Goal: Task Accomplishment & Management: Manage account settings

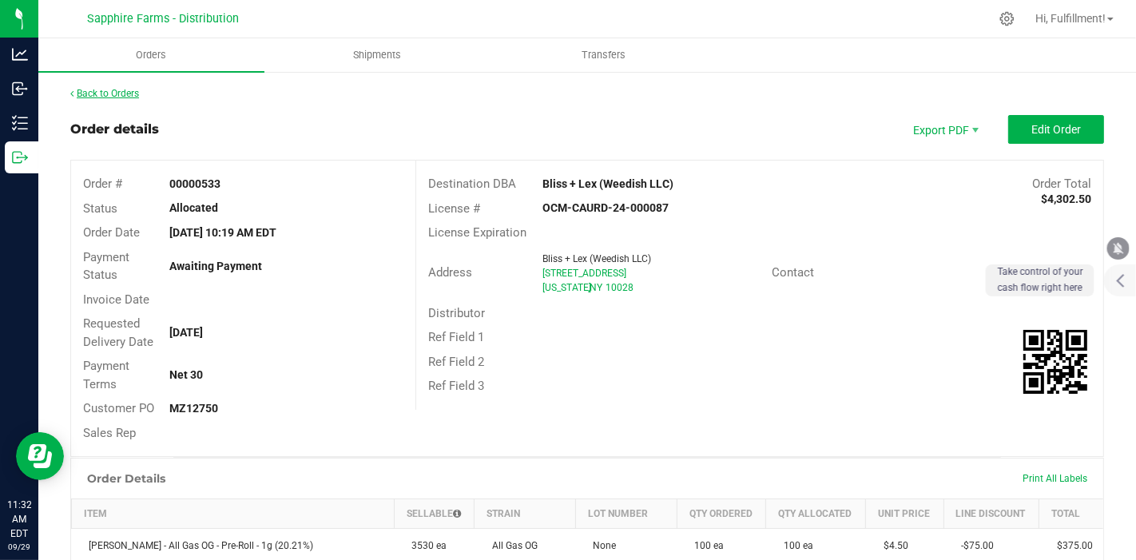
click at [118, 92] on link "Back to Orders" at bounding box center [104, 93] width 69 height 11
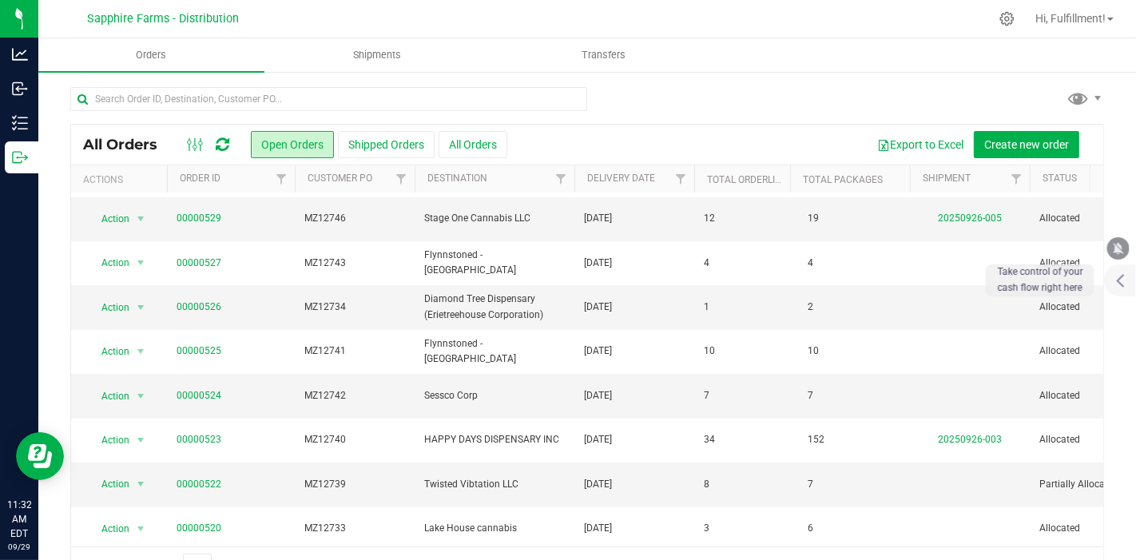
scroll to position [457, 0]
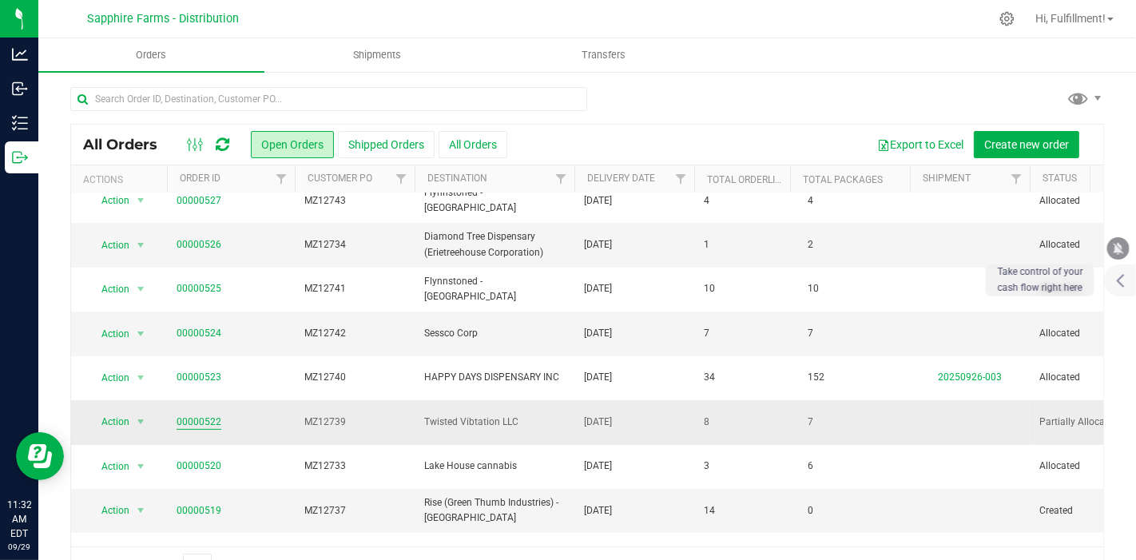
click at [215, 415] on link "00000522" at bounding box center [199, 422] width 45 height 15
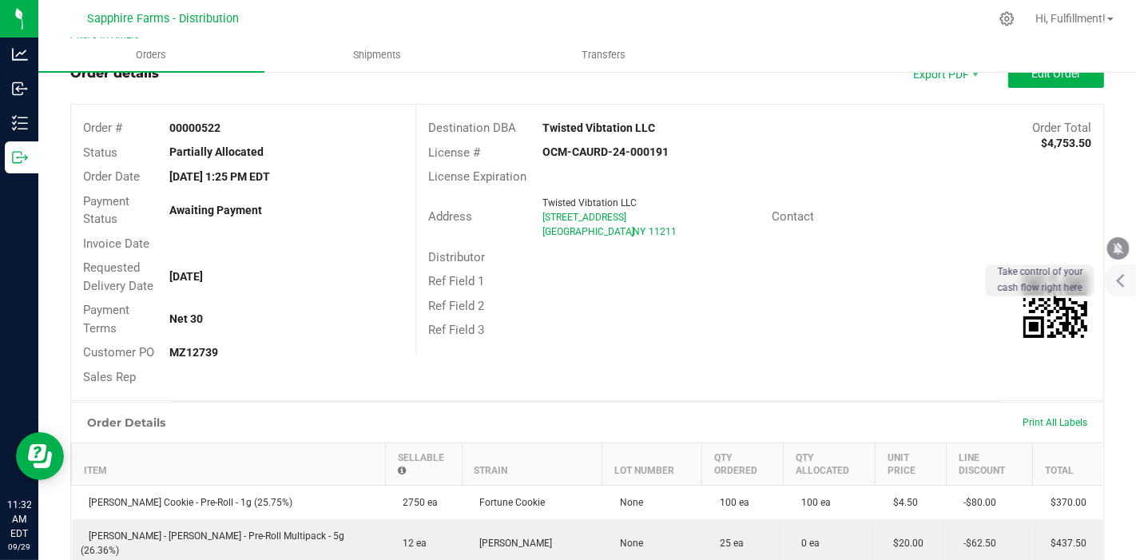
scroll to position [54, 0]
click at [1029, 85] on button "Edit Order" at bounding box center [1056, 75] width 96 height 29
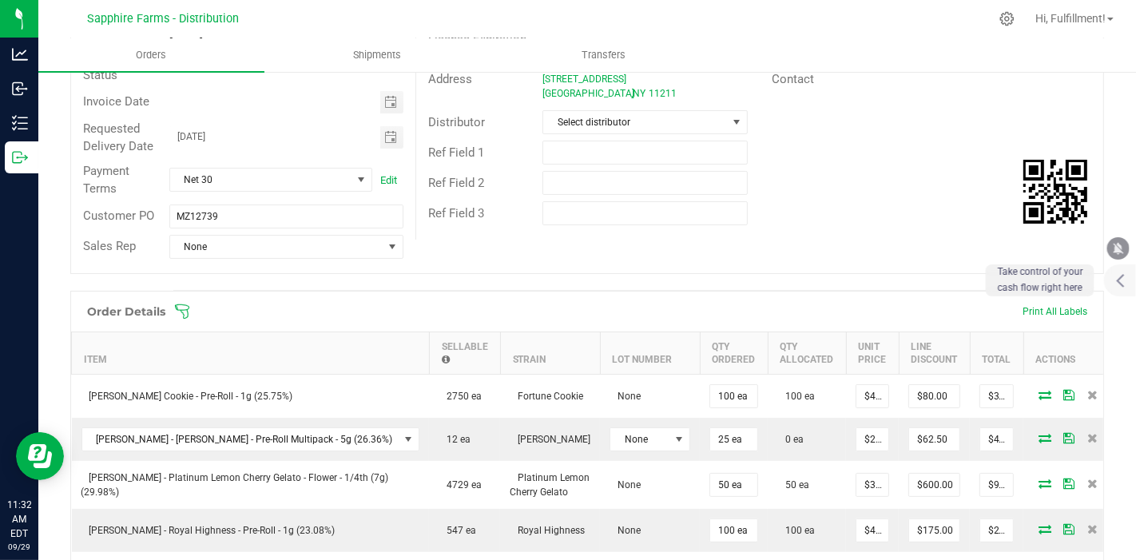
scroll to position [210, 0]
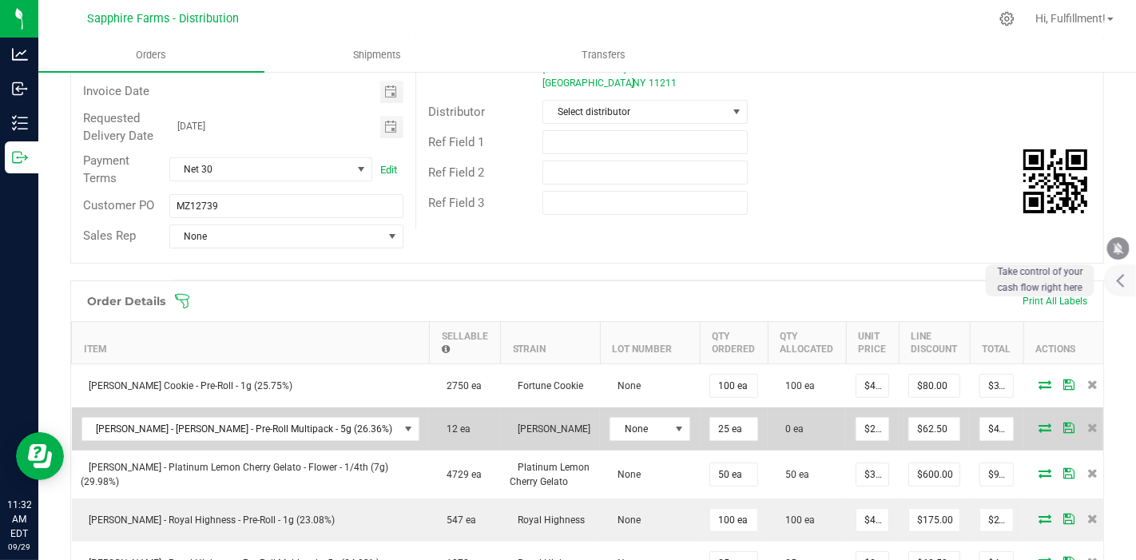
click at [1057, 423] on span at bounding box center [1069, 428] width 24 height 10
click at [1038, 423] on icon at bounding box center [1044, 428] width 13 height 10
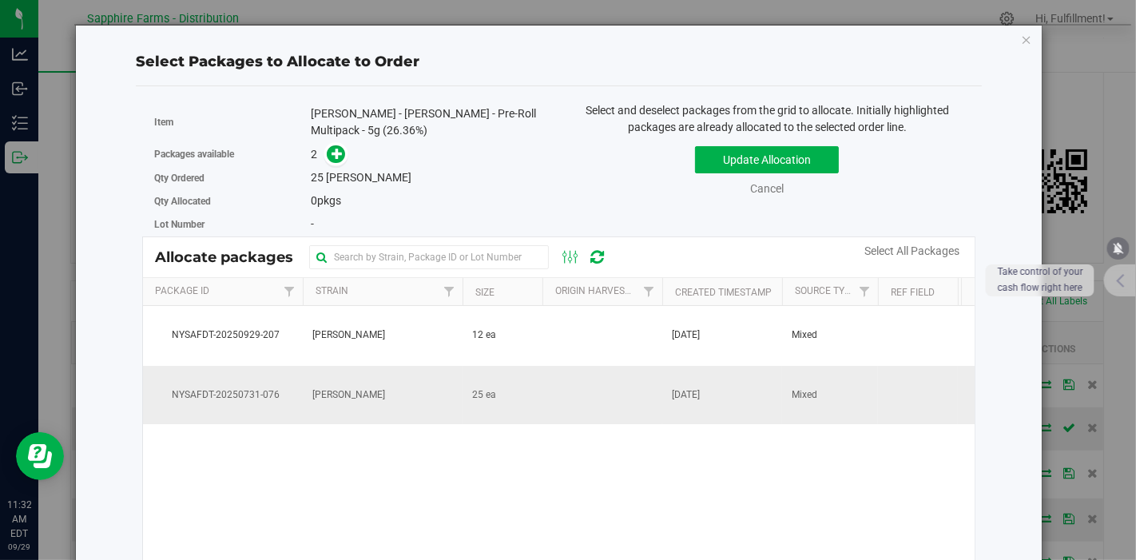
click at [628, 405] on td at bounding box center [602, 395] width 120 height 59
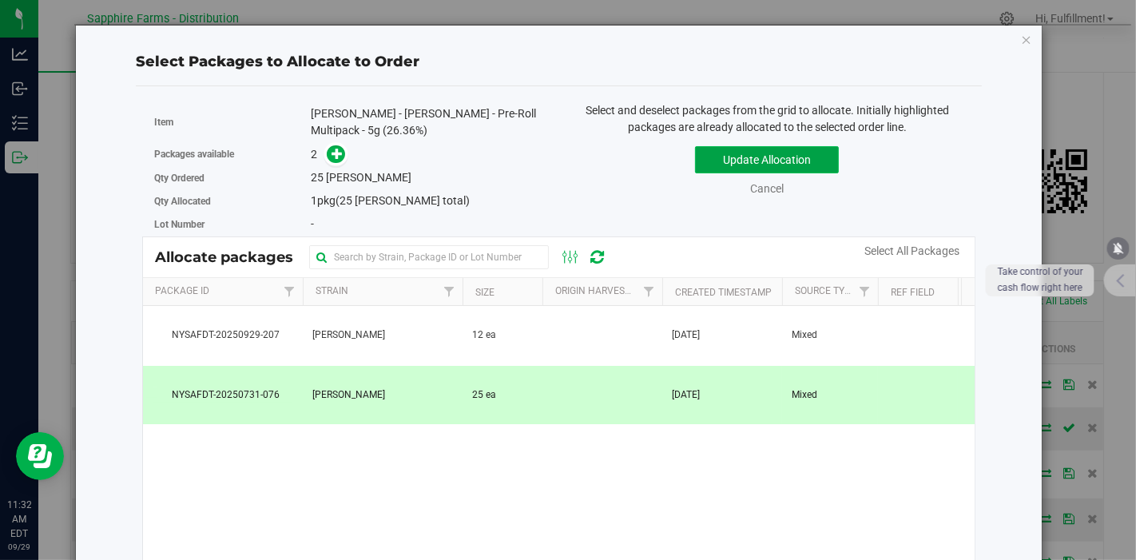
click at [728, 164] on button "Update Allocation" at bounding box center [767, 159] width 144 height 27
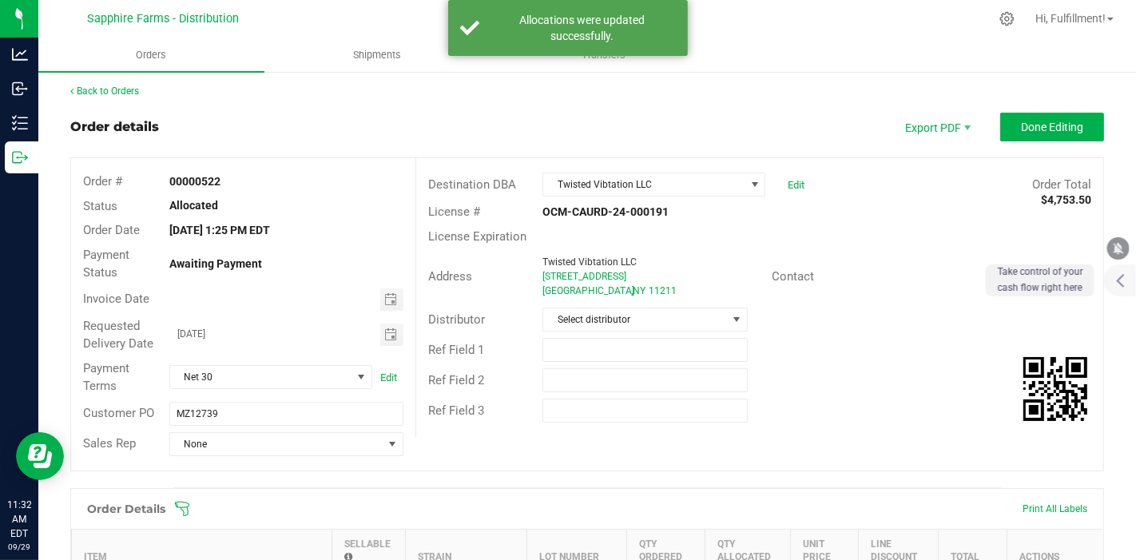
scroll to position [0, 0]
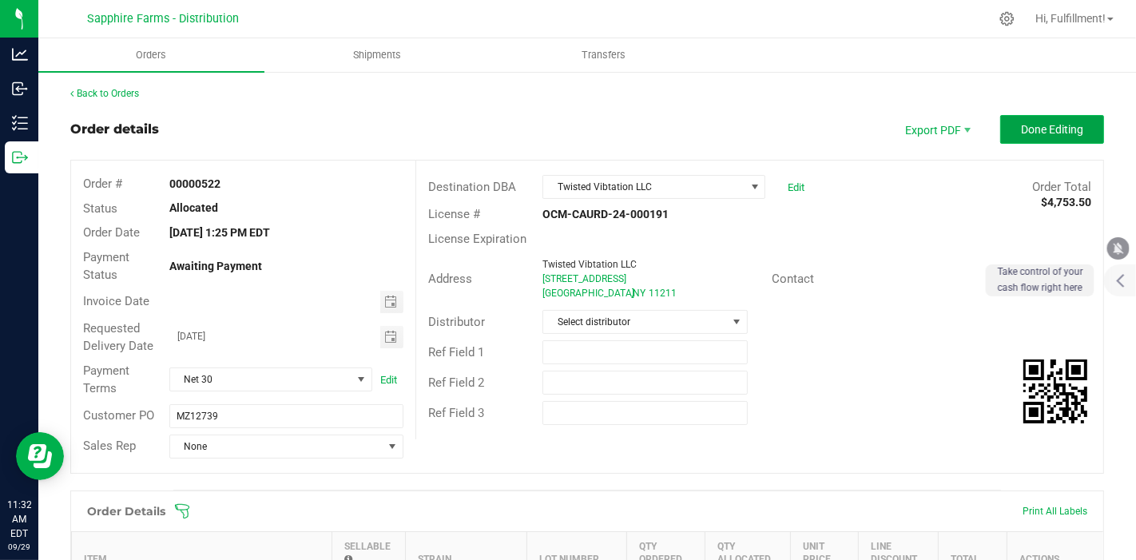
click at [1026, 129] on span "Done Editing" at bounding box center [1052, 129] width 62 height 13
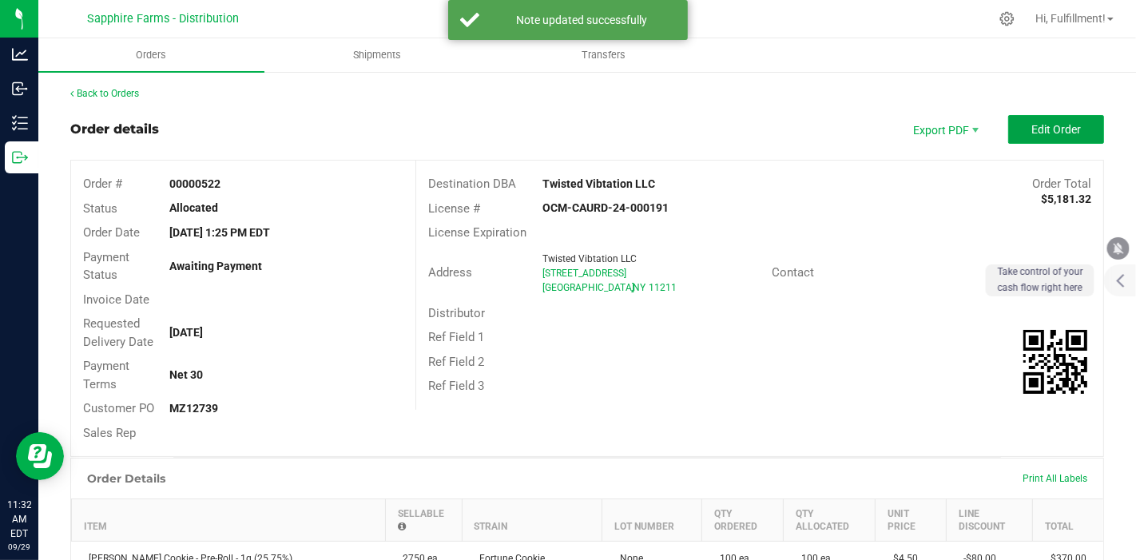
click at [1031, 129] on span "Edit Order" at bounding box center [1056, 129] width 50 height 13
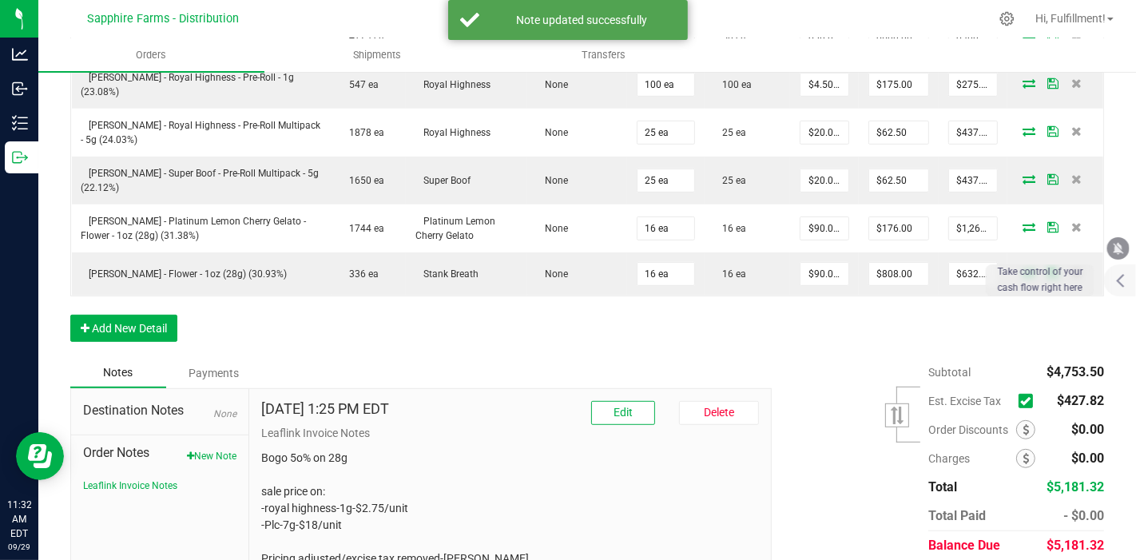
scroll to position [669, 0]
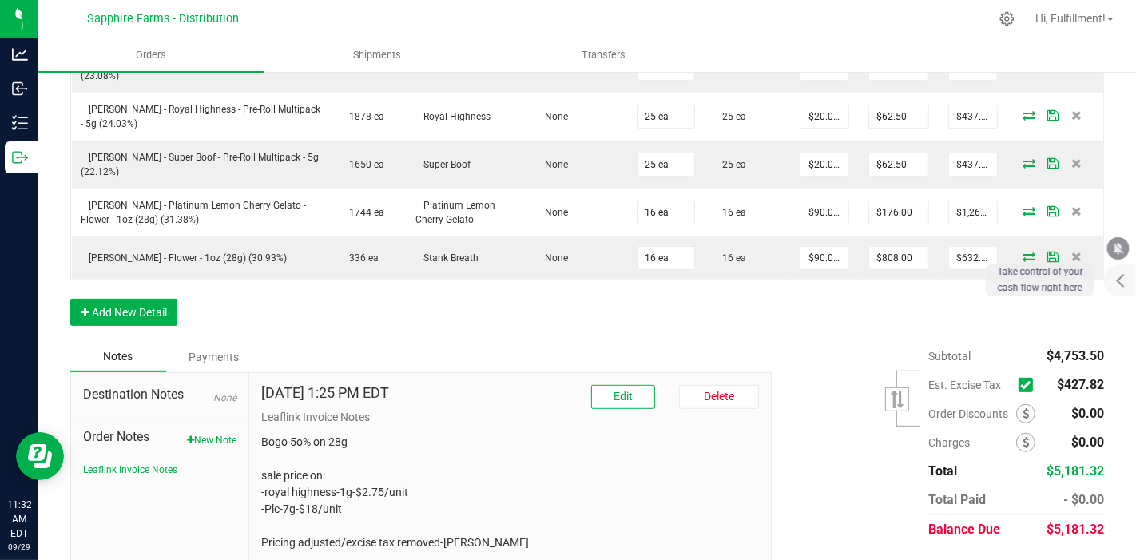
click at [1020, 385] on icon at bounding box center [1025, 385] width 10 height 0
click at [0, 0] on input "checkbox" at bounding box center [0, 0] width 0 height 0
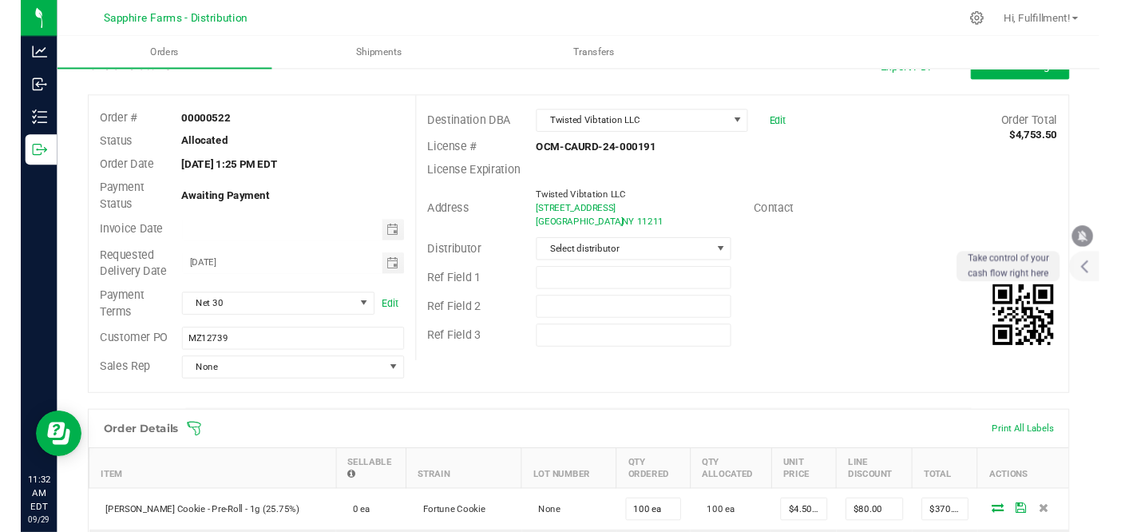
scroll to position [0, 0]
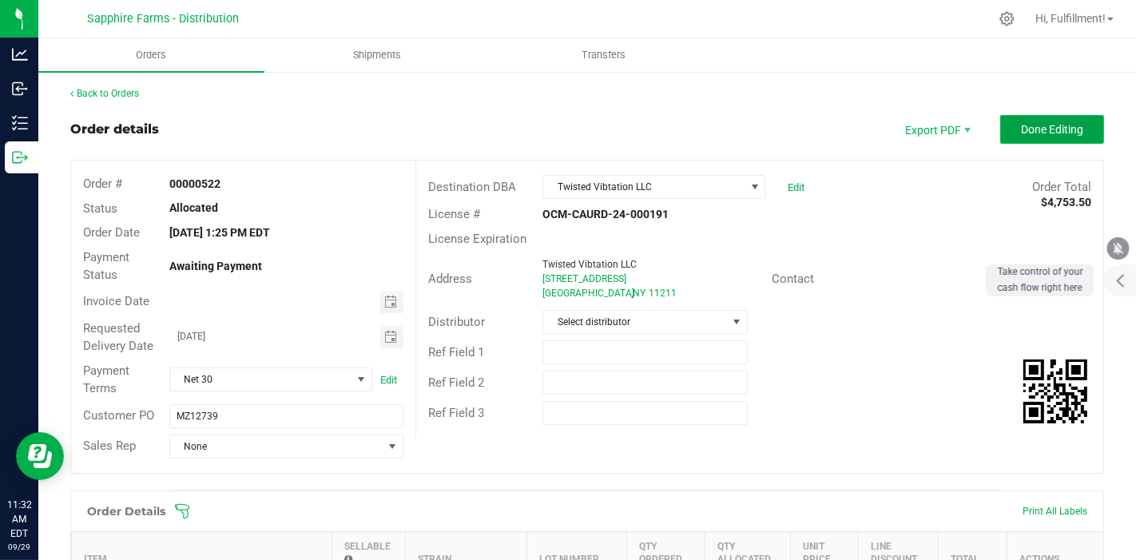
click at [1042, 120] on button "Done Editing" at bounding box center [1052, 129] width 104 height 29
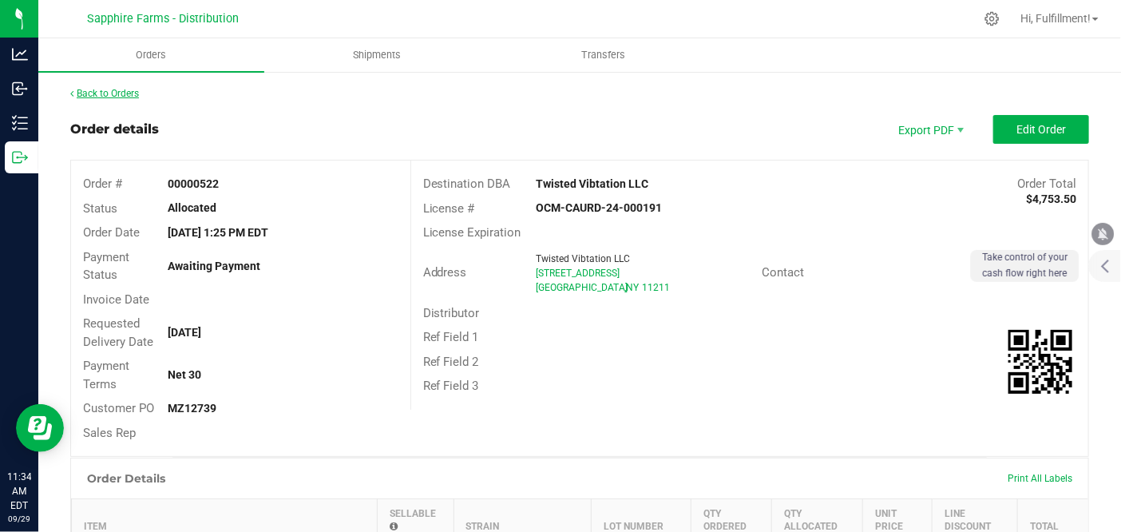
click at [132, 91] on link "Back to Orders" at bounding box center [104, 93] width 69 height 11
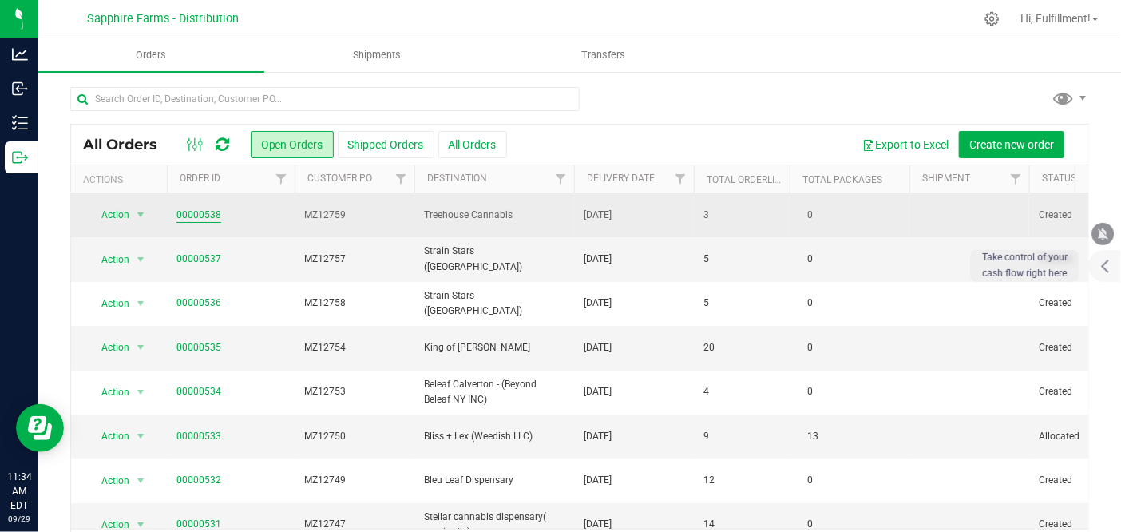
click at [208, 208] on link "00000538" at bounding box center [199, 215] width 45 height 15
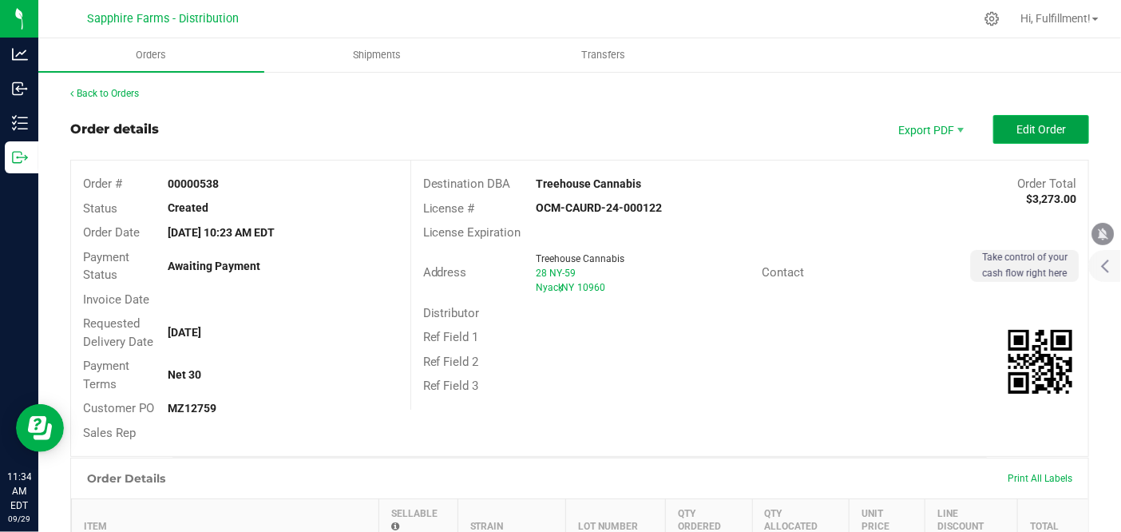
click at [1049, 123] on span "Edit Order" at bounding box center [1042, 129] width 50 height 13
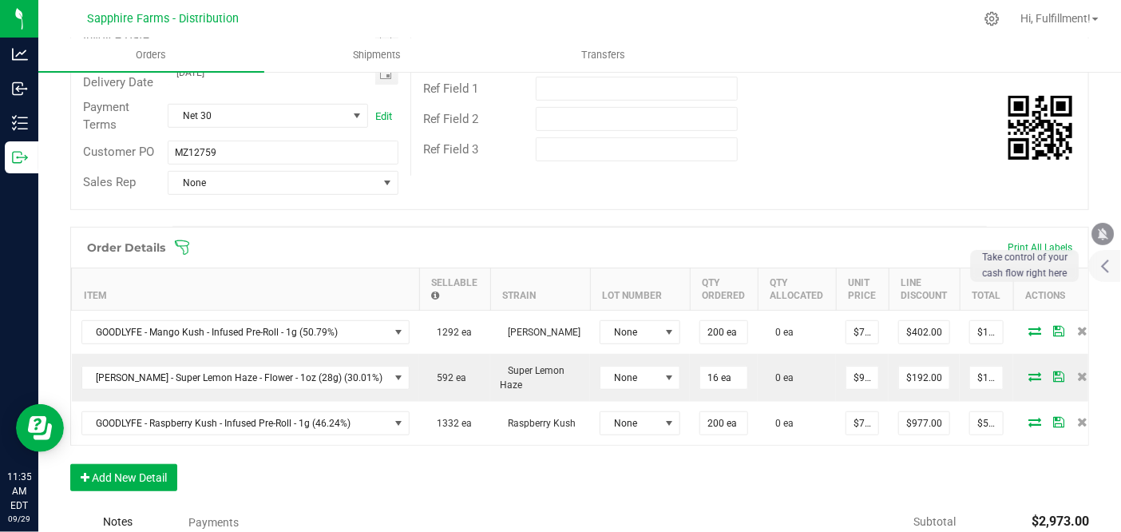
scroll to position [266, 0]
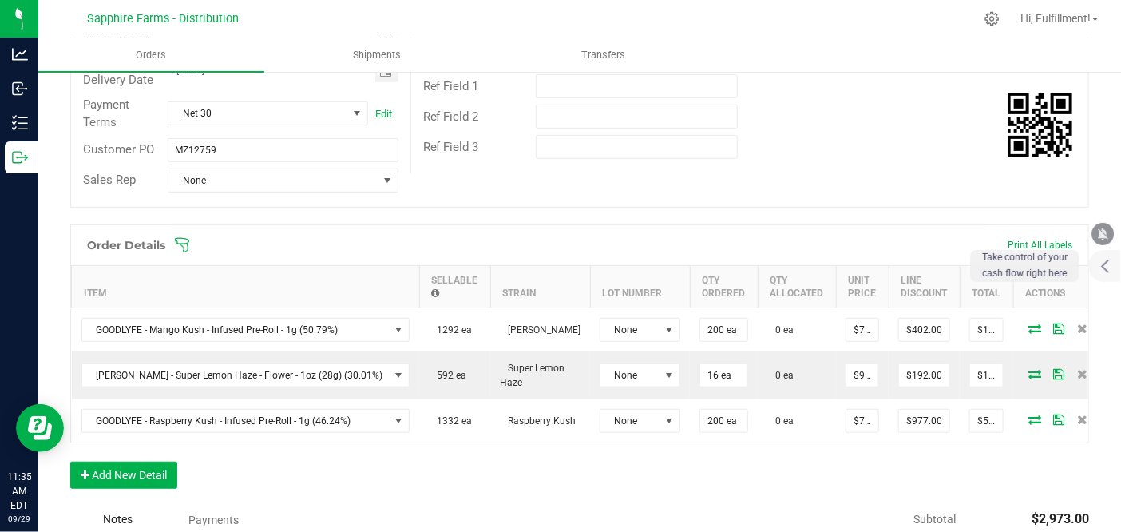
click at [185, 245] on icon at bounding box center [182, 245] width 16 height 16
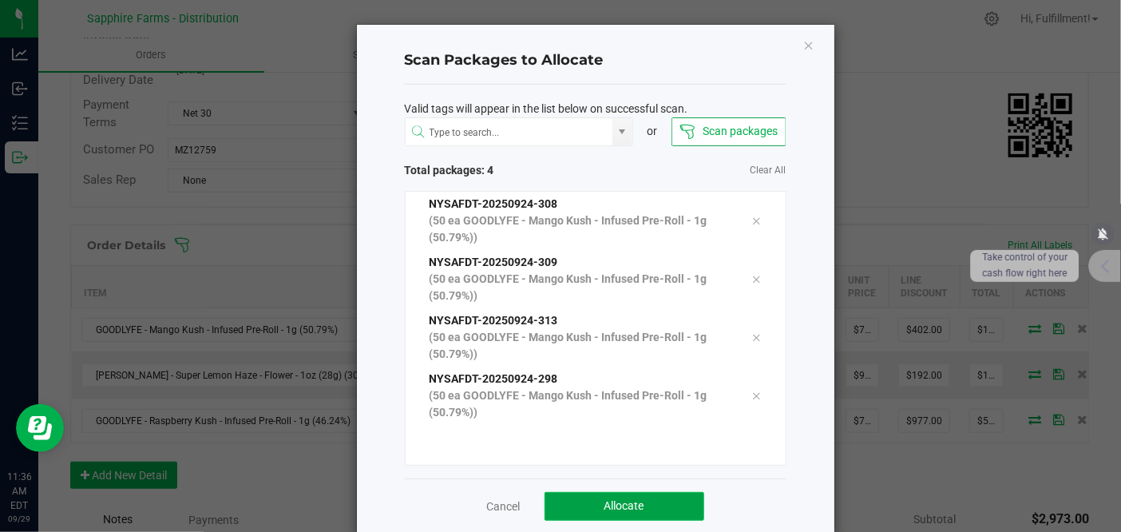
click at [655, 502] on button "Allocate" at bounding box center [625, 506] width 160 height 29
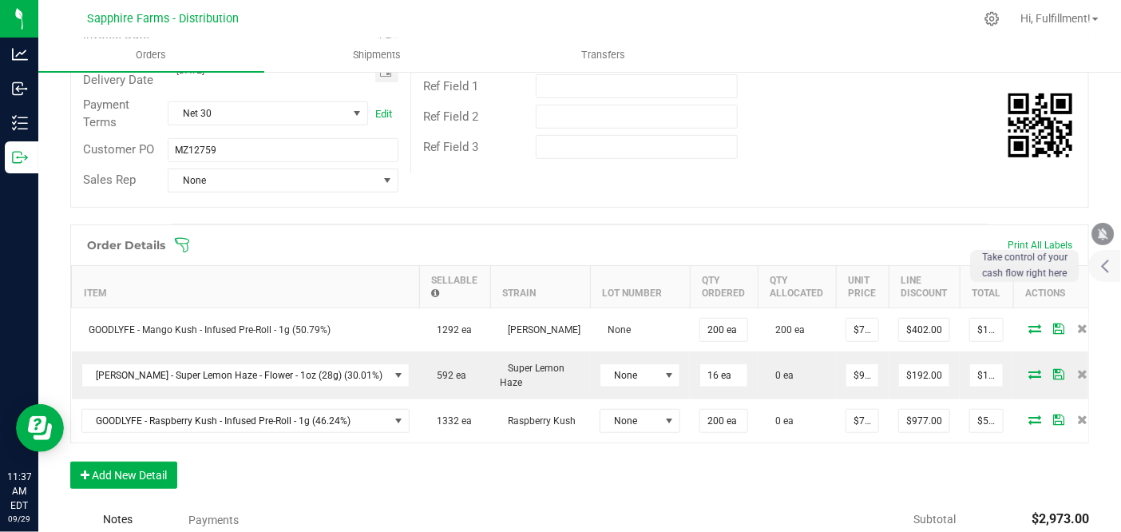
click at [187, 243] on icon at bounding box center [182, 244] width 14 height 14
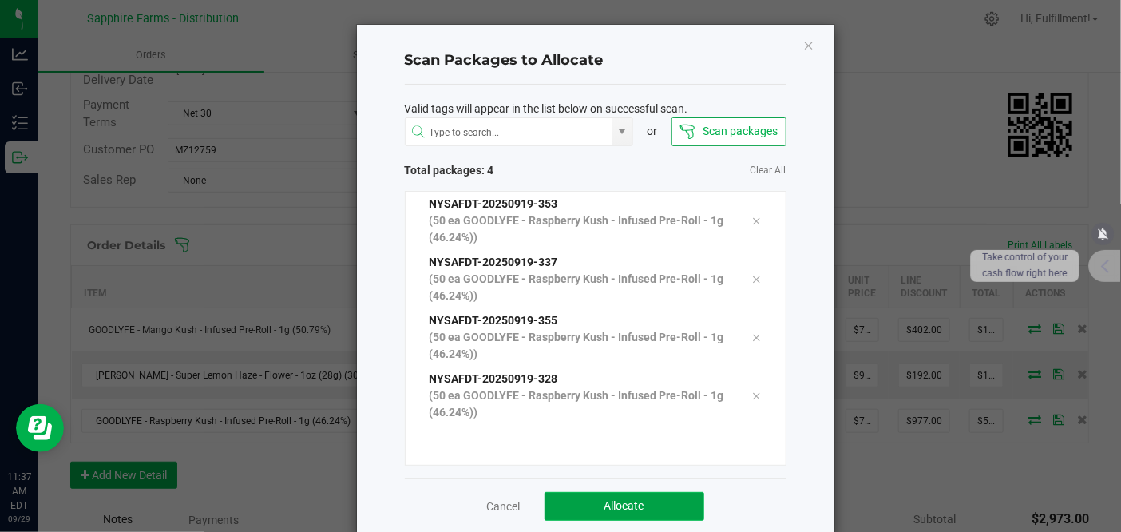
click at [675, 498] on button "Allocate" at bounding box center [625, 506] width 160 height 29
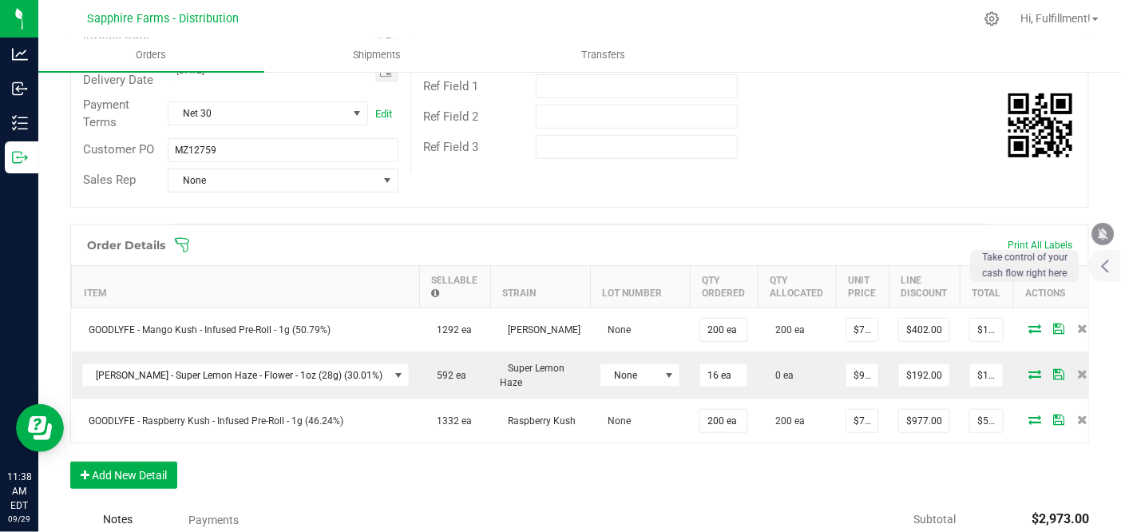
click at [178, 240] on icon at bounding box center [182, 245] width 16 height 16
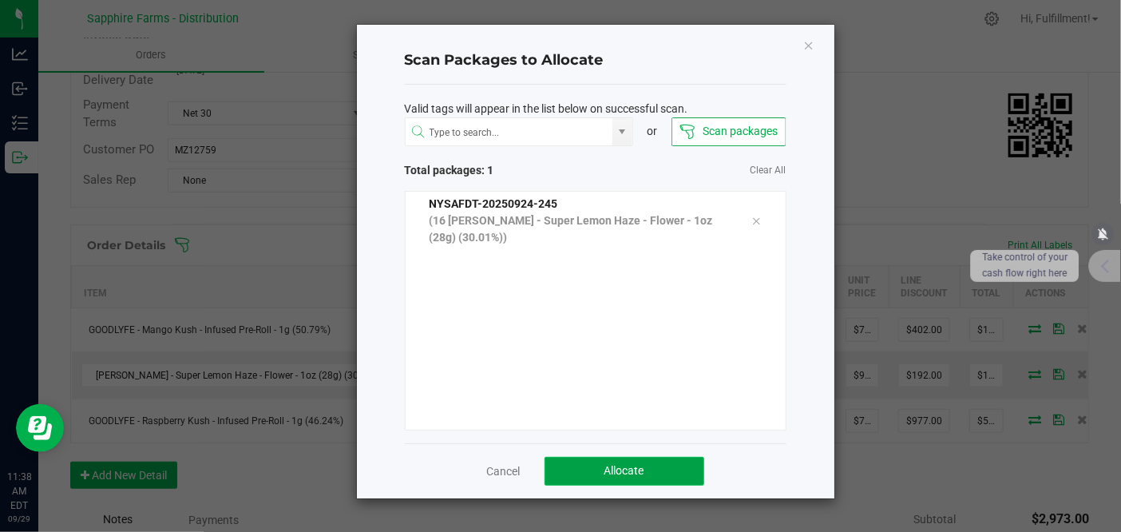
click at [674, 469] on button "Allocate" at bounding box center [625, 471] width 160 height 29
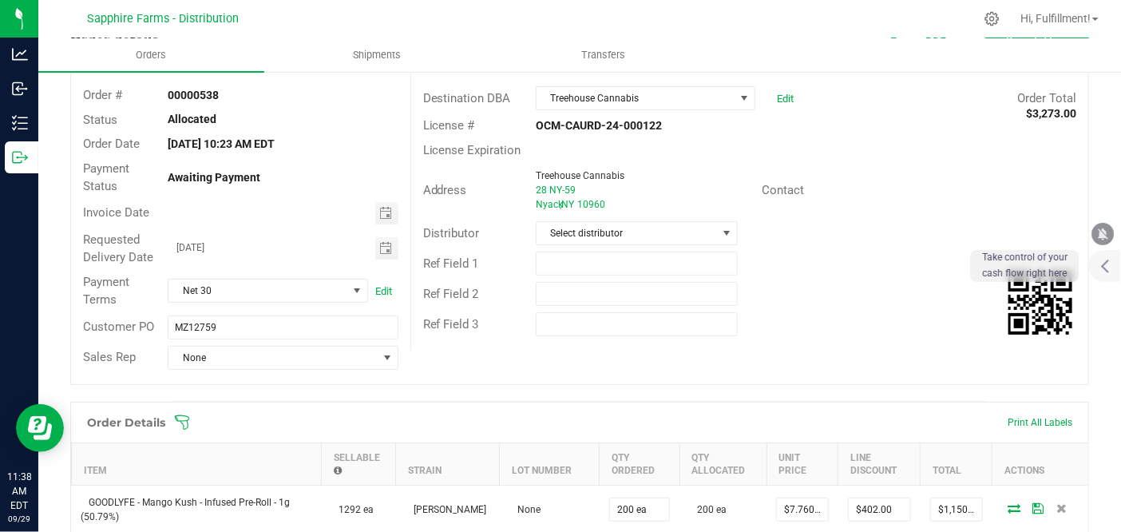
scroll to position [0, 0]
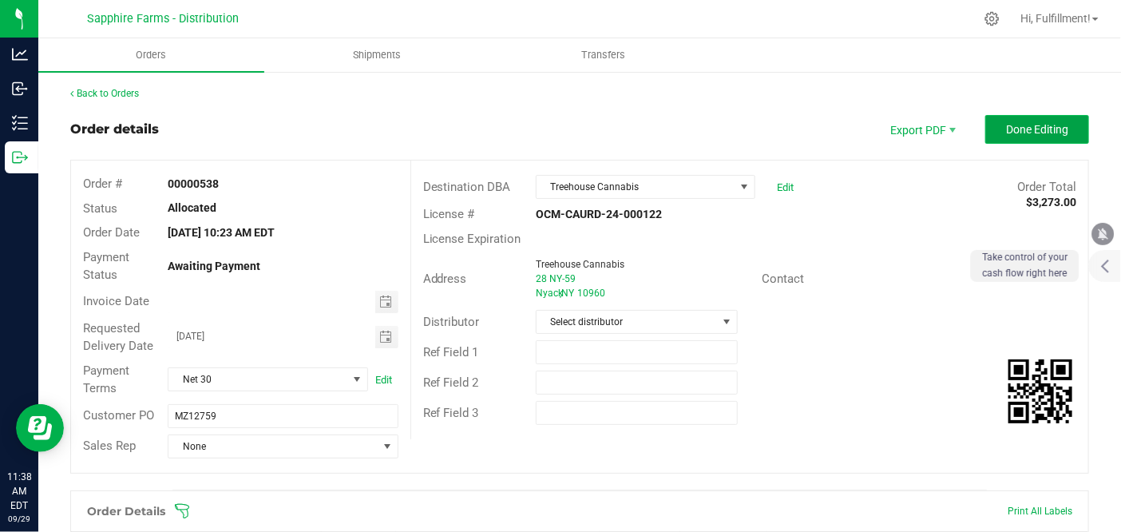
click at [1046, 127] on span "Done Editing" at bounding box center [1037, 129] width 62 height 13
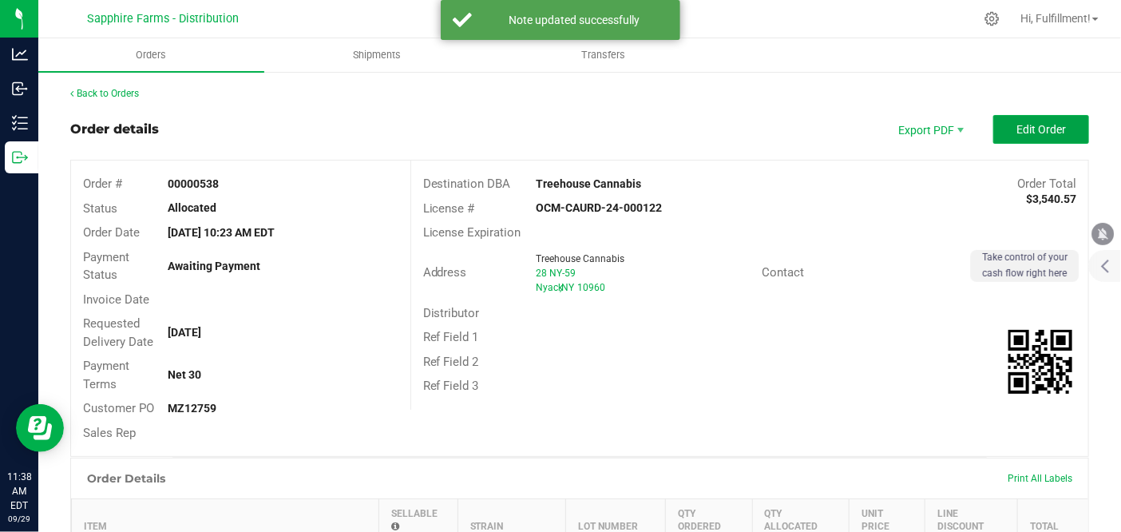
click at [1046, 127] on span "Edit Order" at bounding box center [1042, 129] width 50 height 13
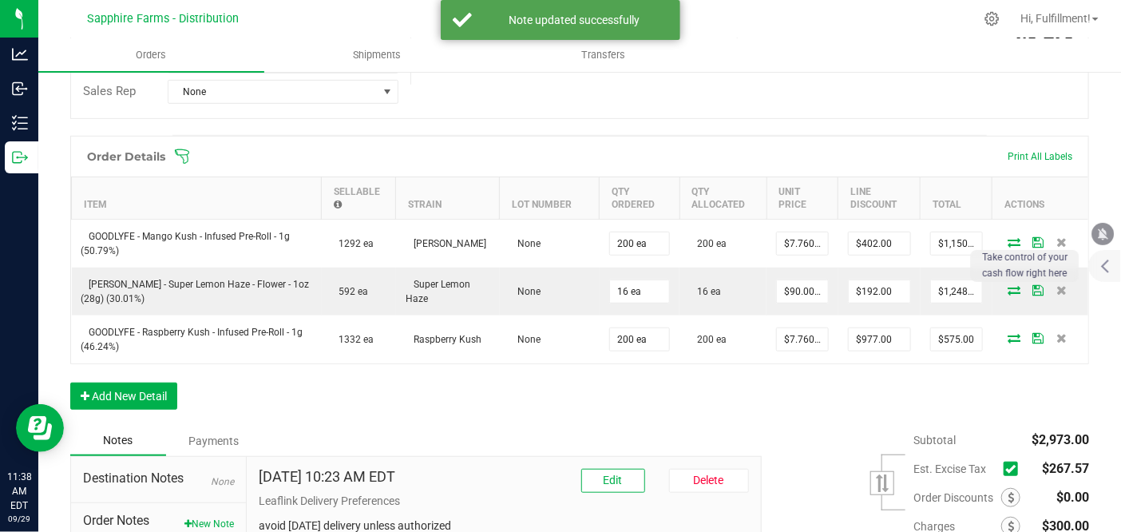
scroll to position [506, 0]
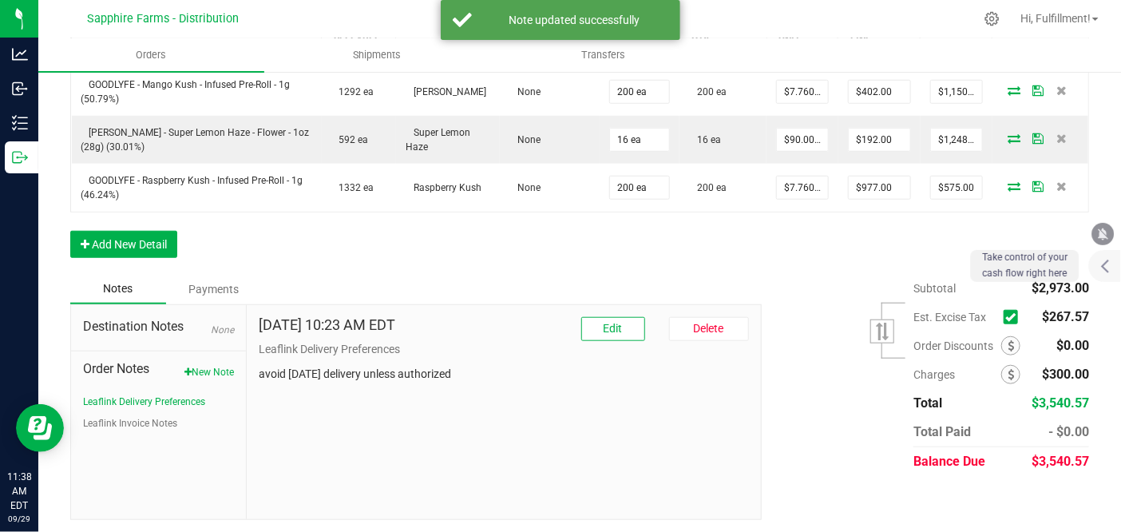
click at [1006, 317] on icon at bounding box center [1011, 317] width 10 height 0
click at [0, 0] on input "checkbox" at bounding box center [0, 0] width 0 height 0
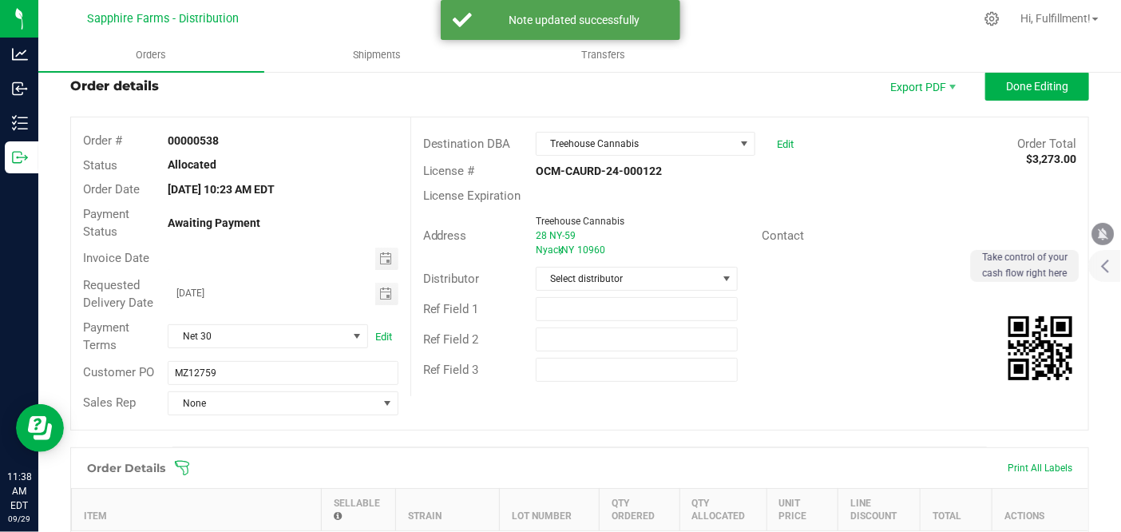
scroll to position [0, 0]
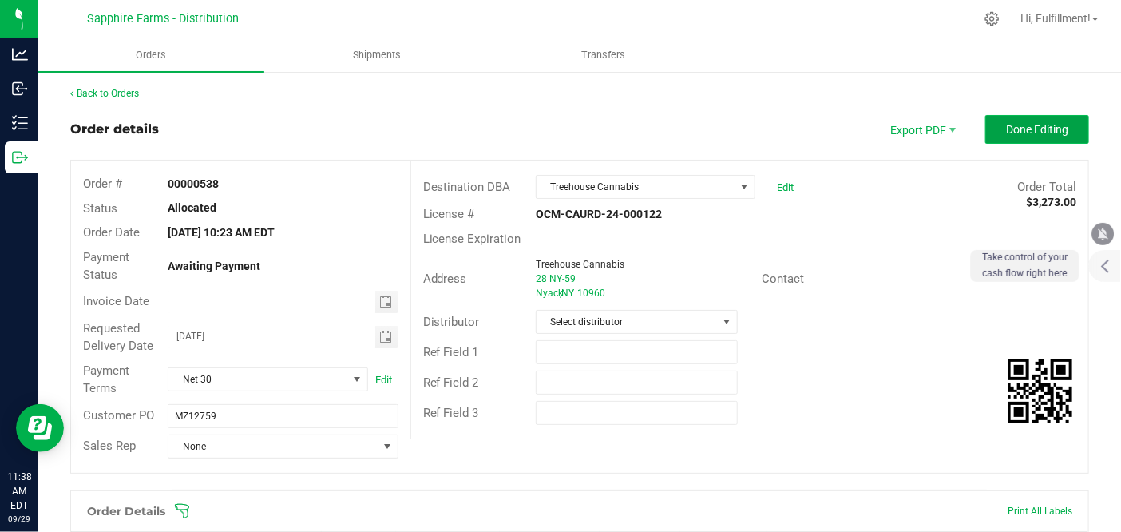
click at [1021, 130] on span "Done Editing" at bounding box center [1037, 129] width 62 height 13
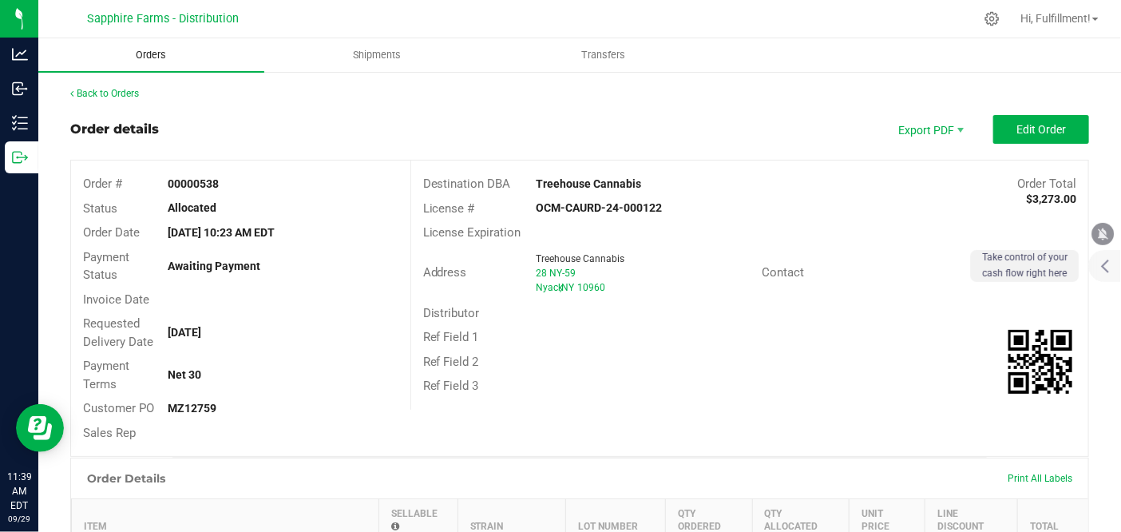
click at [153, 54] on span "Orders" at bounding box center [151, 55] width 73 height 14
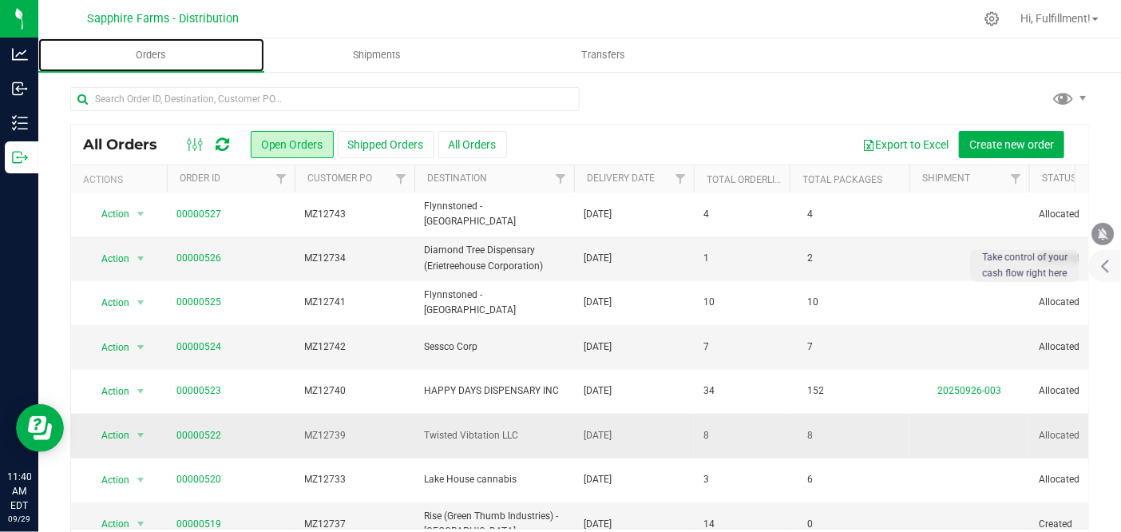
scroll to position [532, 0]
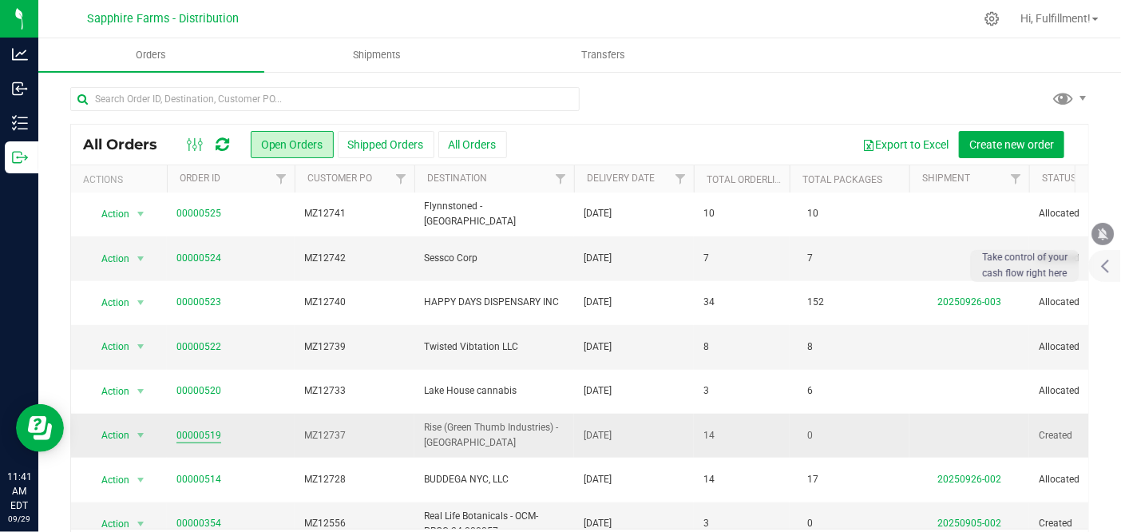
click at [177, 428] on link "00000519" at bounding box center [199, 435] width 45 height 15
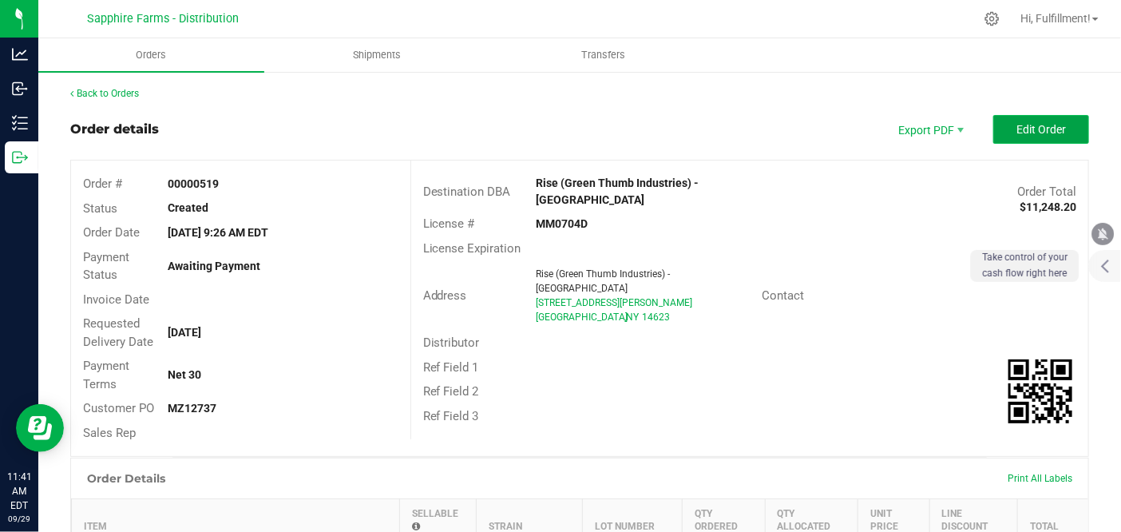
click at [1047, 130] on span "Edit Order" at bounding box center [1042, 129] width 50 height 13
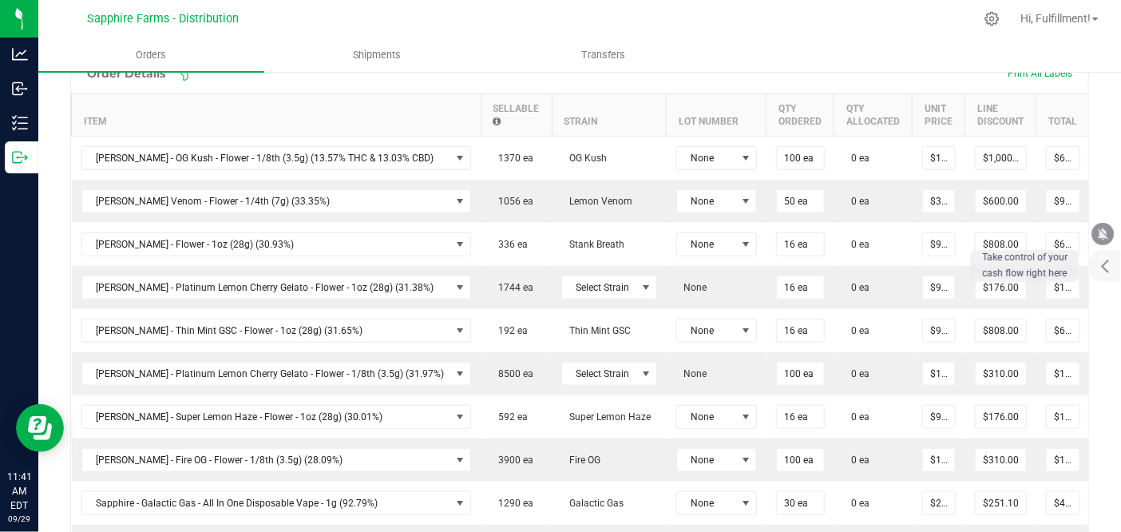
scroll to position [443, 0]
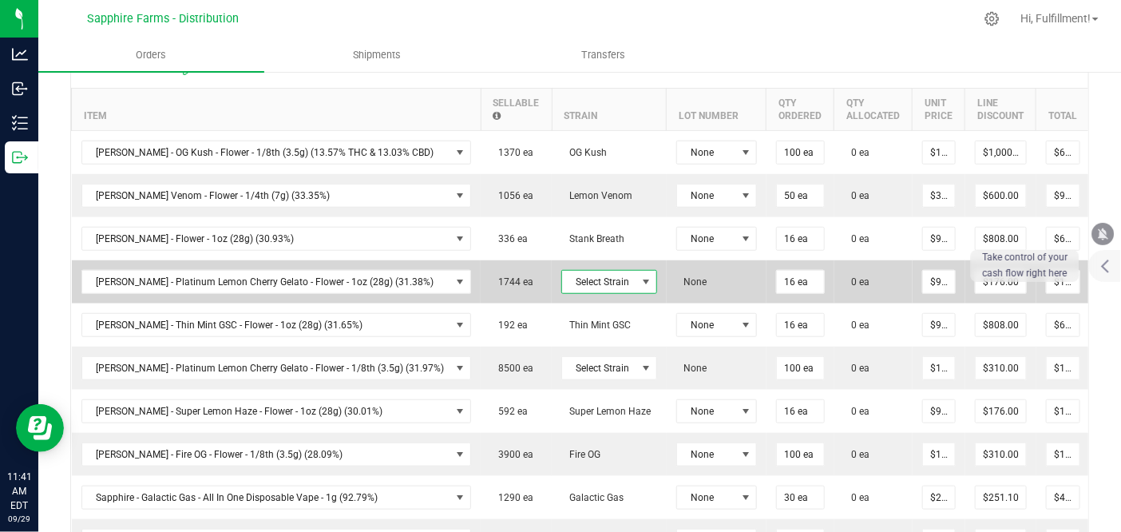
click at [562, 277] on span "Select Strain" at bounding box center [599, 282] width 74 height 22
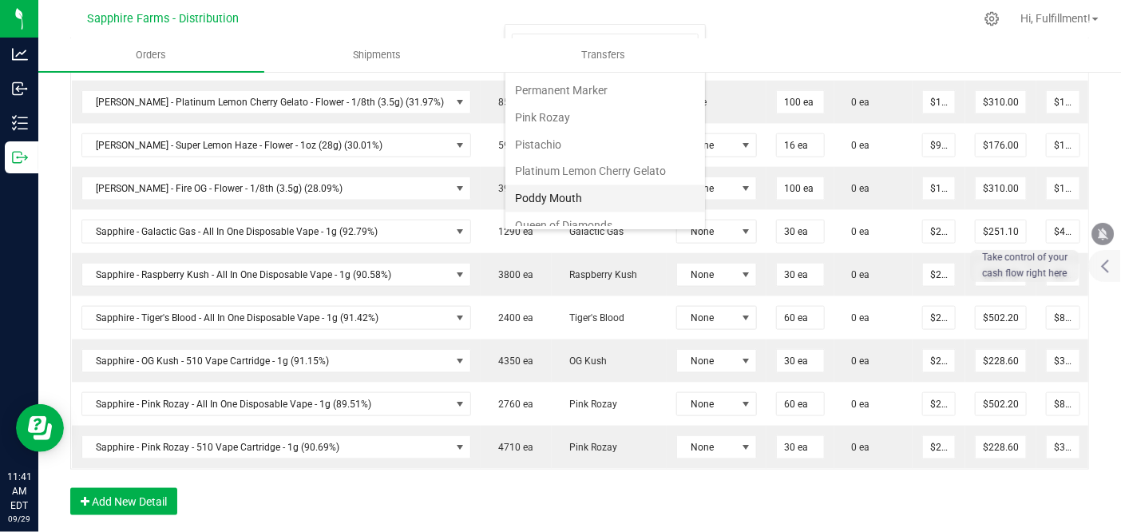
scroll to position [1175, 0]
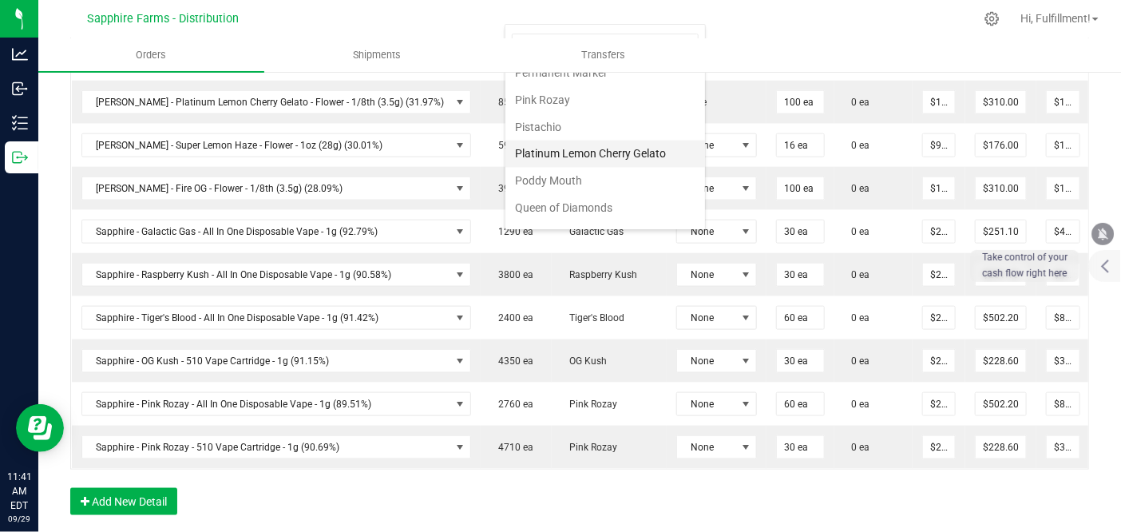
click at [624, 141] on li "Platinum Lemon Cherry Gelato" at bounding box center [606, 154] width 200 height 27
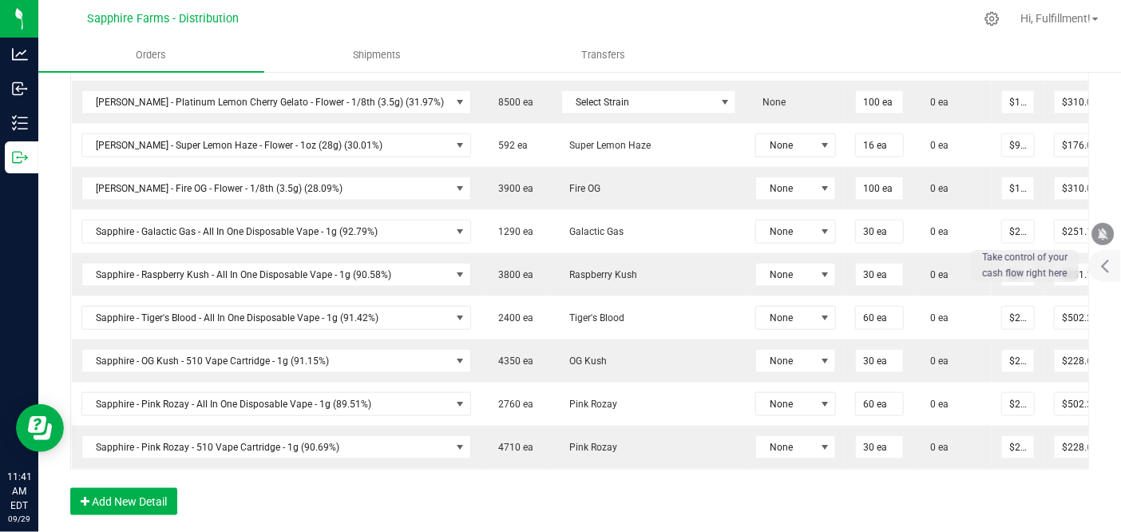
scroll to position [436, 0]
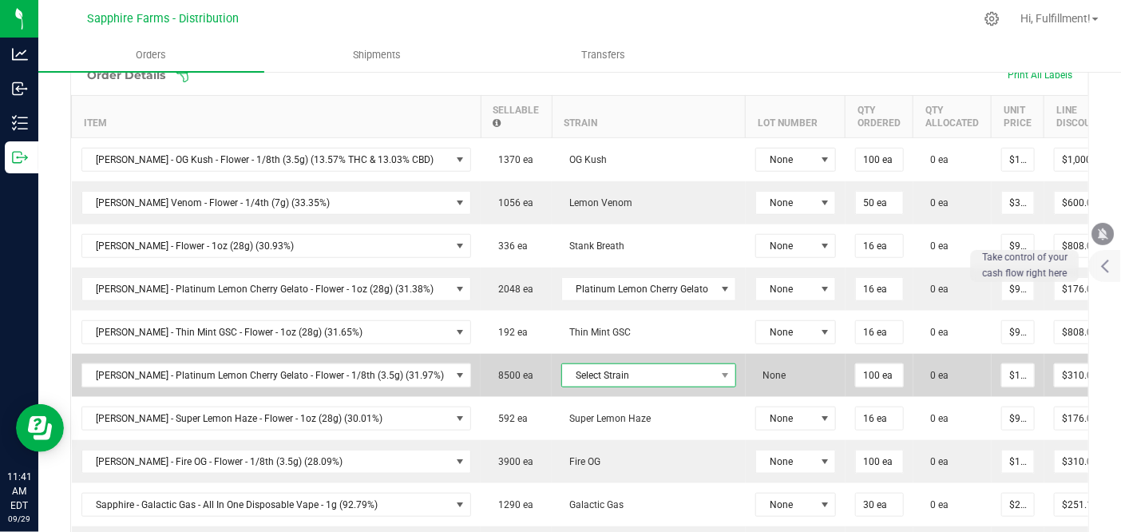
click at [607, 367] on span "Select Strain" at bounding box center [638, 375] width 153 height 22
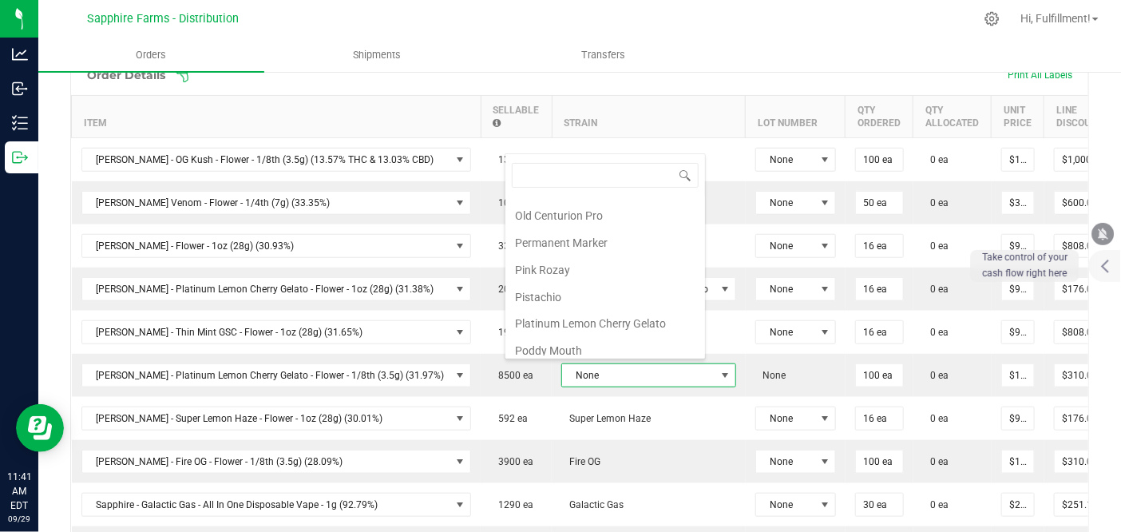
scroll to position [1175, 0]
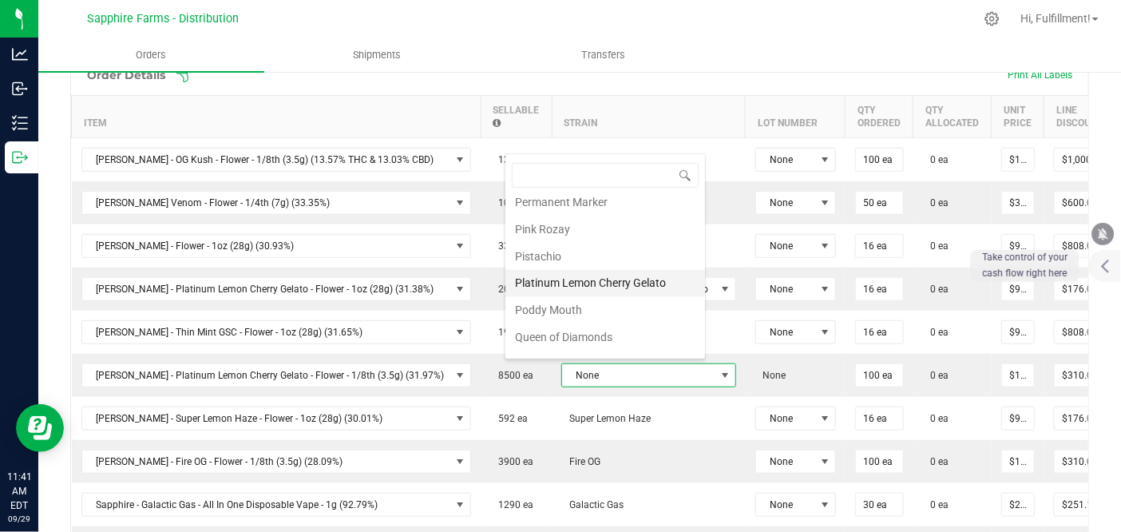
click at [619, 270] on li "Platinum Lemon Cherry Gelato" at bounding box center [606, 283] width 200 height 27
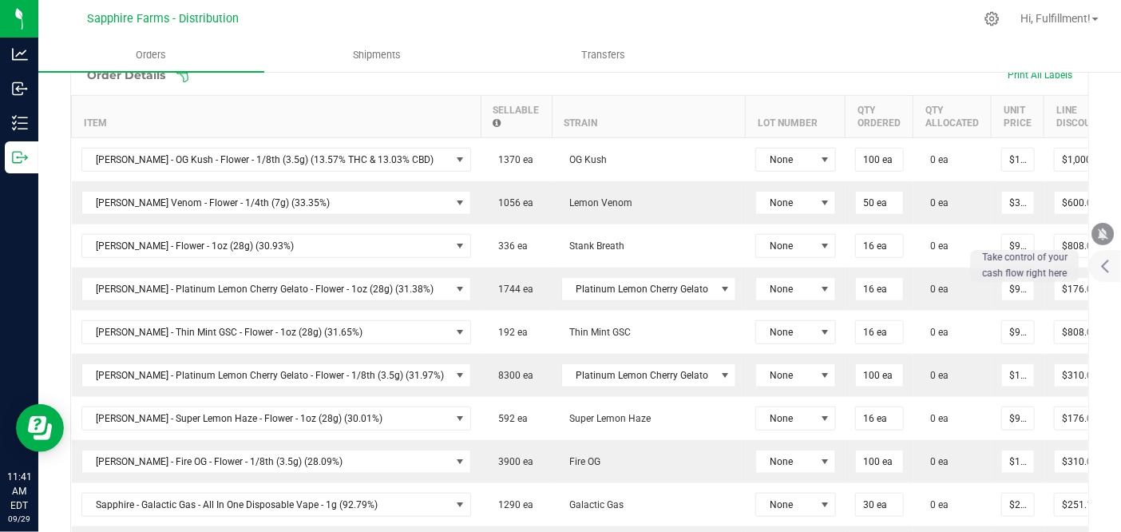
scroll to position [347, 0]
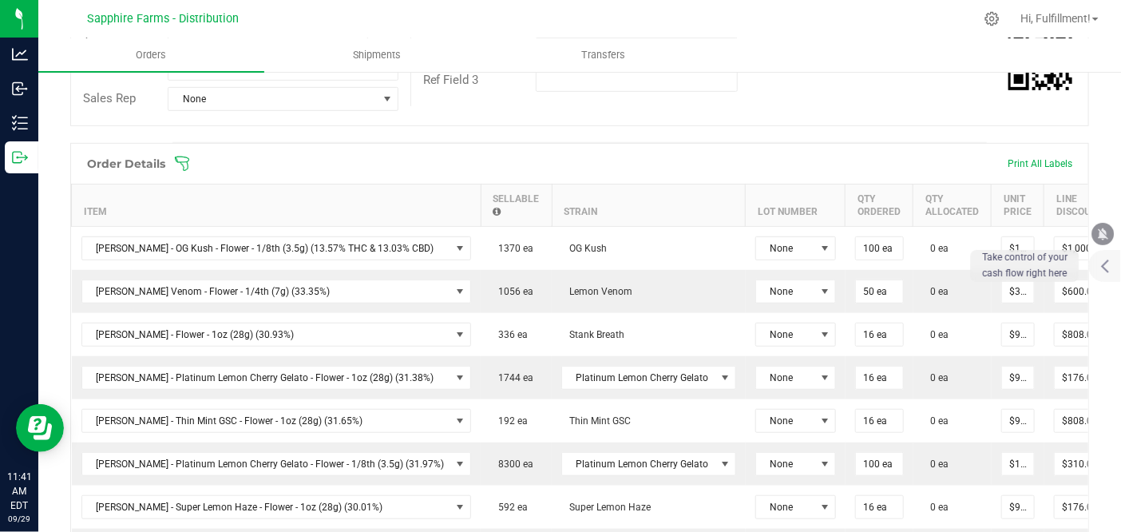
click at [181, 158] on icon at bounding box center [182, 164] width 16 height 16
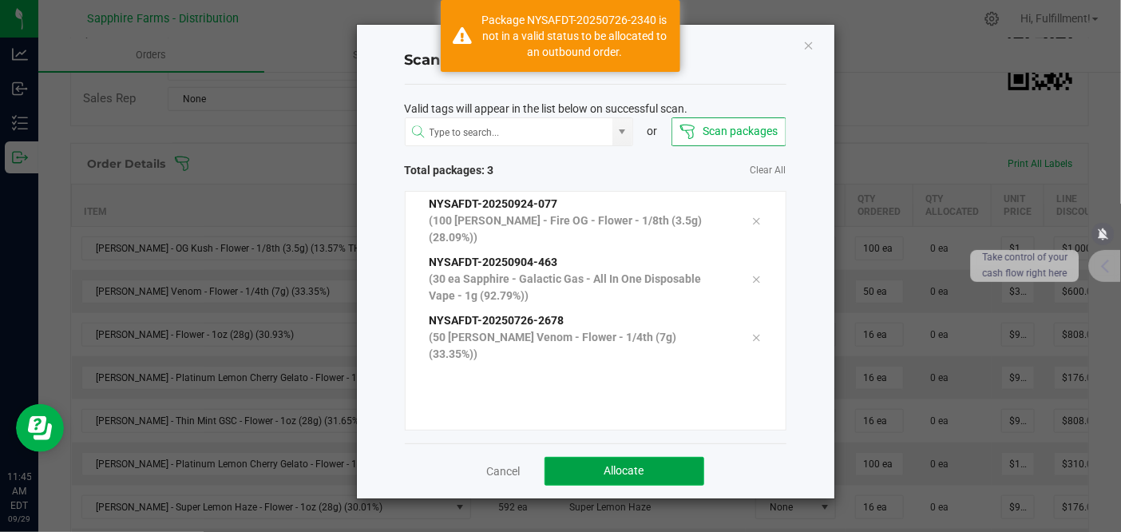
click at [589, 464] on button "Allocate" at bounding box center [625, 471] width 160 height 29
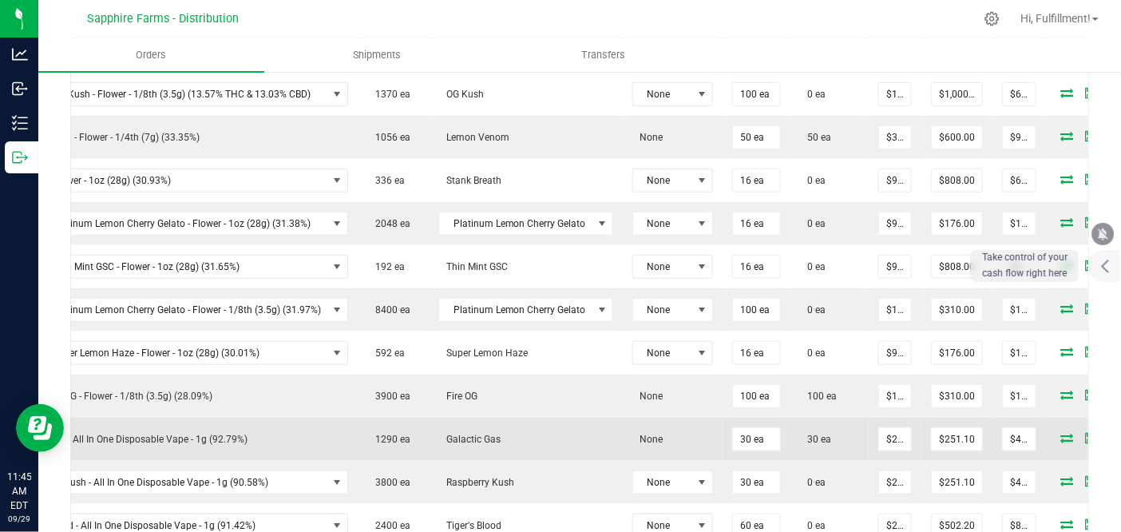
scroll to position [436, 0]
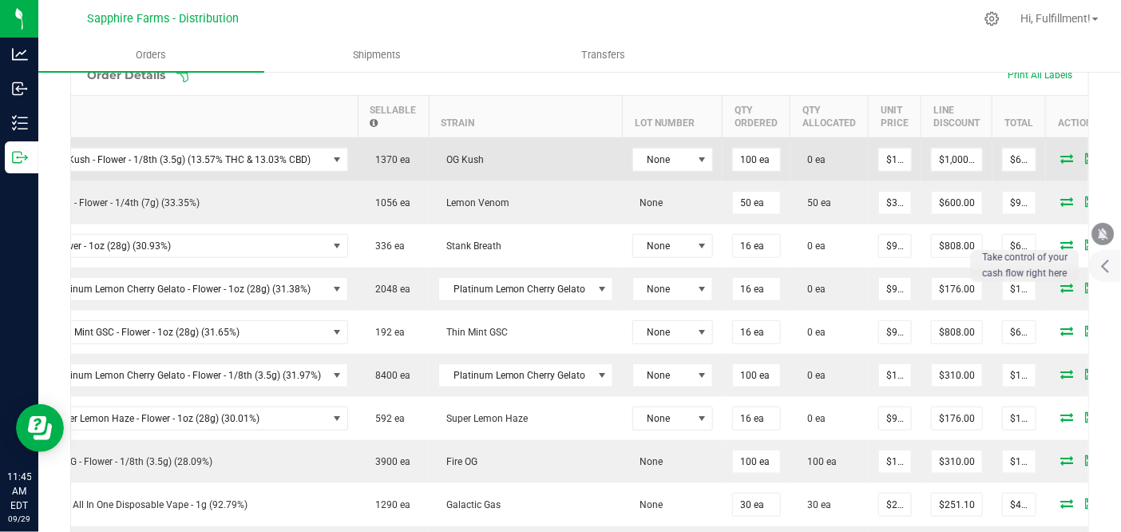
click at [1062, 157] on icon at bounding box center [1068, 158] width 13 height 10
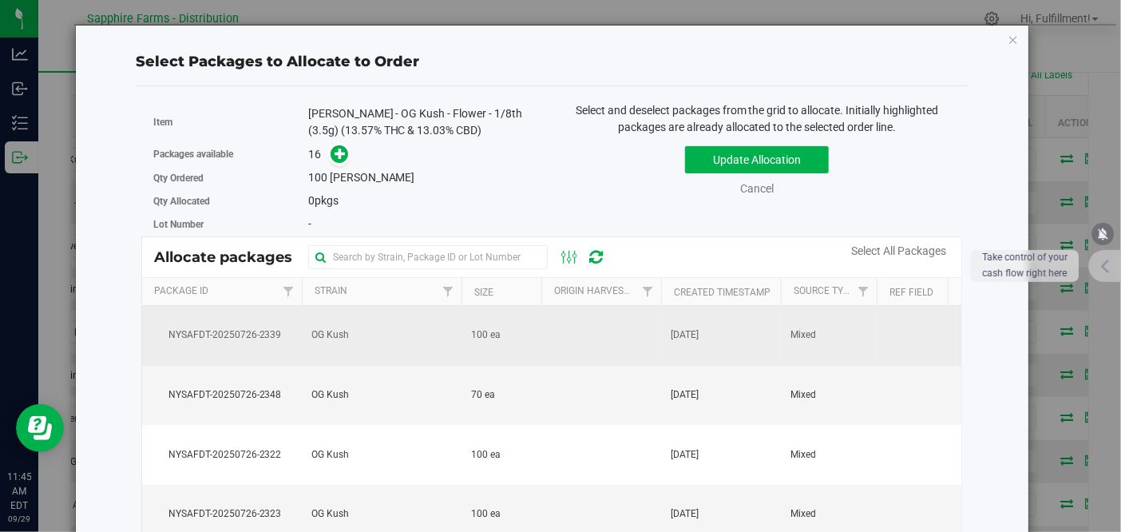
click at [570, 336] on td at bounding box center [602, 336] width 120 height 60
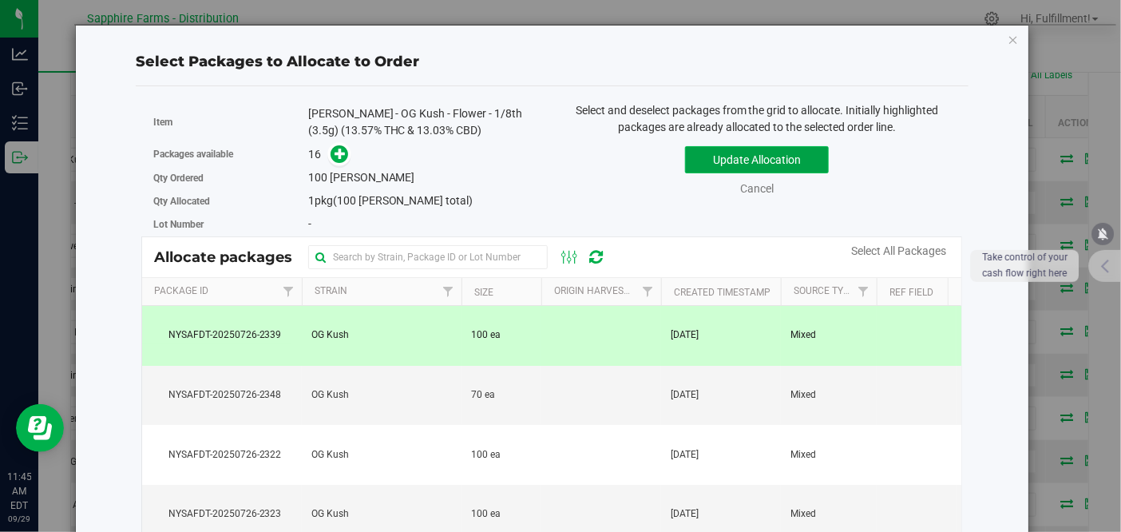
click at [792, 163] on button "Update Allocation" at bounding box center [757, 159] width 144 height 27
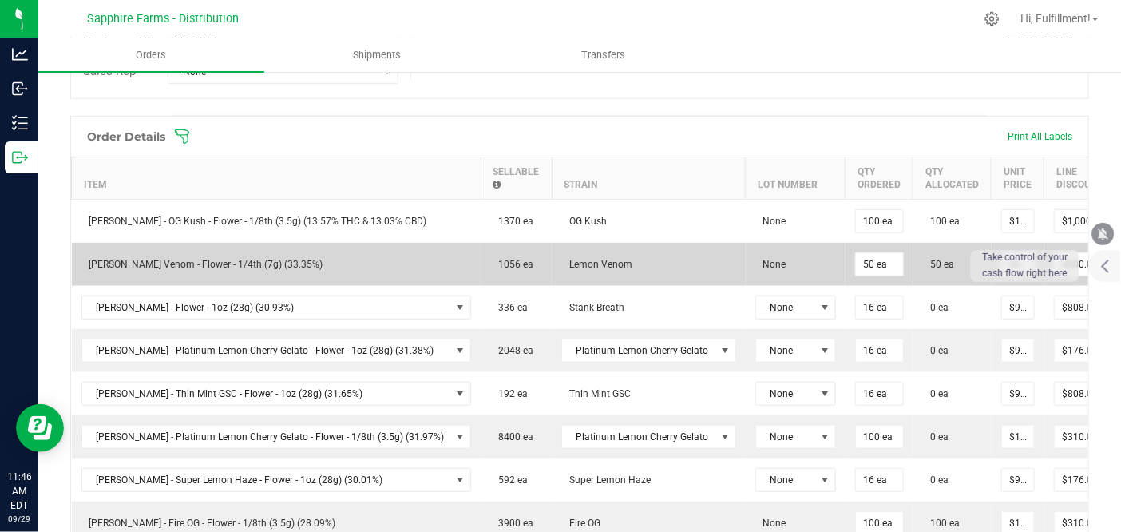
scroll to position [347, 0]
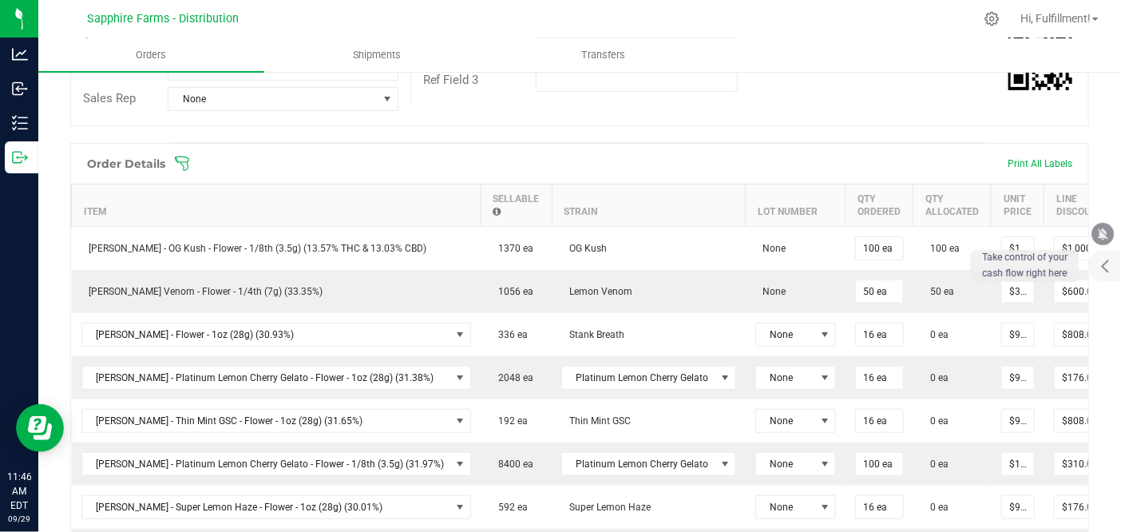
click at [189, 163] on icon at bounding box center [182, 164] width 16 height 16
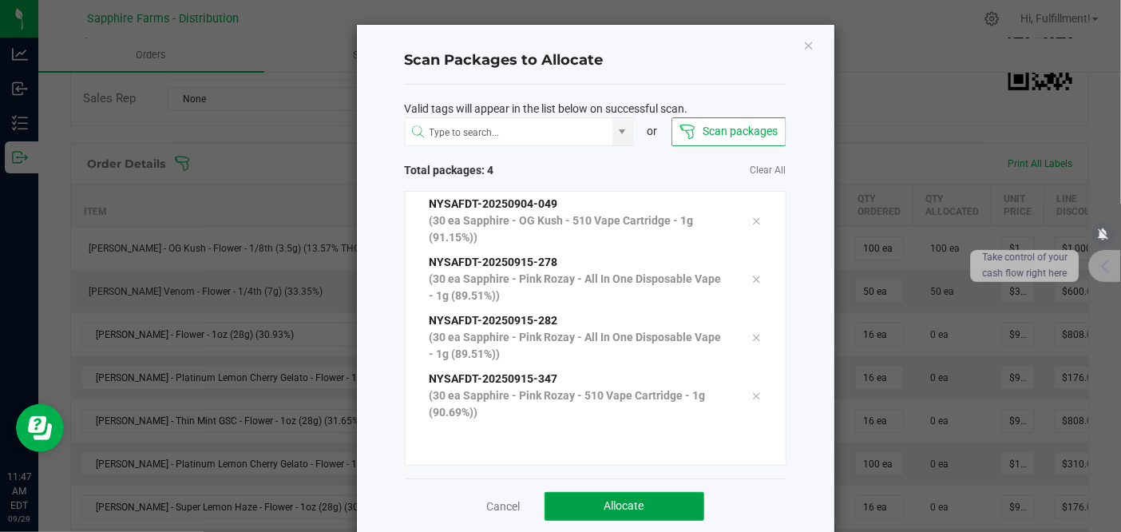
click at [627, 495] on button "Allocate" at bounding box center [625, 506] width 160 height 29
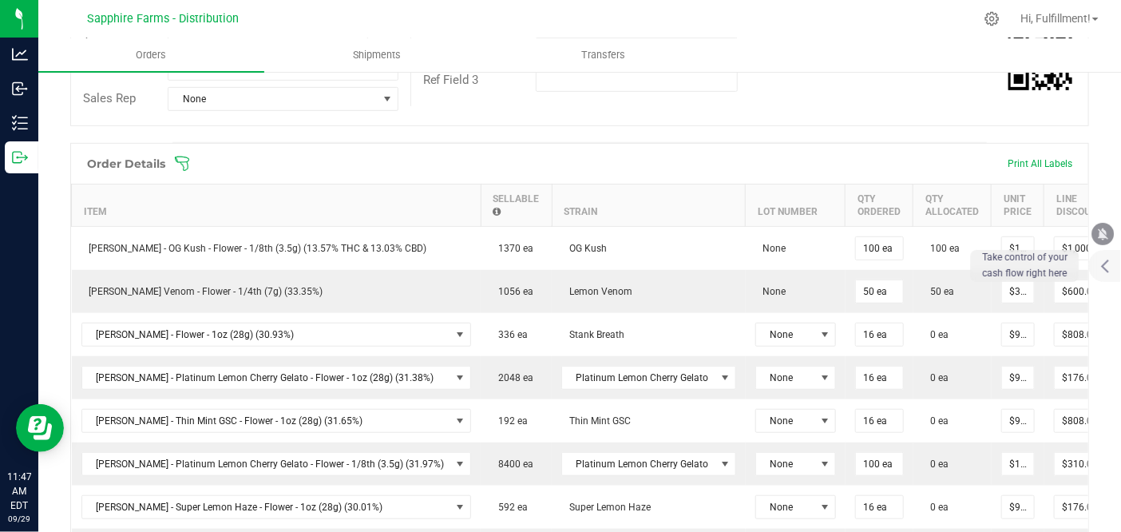
click at [185, 162] on icon at bounding box center [182, 164] width 16 height 16
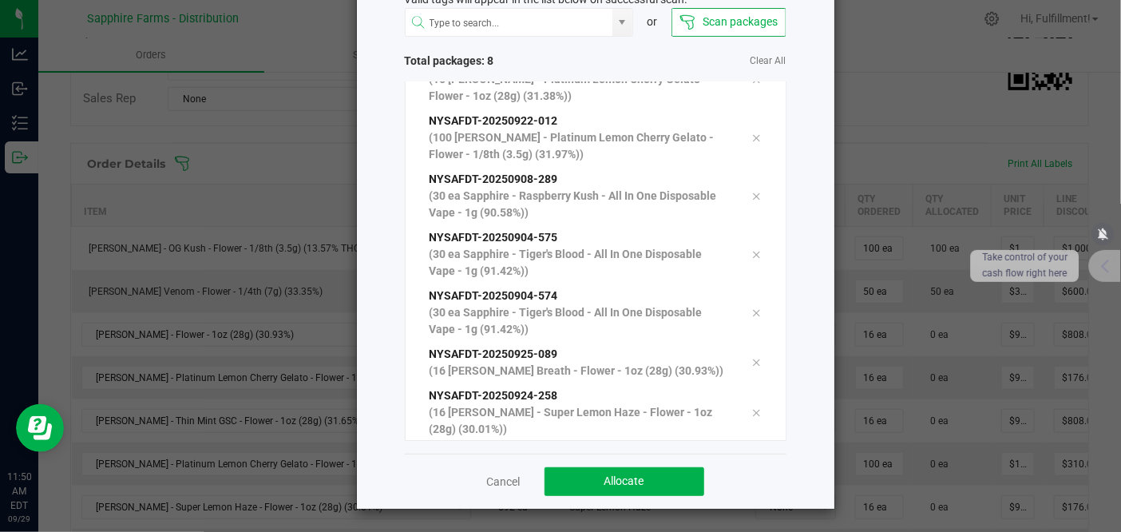
scroll to position [89, 0]
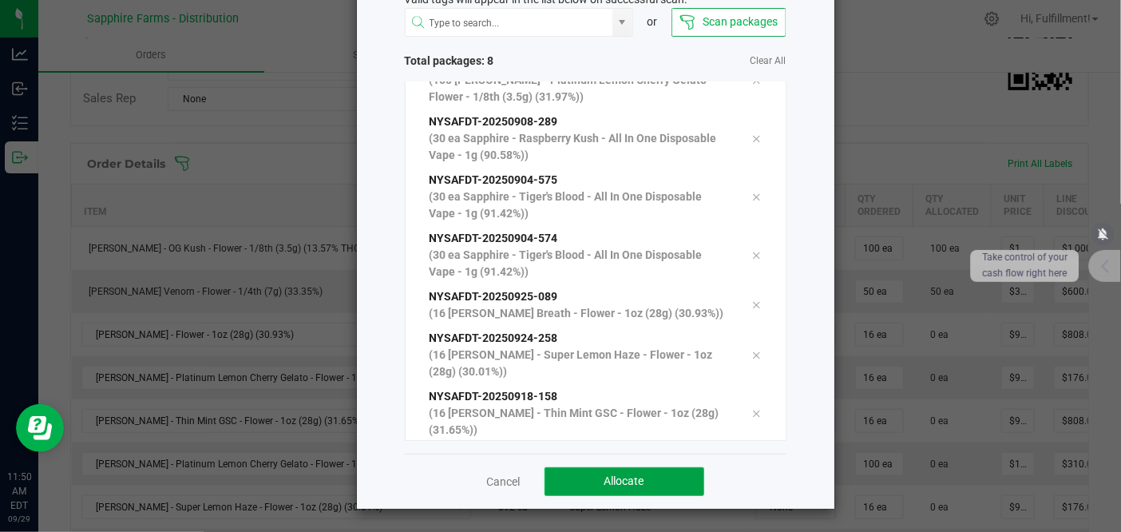
click at [580, 473] on button "Allocate" at bounding box center [625, 481] width 160 height 29
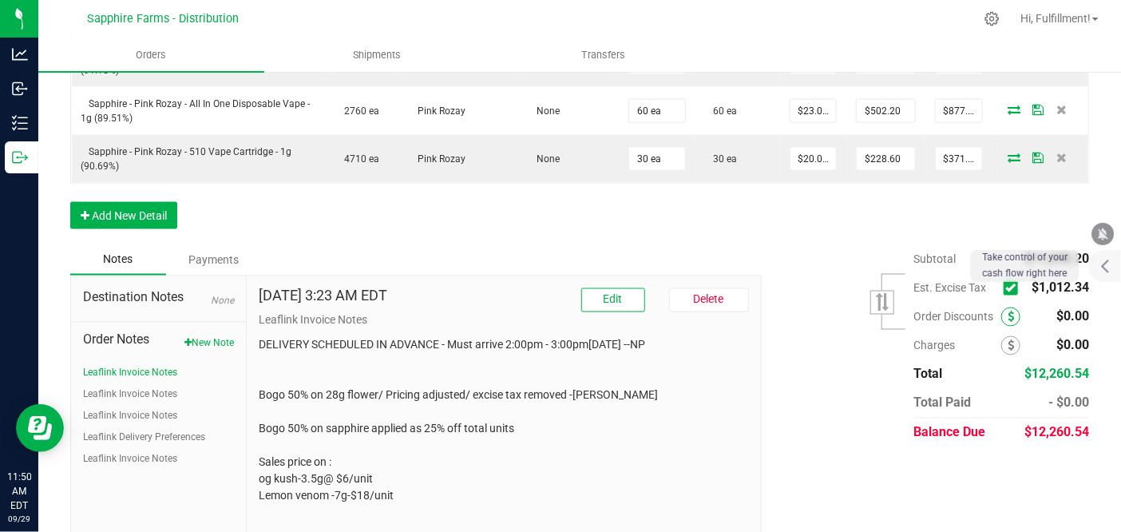
scroll to position [969, 0]
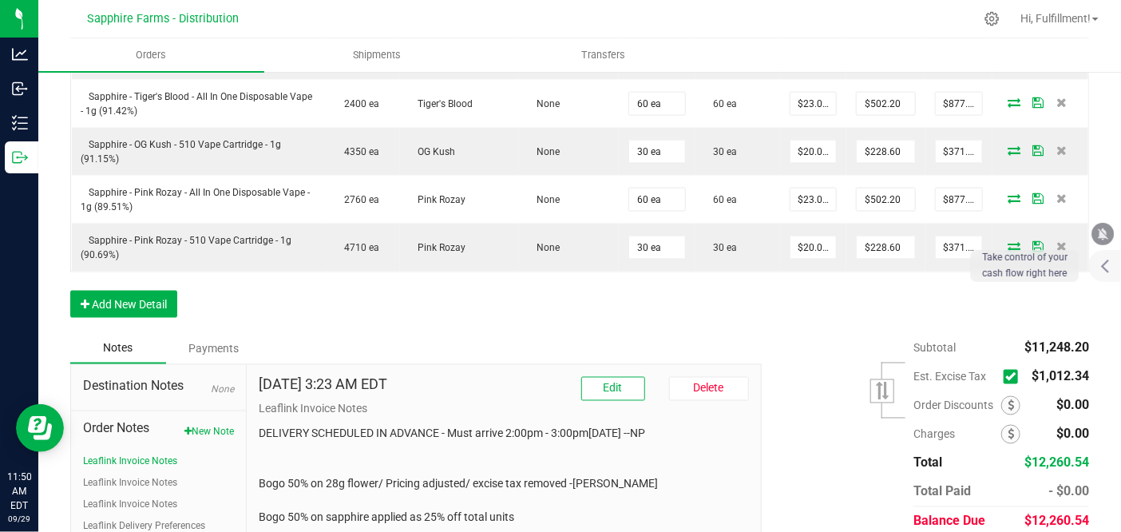
click at [1006, 377] on icon at bounding box center [1011, 377] width 10 height 0
click at [0, 0] on input "checkbox" at bounding box center [0, 0] width 0 height 0
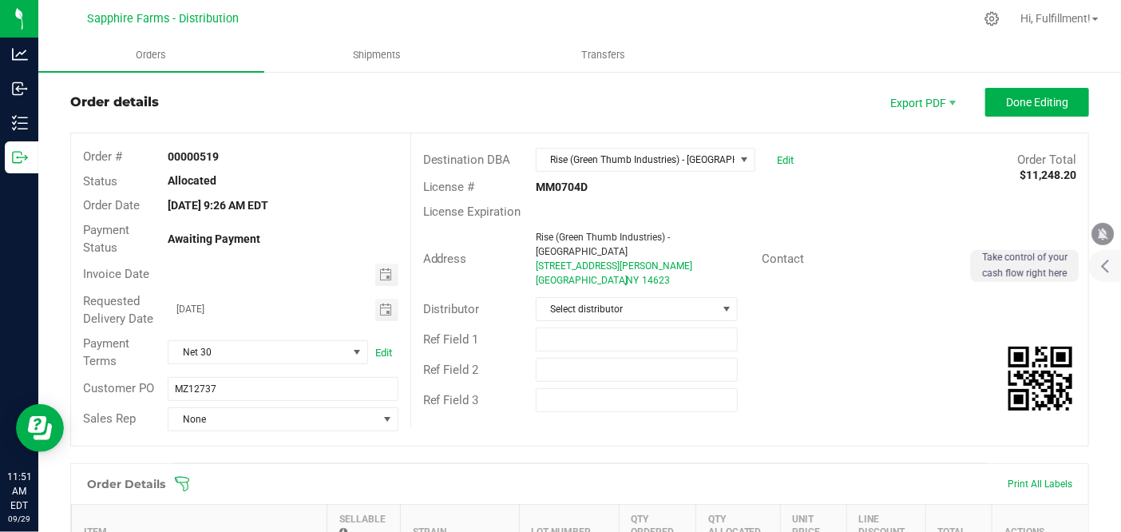
scroll to position [0, 0]
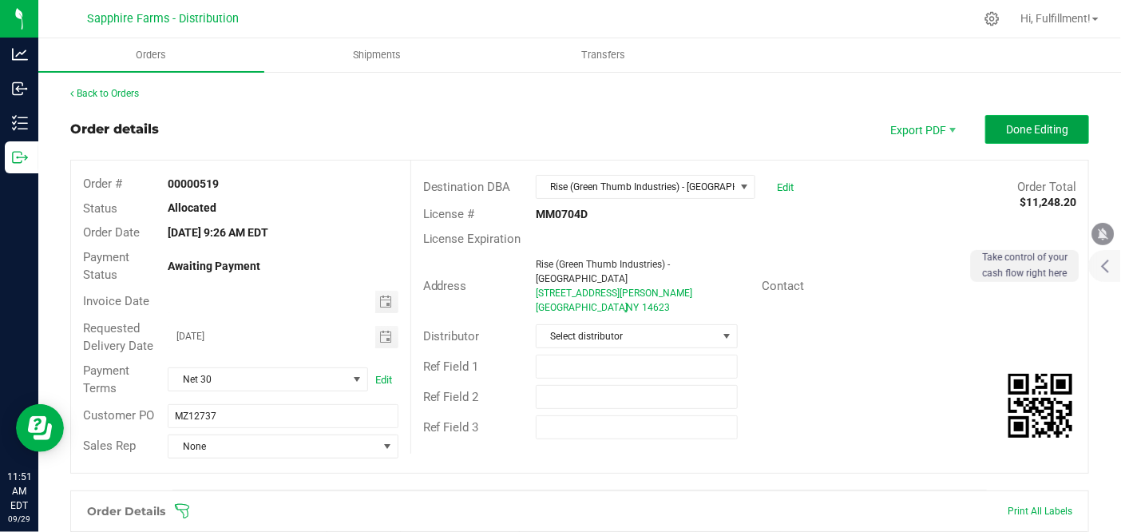
click at [1006, 123] on span "Done Editing" at bounding box center [1037, 129] width 62 height 13
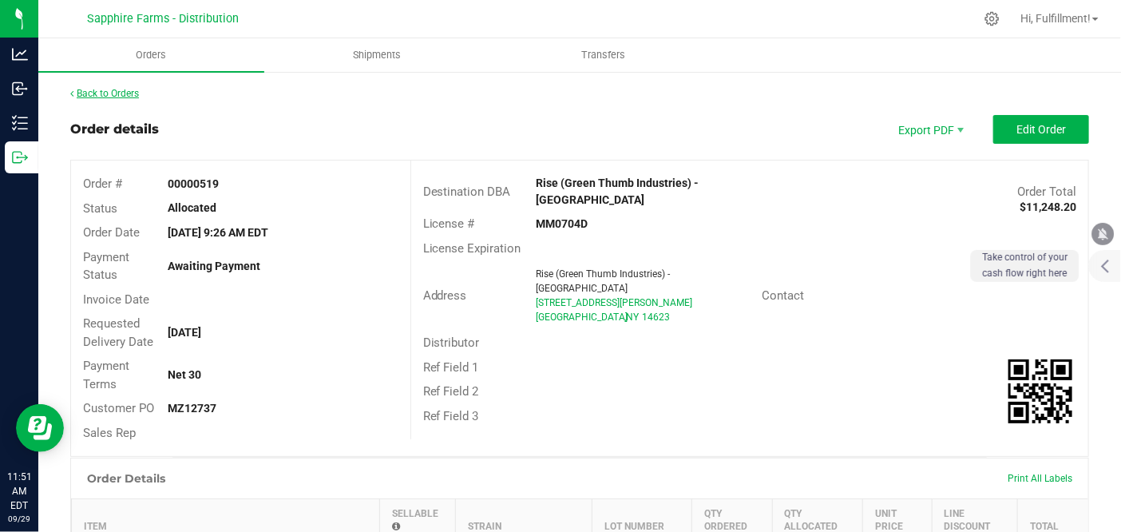
click at [125, 89] on link "Back to Orders" at bounding box center [104, 93] width 69 height 11
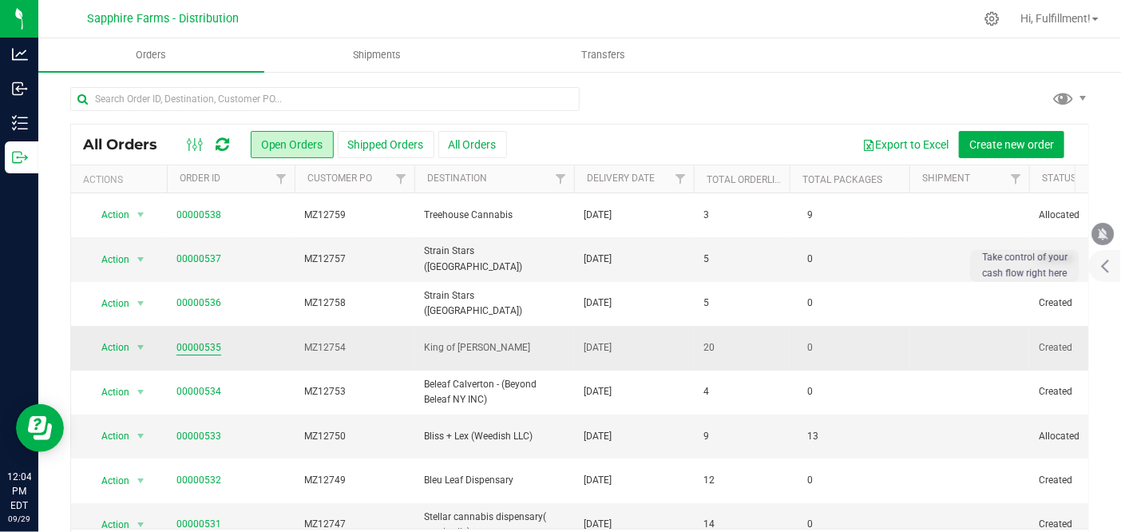
click at [203, 341] on link "00000535" at bounding box center [199, 347] width 45 height 15
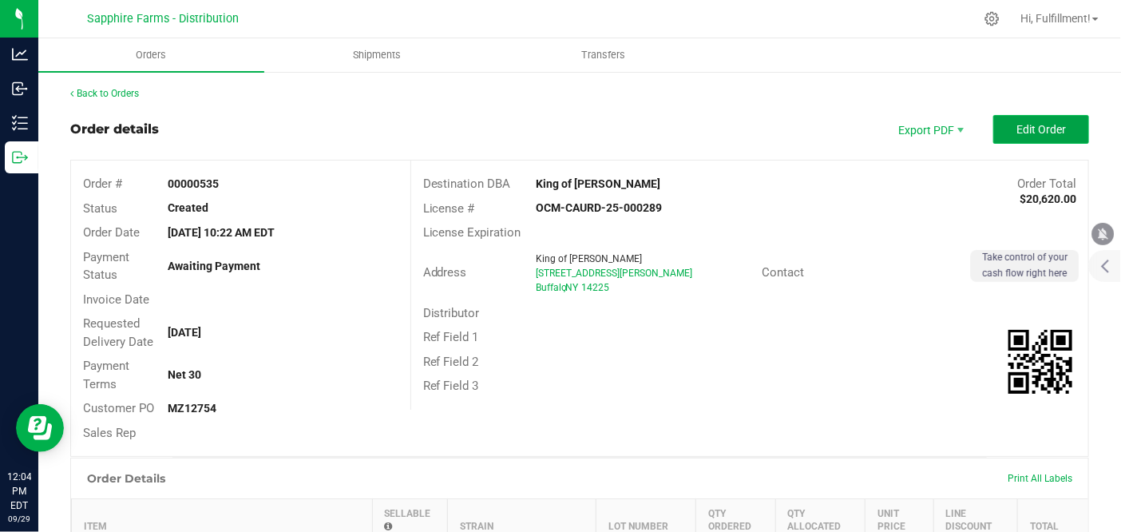
click at [1020, 131] on span "Edit Order" at bounding box center [1042, 129] width 50 height 13
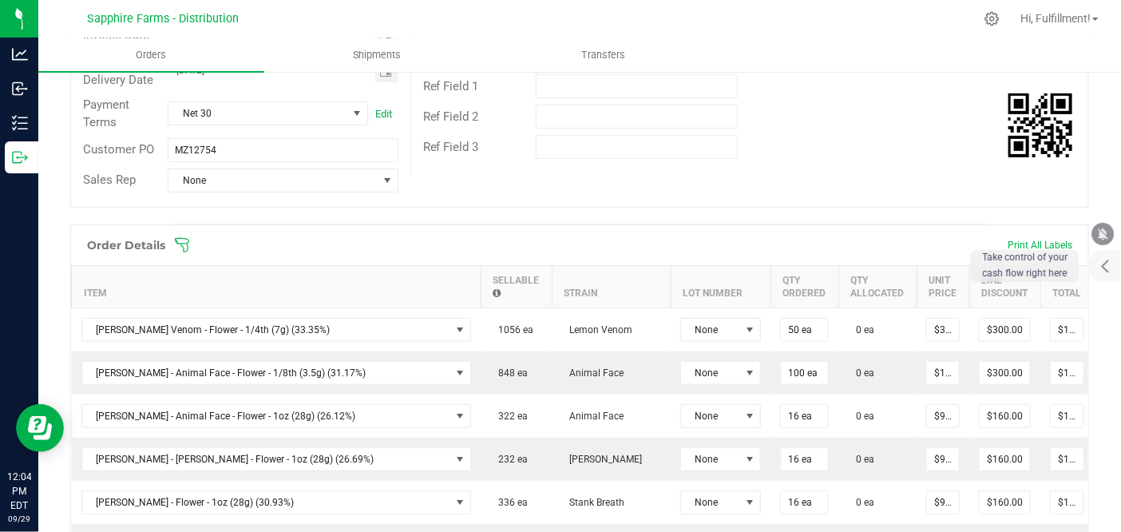
scroll to position [443, 0]
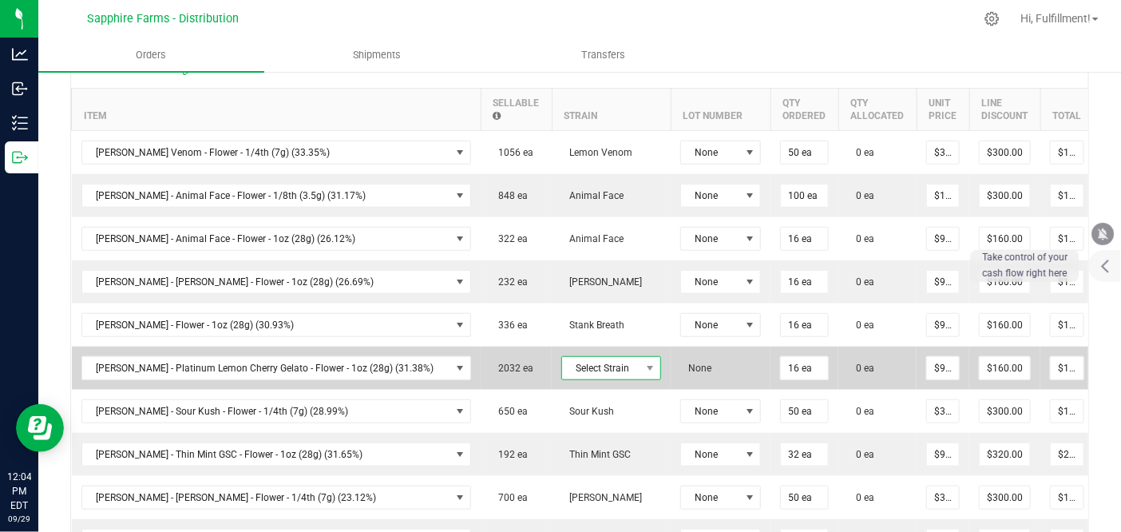
click at [641, 363] on span at bounding box center [651, 368] width 20 height 22
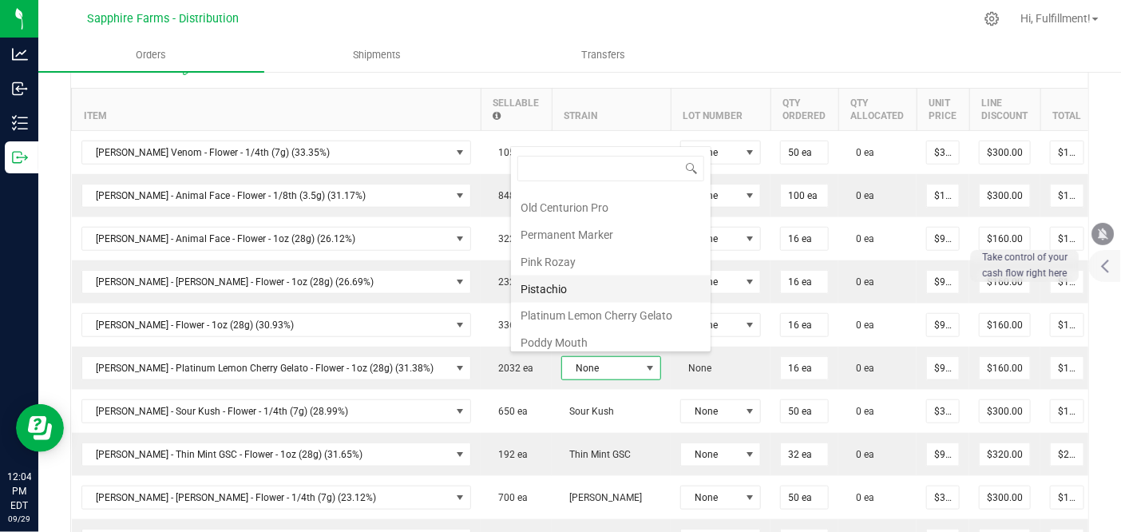
scroll to position [1175, 0]
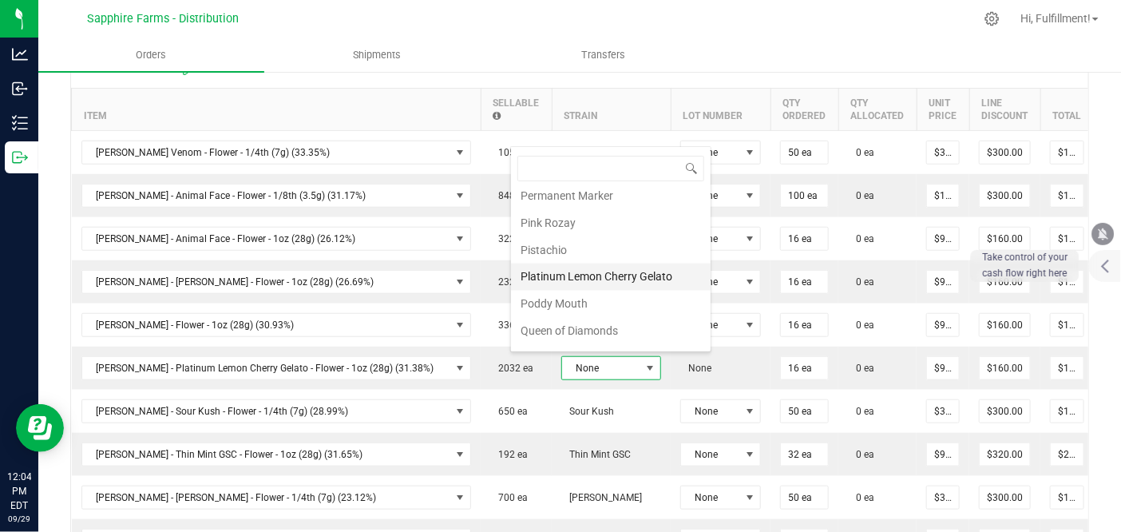
click at [629, 264] on li "Platinum Lemon Cherry Gelato" at bounding box center [611, 277] width 200 height 27
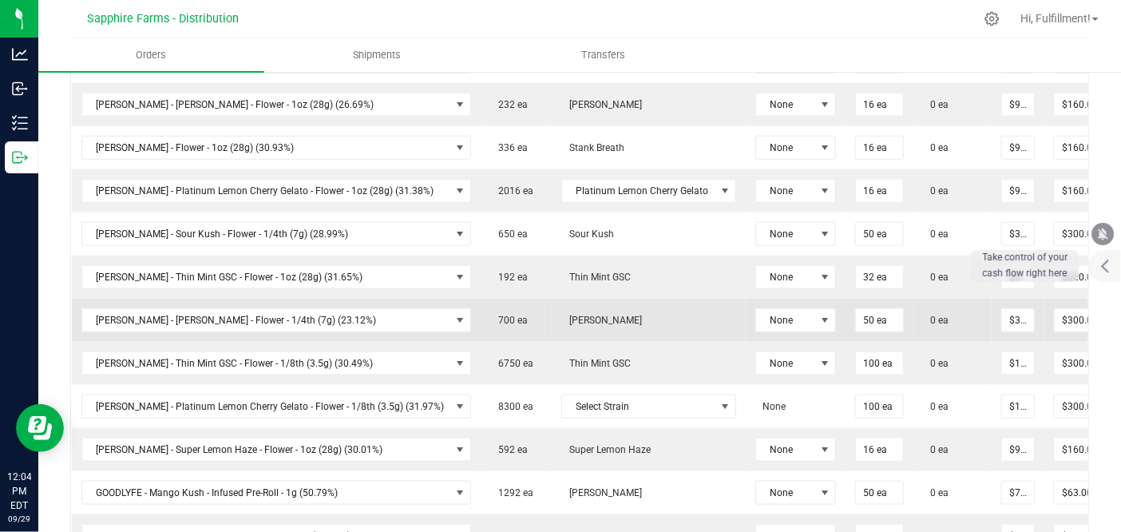
scroll to position [799, 0]
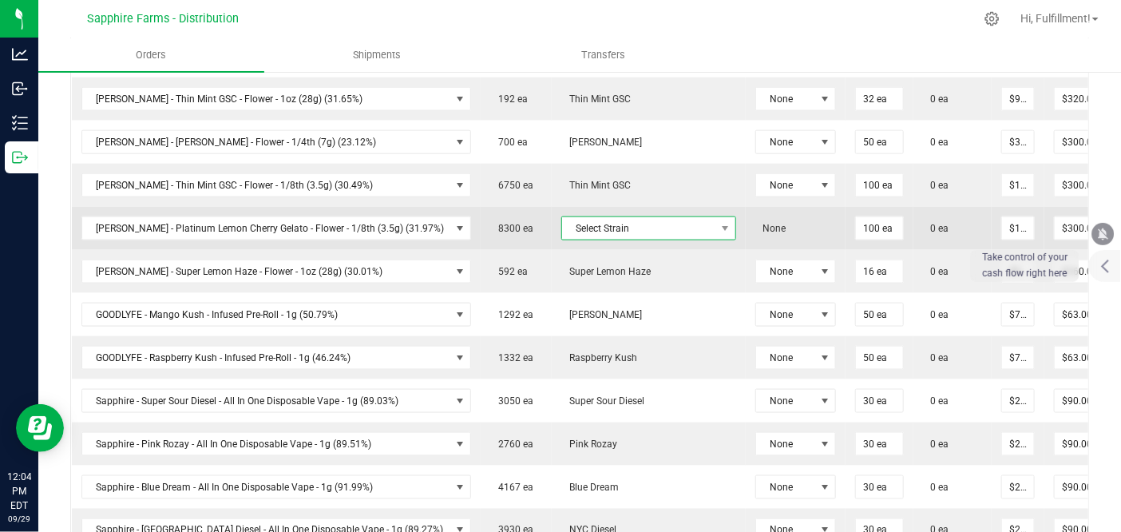
click at [632, 227] on span "Select Strain" at bounding box center [638, 228] width 153 height 22
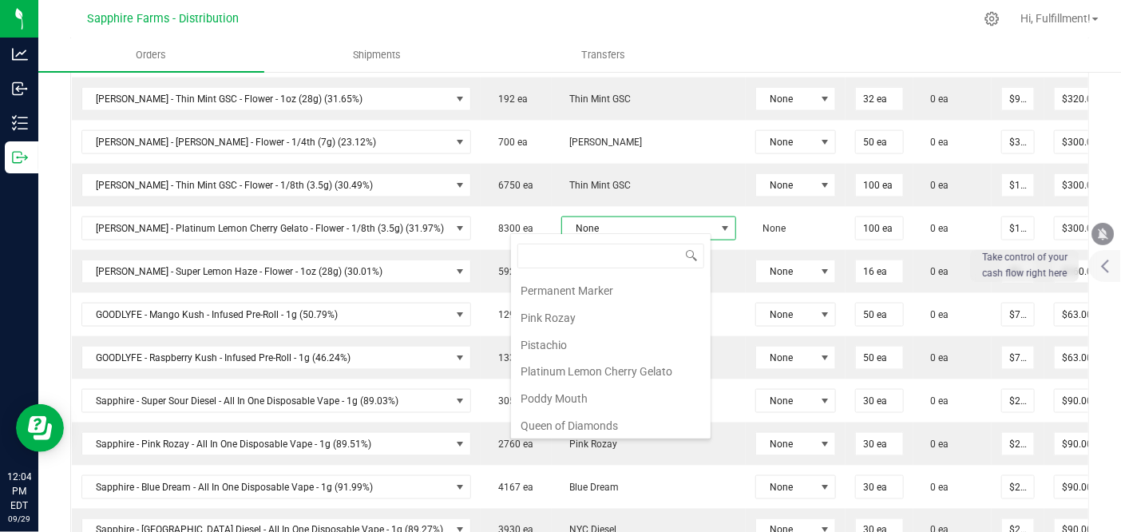
scroll to position [1175, 0]
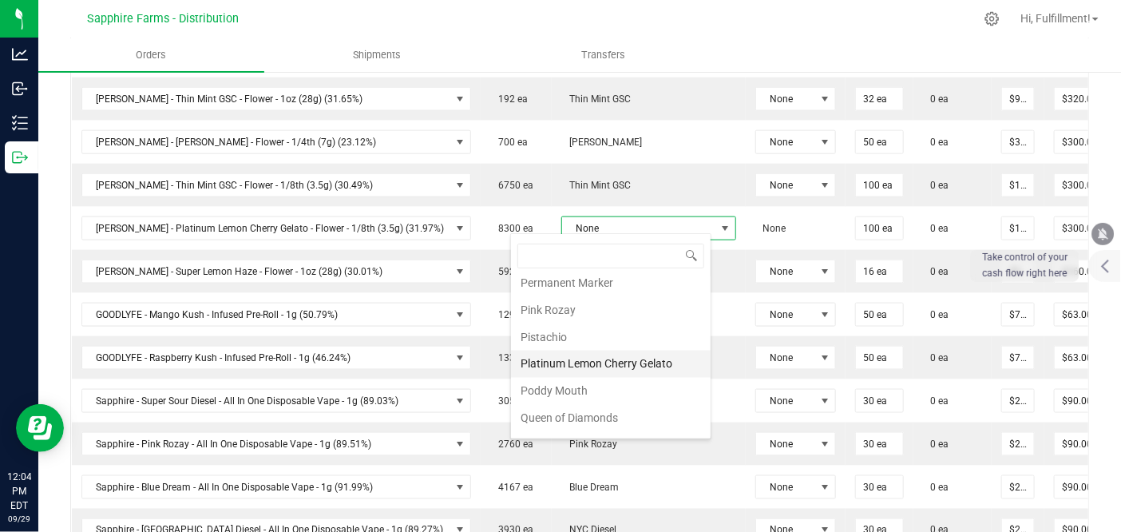
click at [607, 351] on li "Platinum Lemon Cherry Gelato" at bounding box center [611, 364] width 200 height 27
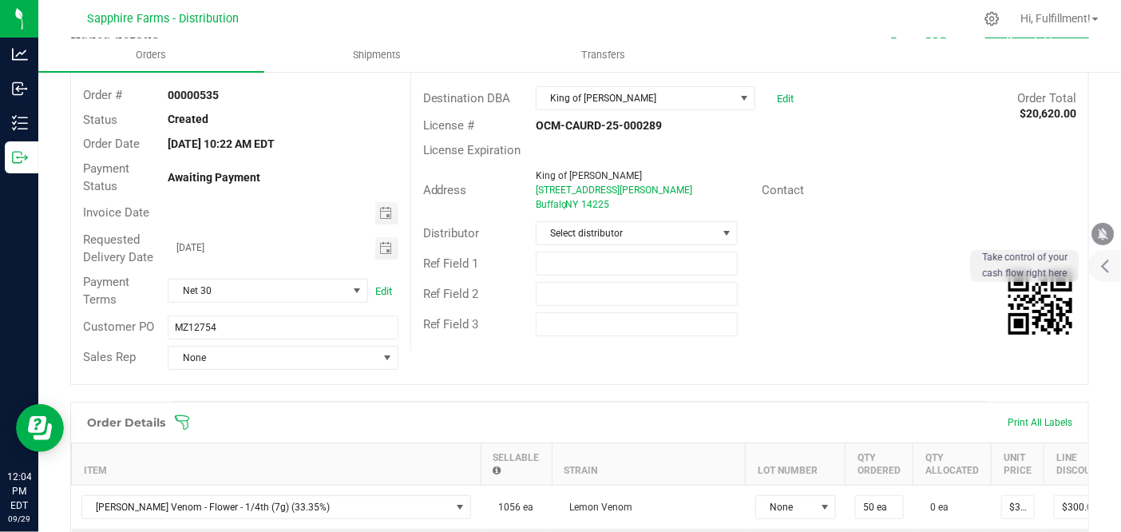
scroll to position [177, 0]
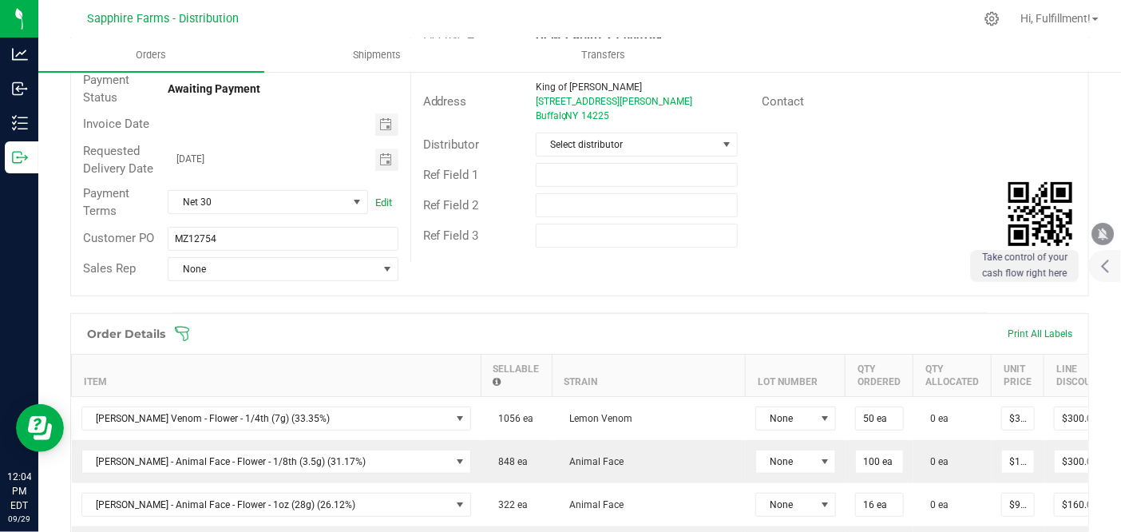
click at [185, 334] on icon at bounding box center [182, 334] width 16 height 16
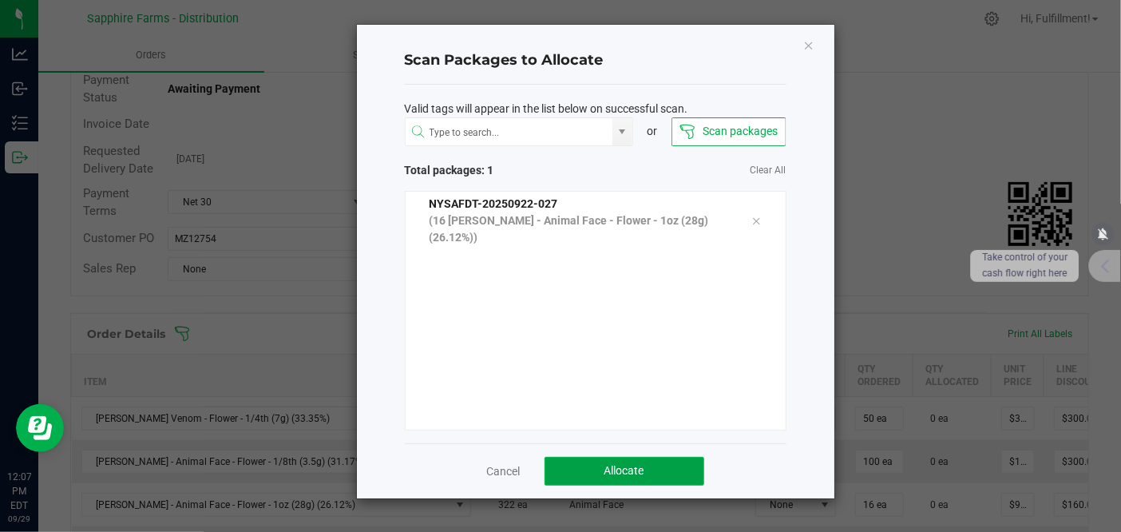
click at [666, 469] on button "Allocate" at bounding box center [625, 471] width 160 height 29
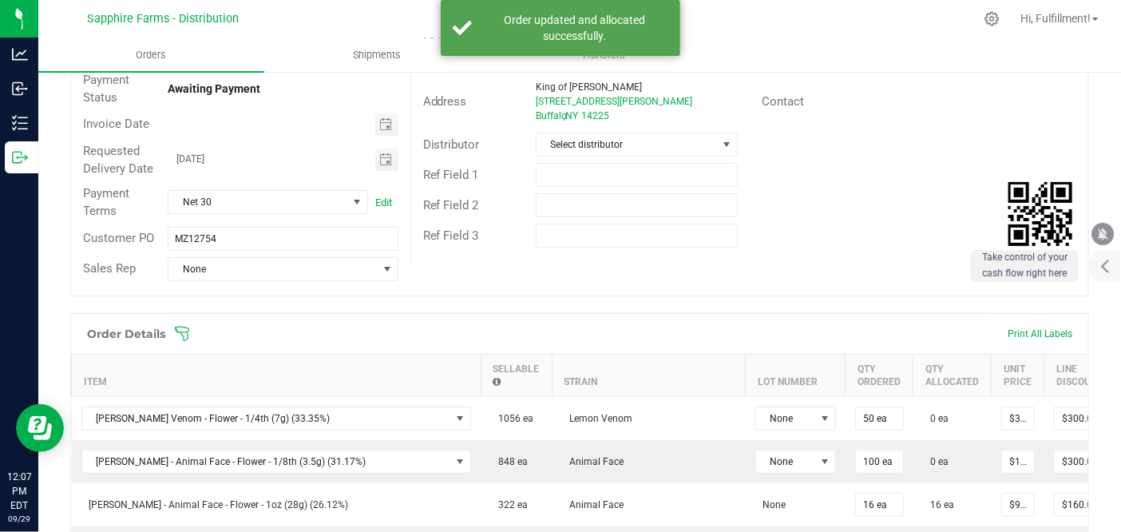
click at [180, 331] on icon at bounding box center [182, 334] width 14 height 14
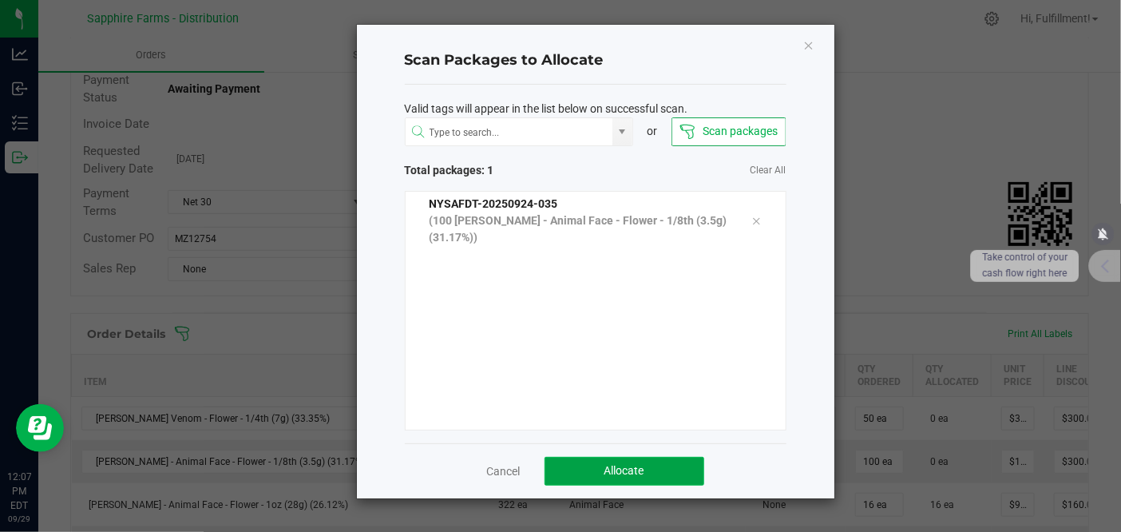
click at [591, 466] on button "Allocate" at bounding box center [625, 471] width 160 height 29
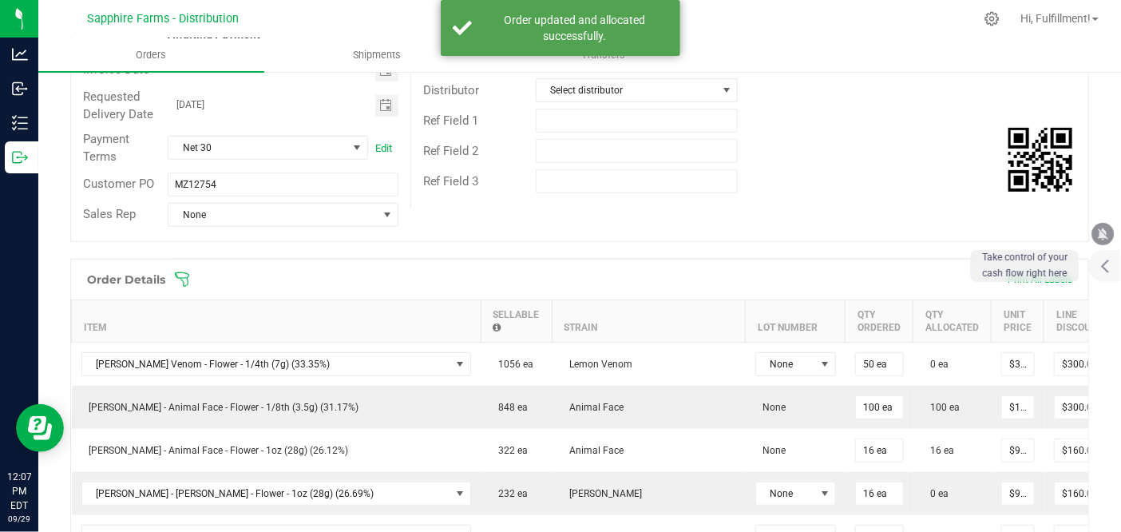
scroll to position [266, 0]
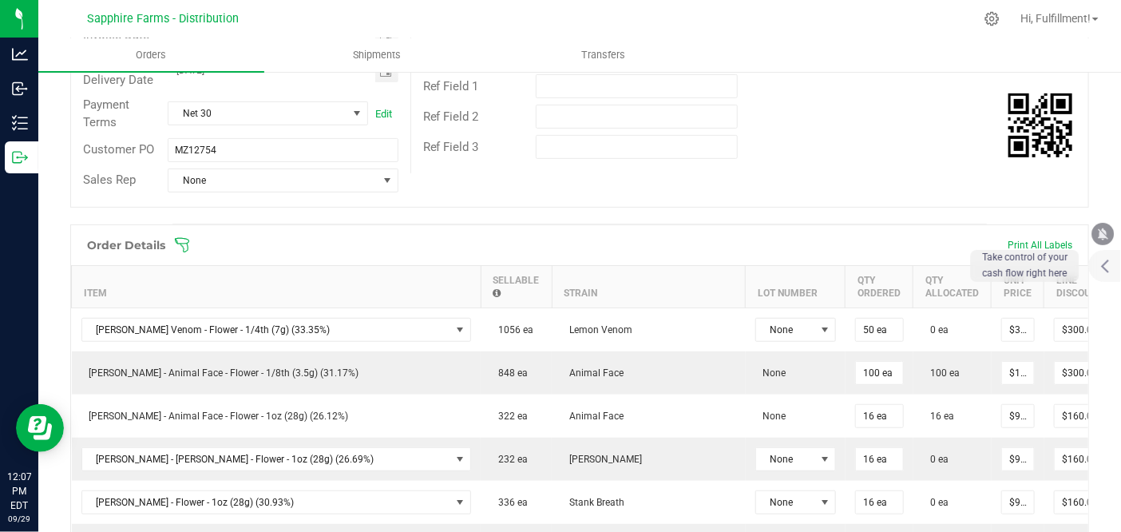
click at [179, 245] on icon at bounding box center [182, 245] width 16 height 16
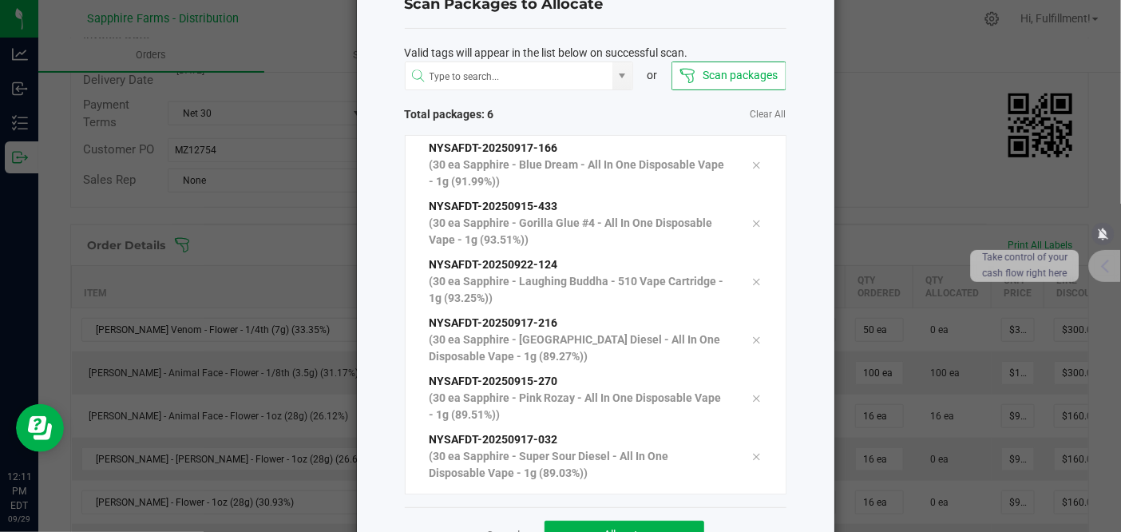
scroll to position [109, 0]
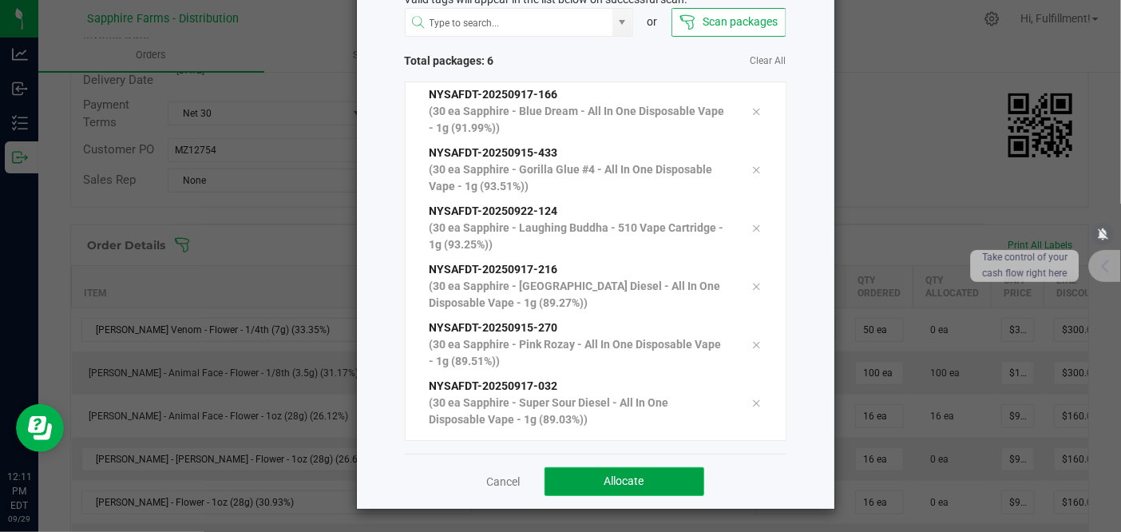
click at [605, 480] on span "Allocate" at bounding box center [625, 480] width 40 height 13
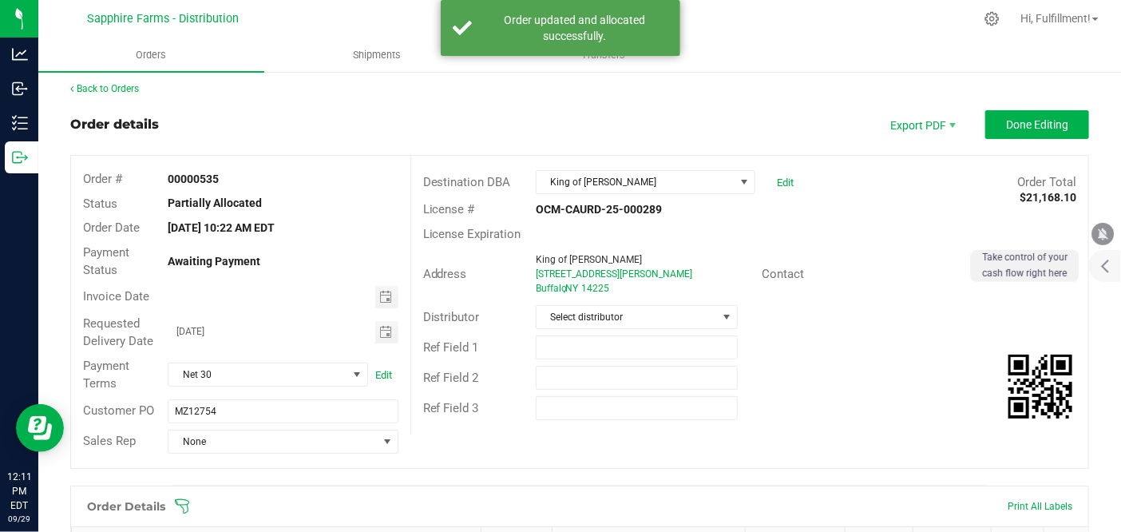
scroll to position [0, 0]
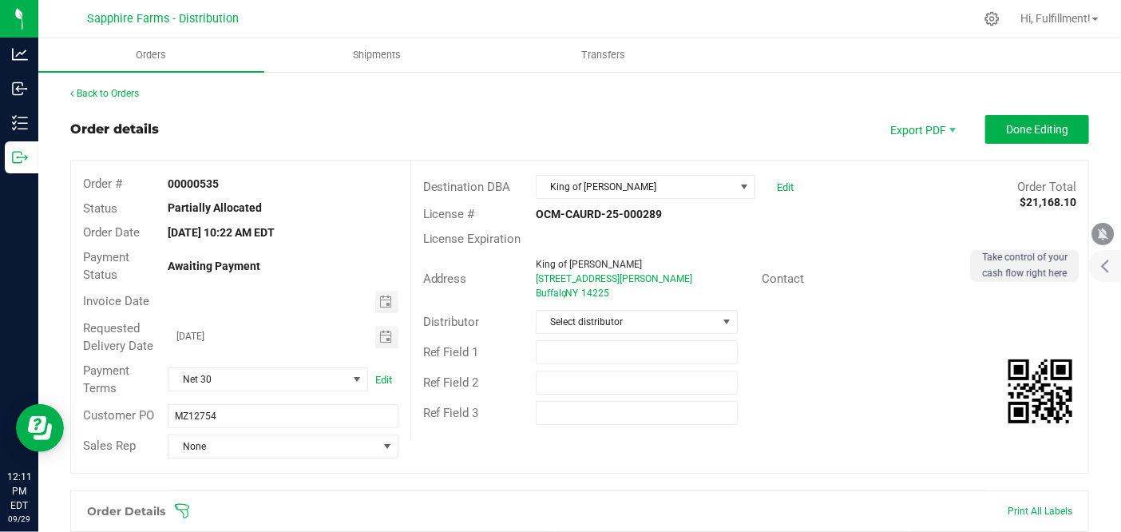
click at [187, 507] on icon at bounding box center [182, 511] width 14 height 14
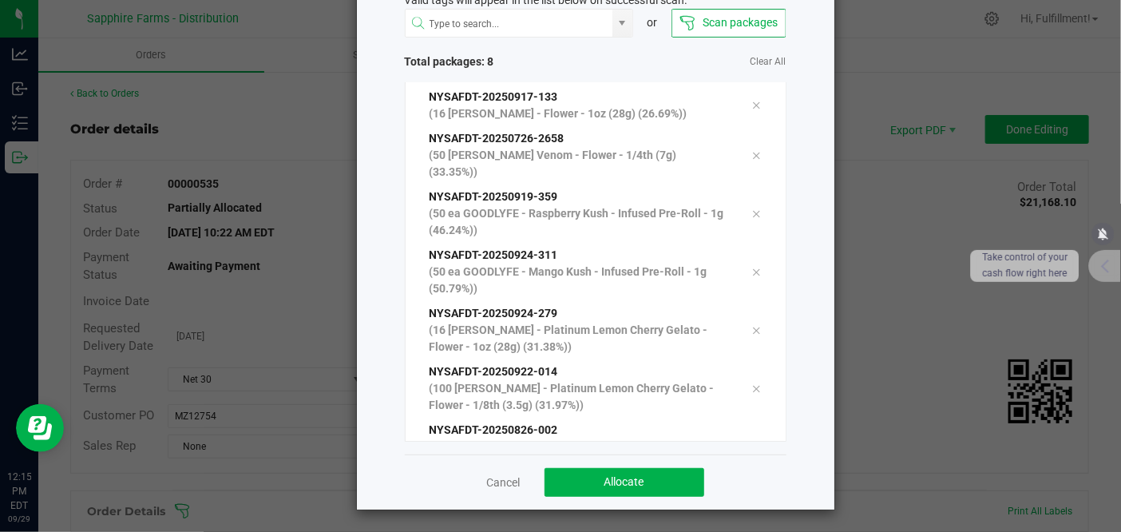
scroll to position [109, 0]
click at [661, 483] on button "Allocate" at bounding box center [625, 481] width 160 height 29
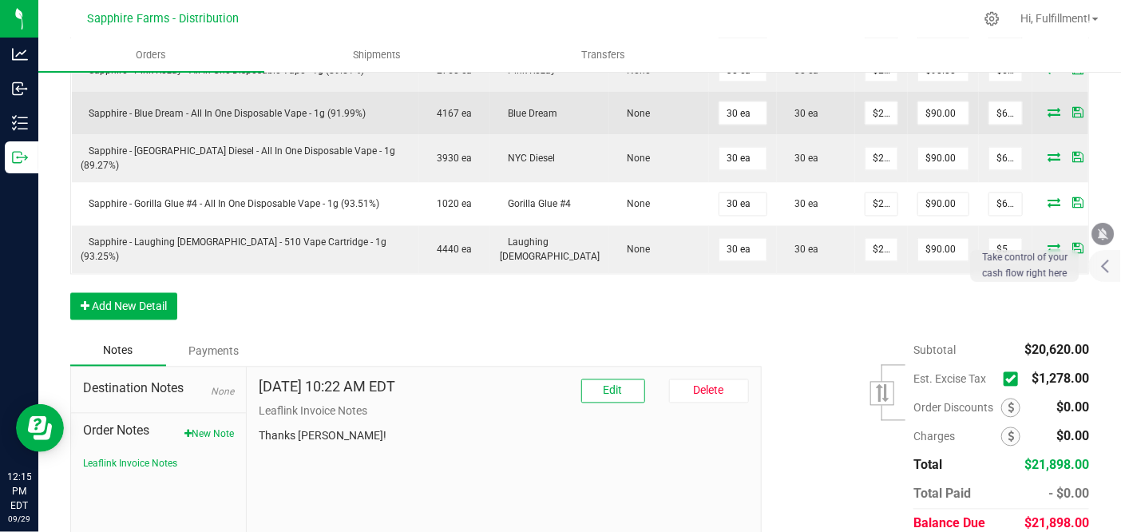
scroll to position [1259, 0]
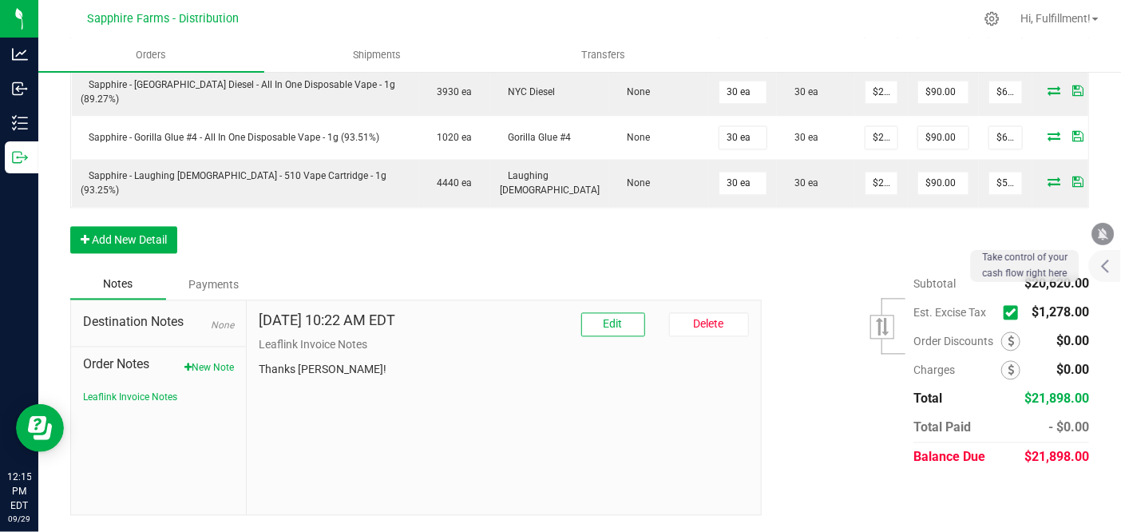
click at [1004, 320] on span at bounding box center [1011, 313] width 14 height 14
click at [0, 0] on input "checkbox" at bounding box center [0, 0] width 0 height 0
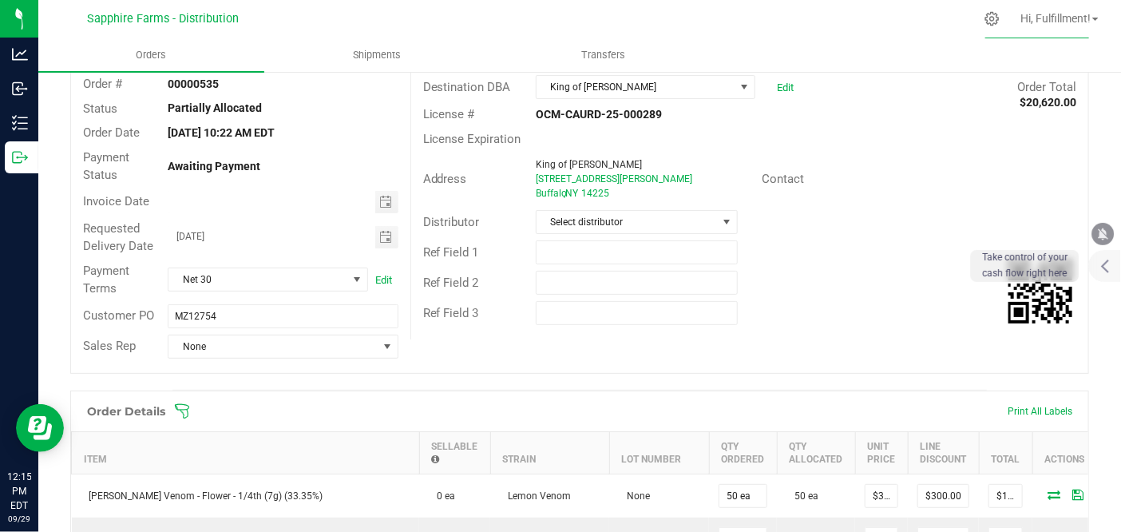
scroll to position [0, 0]
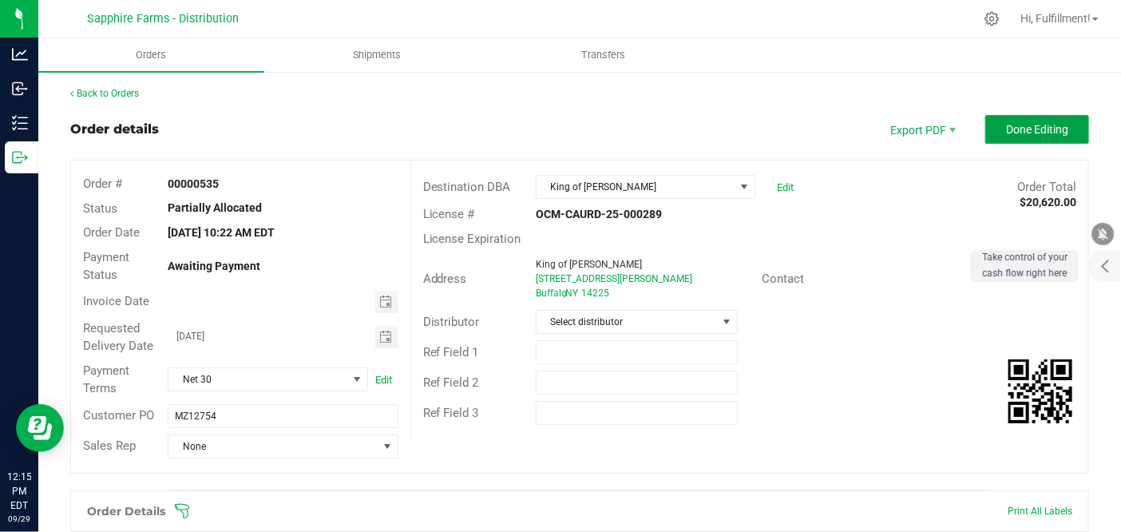
click at [1022, 126] on span "Done Editing" at bounding box center [1037, 129] width 62 height 13
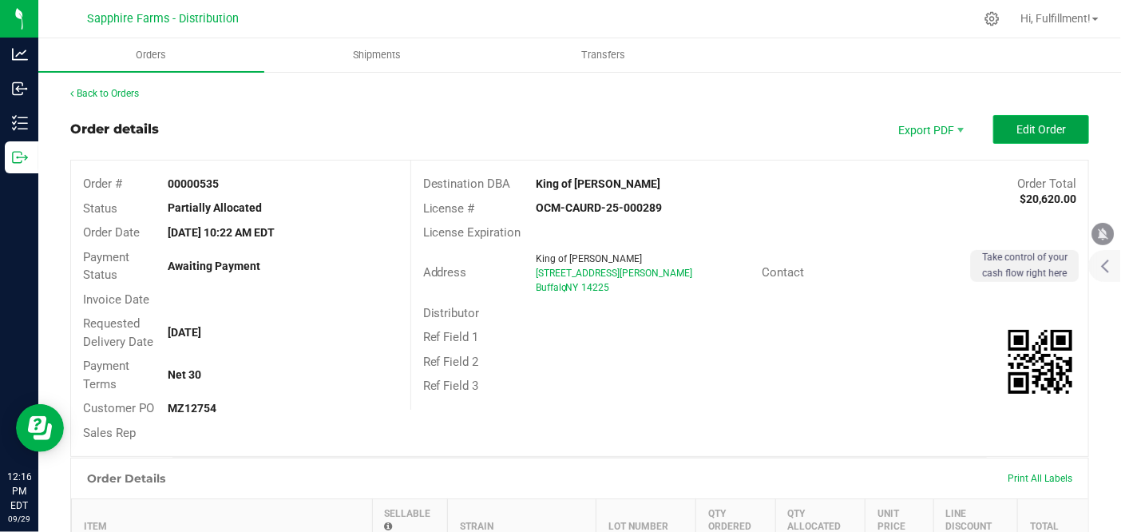
click at [1025, 133] on span "Edit Order" at bounding box center [1042, 129] width 50 height 13
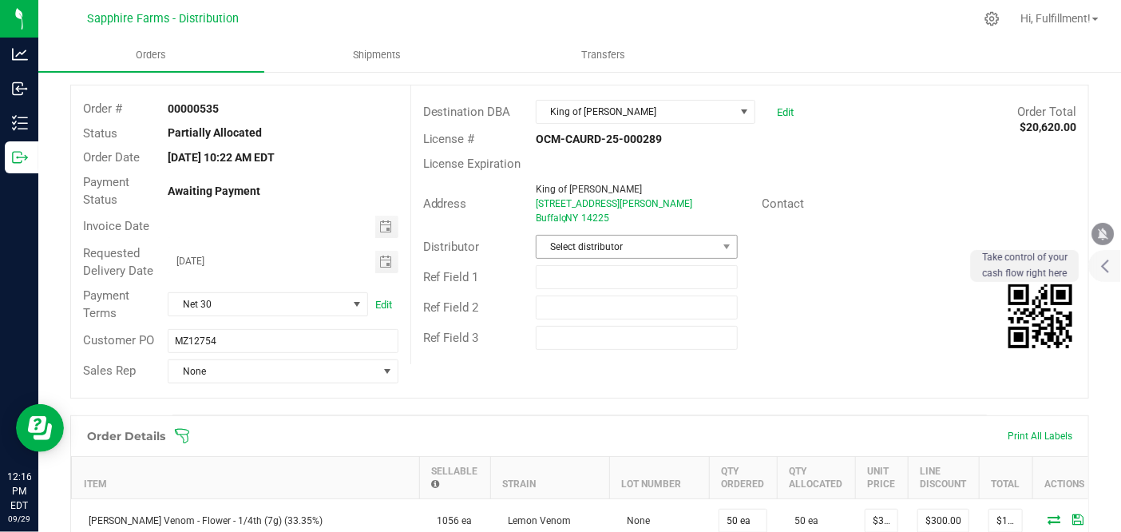
scroll to position [266, 0]
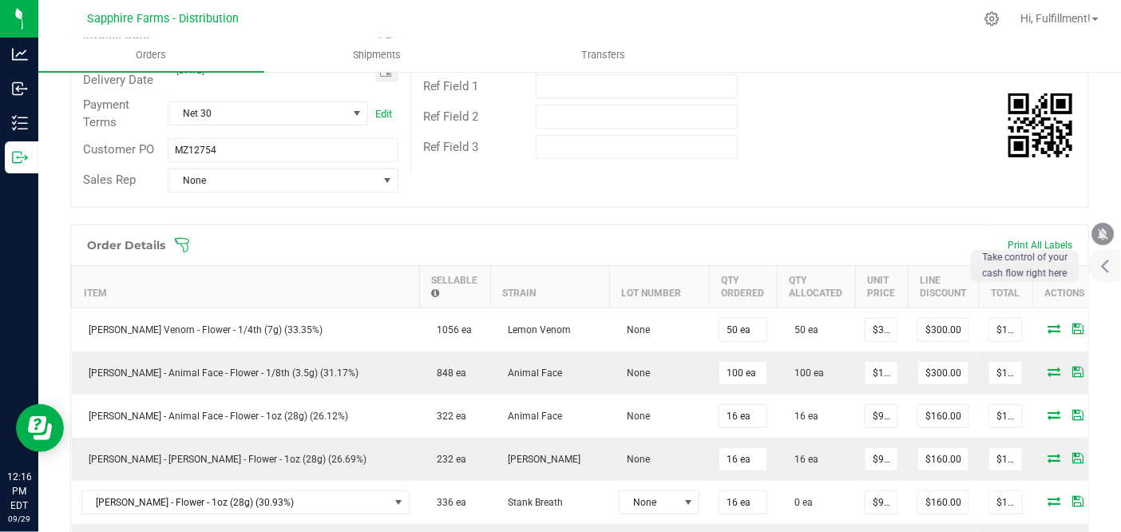
click at [185, 238] on icon at bounding box center [182, 245] width 16 height 16
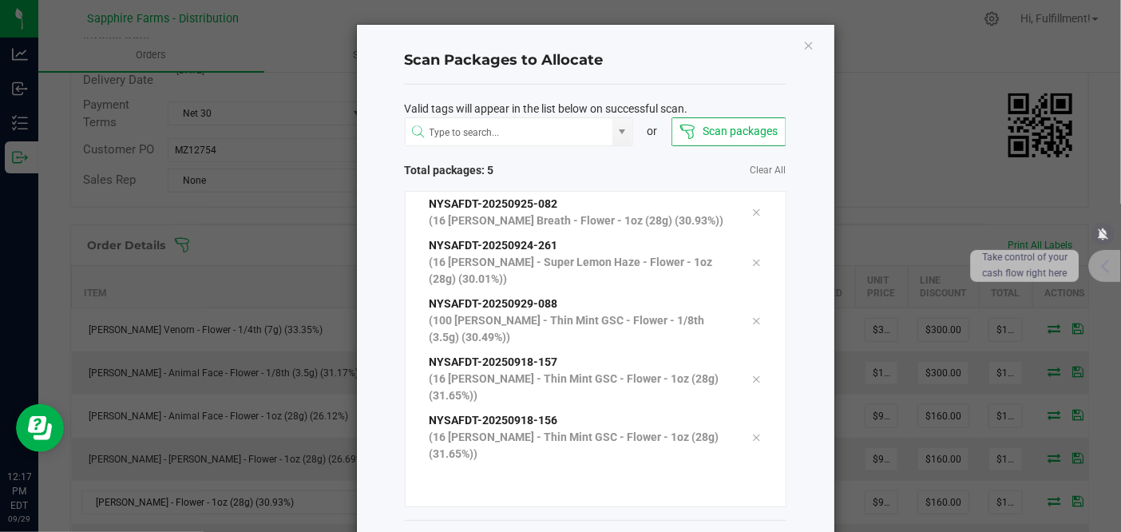
scroll to position [83, 0]
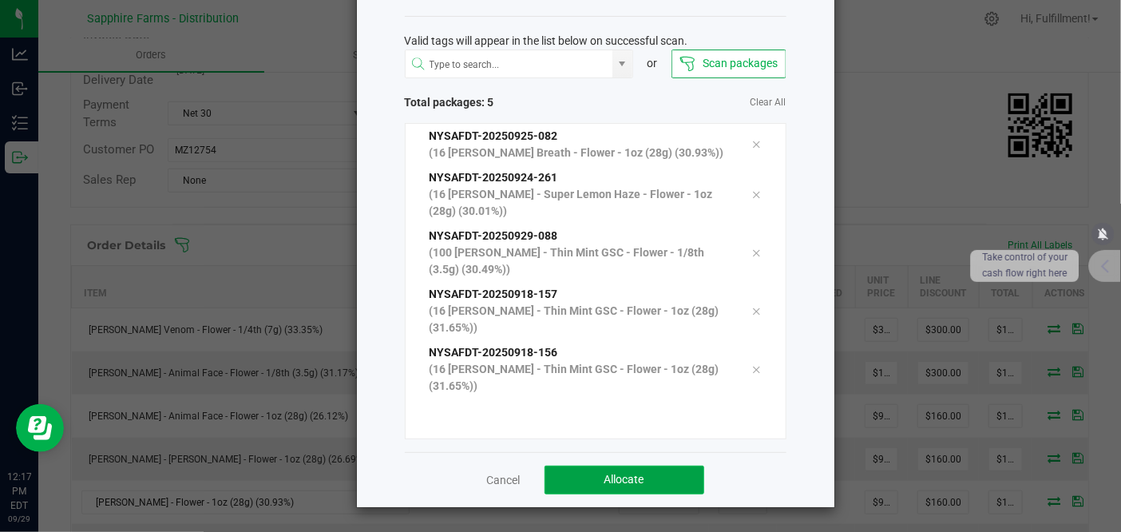
click at [664, 479] on button "Allocate" at bounding box center [625, 480] width 160 height 29
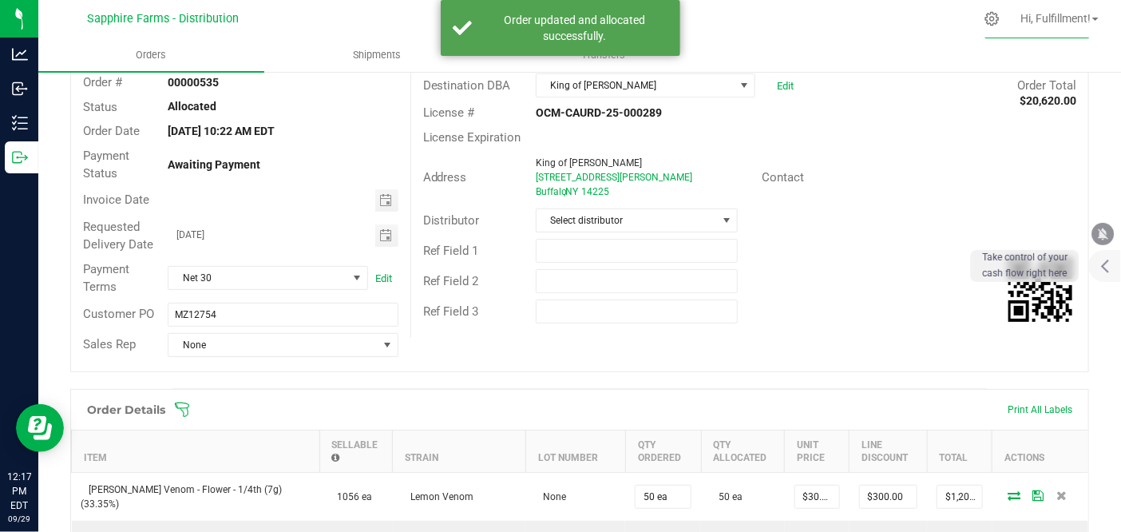
scroll to position [0, 0]
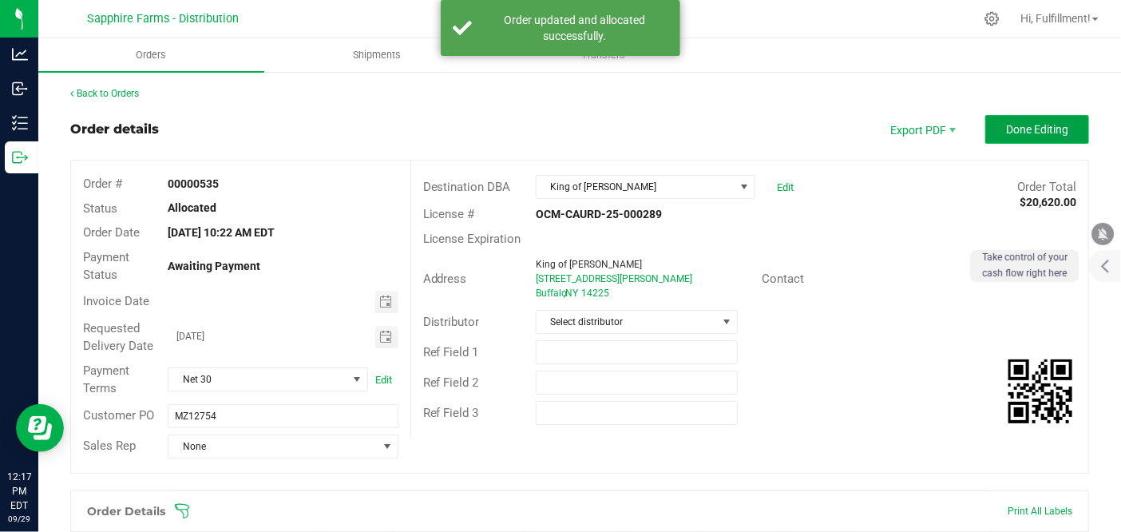
click at [1006, 133] on span "Done Editing" at bounding box center [1037, 129] width 62 height 13
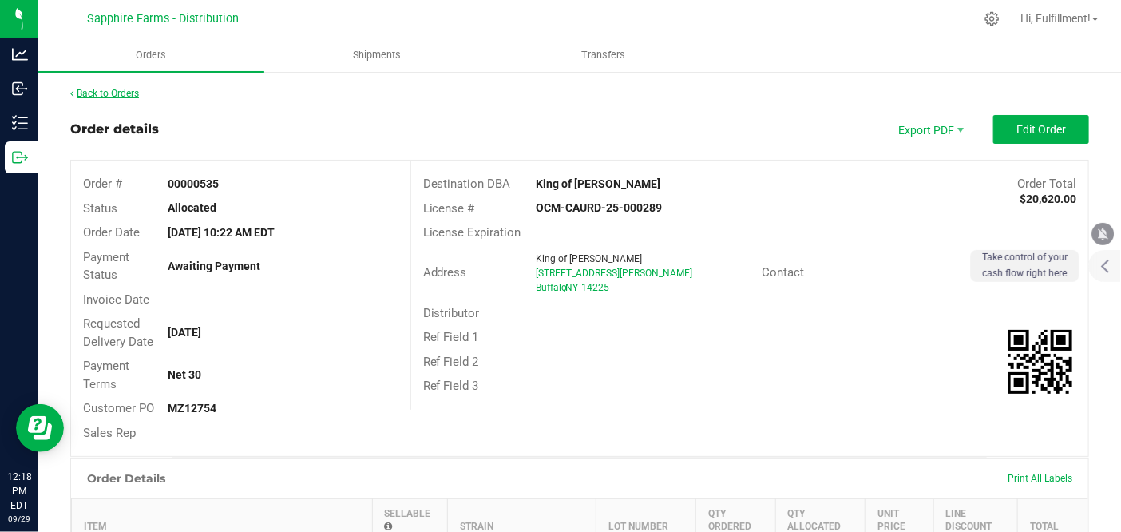
click at [110, 92] on link "Back to Orders" at bounding box center [104, 93] width 69 height 11
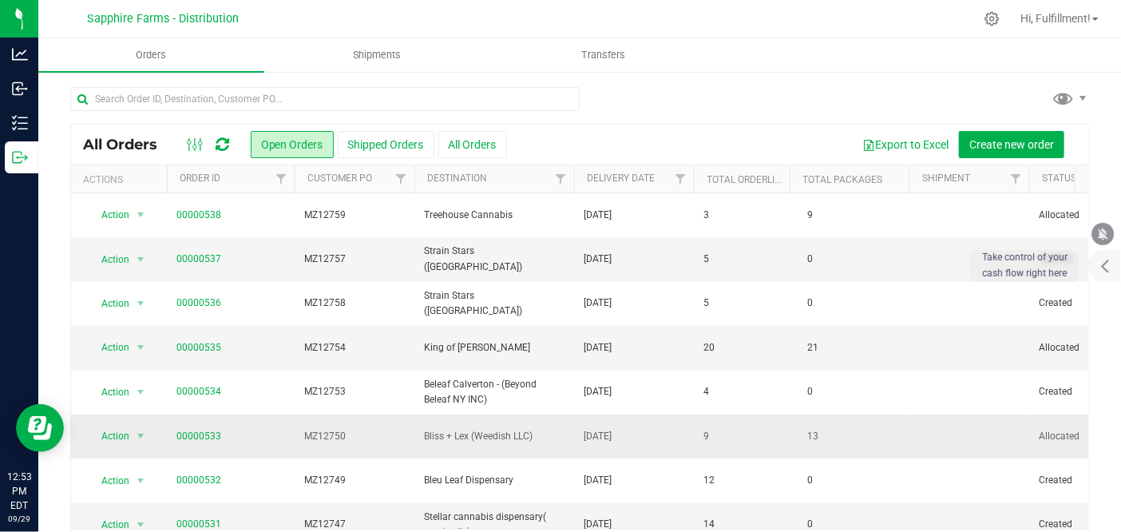
scroll to position [89, 0]
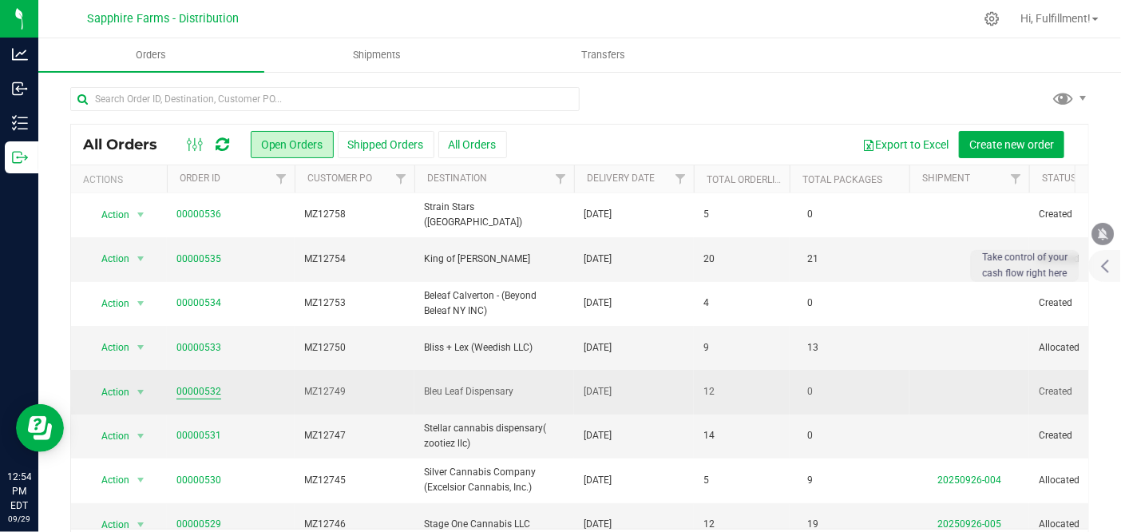
click at [215, 393] on link "00000532" at bounding box center [199, 391] width 45 height 15
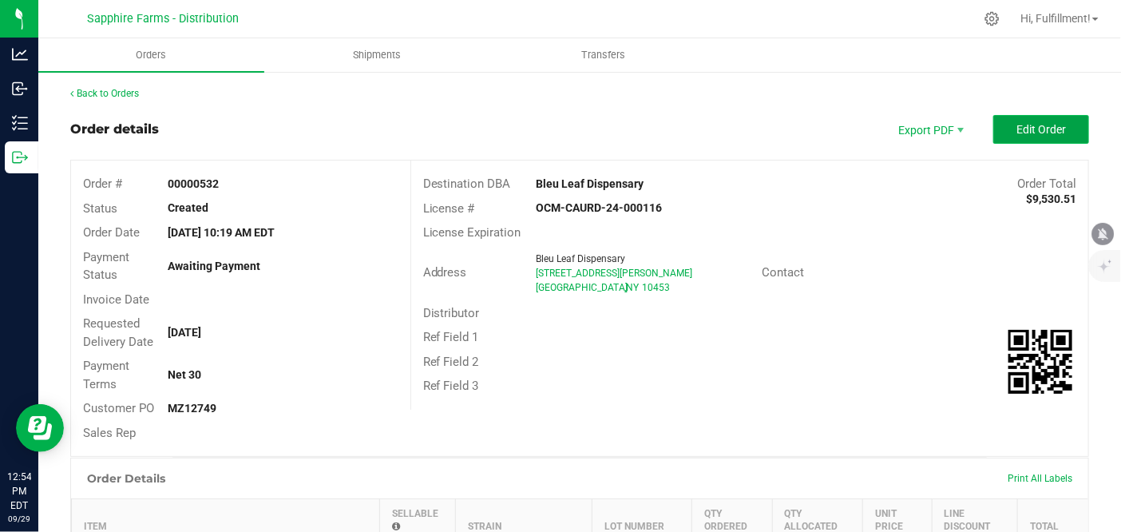
click at [1017, 129] on span "Edit Order" at bounding box center [1042, 129] width 50 height 13
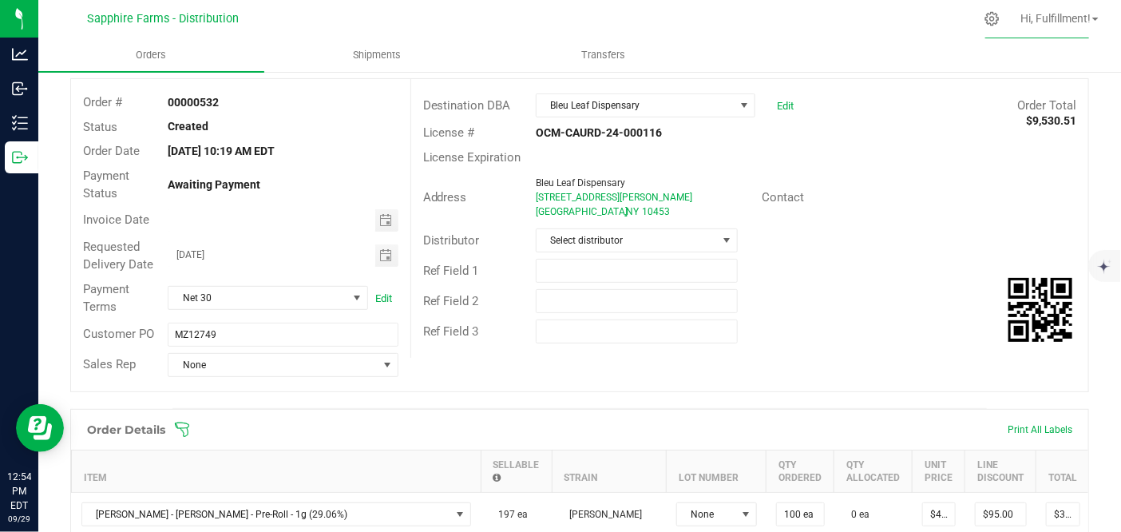
scroll to position [266, 0]
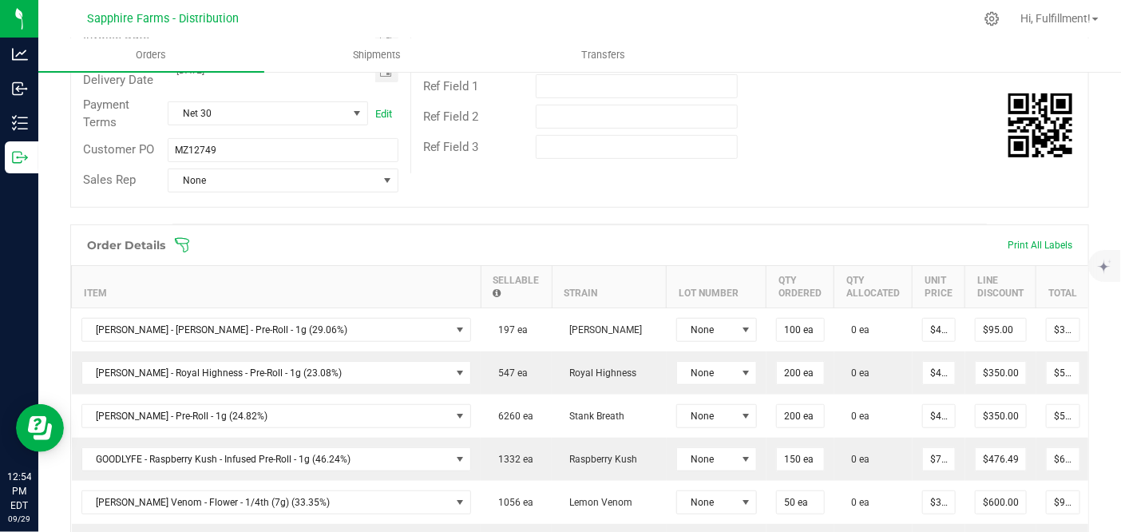
click at [187, 249] on icon at bounding box center [182, 245] width 14 height 14
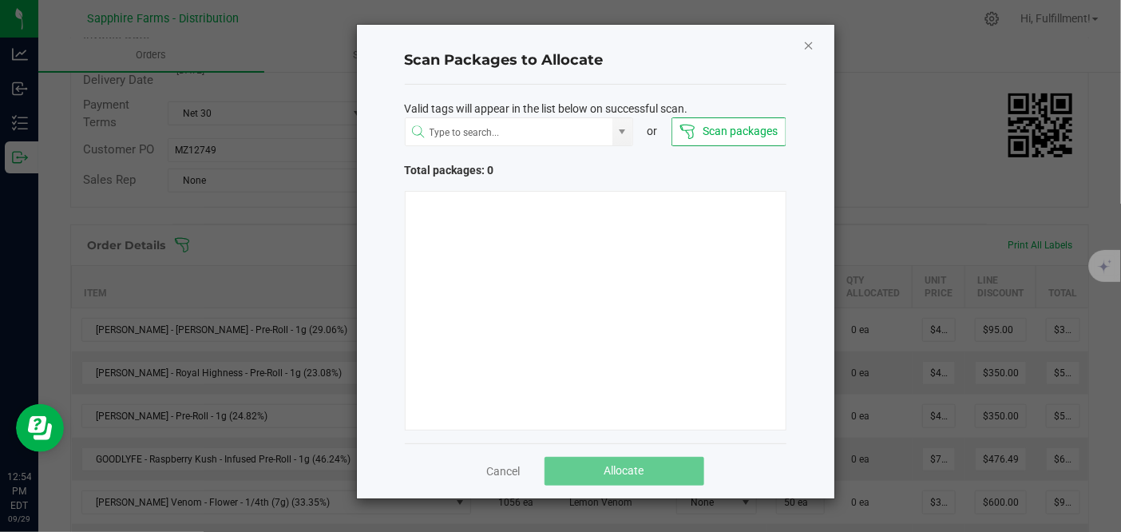
click at [808, 48] on icon "Close" at bounding box center [809, 44] width 11 height 19
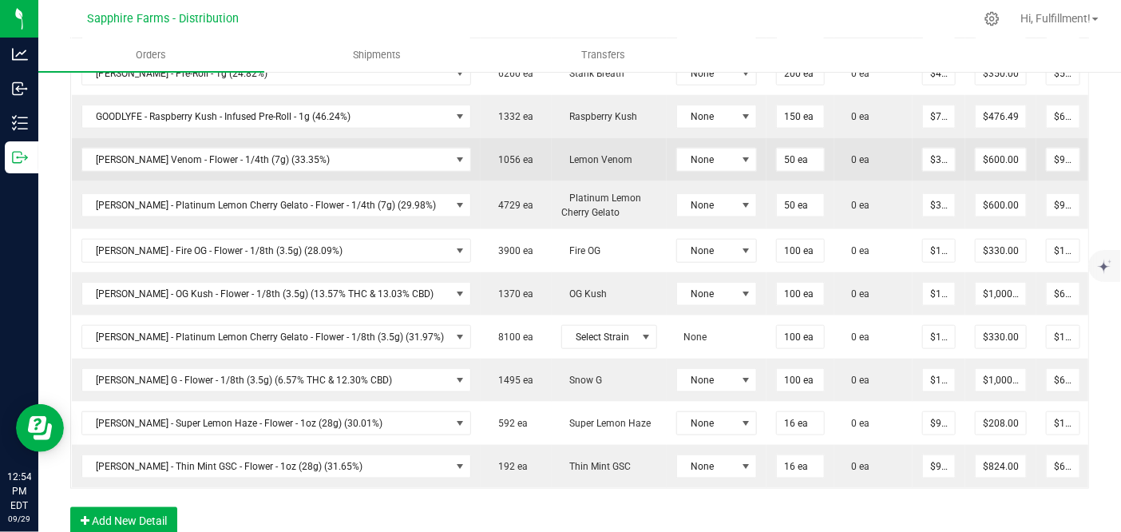
scroll to position [709, 0]
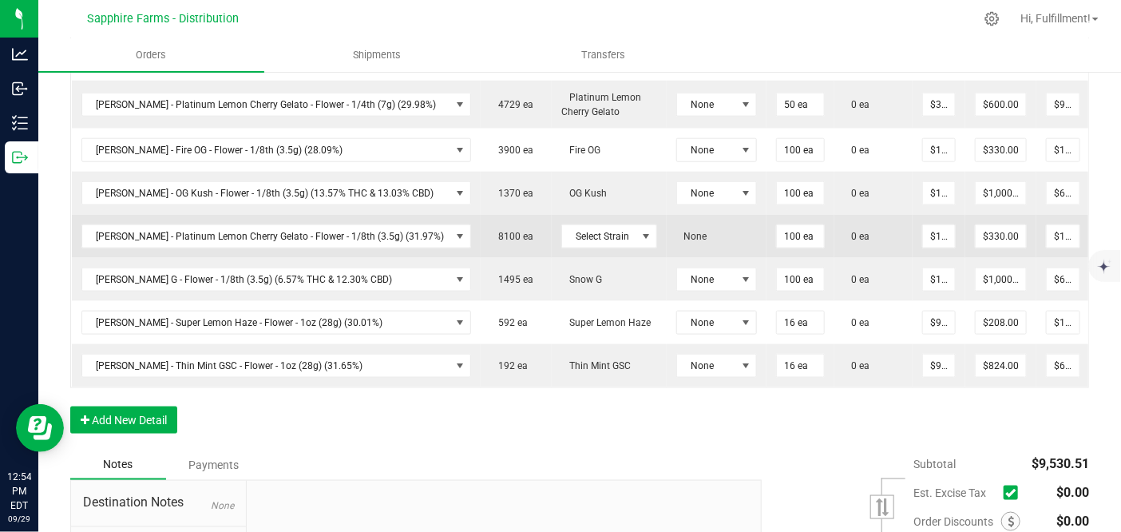
click at [575, 242] on td "Select Strain" at bounding box center [609, 236] width 115 height 43
click at [637, 225] on span at bounding box center [647, 236] width 20 height 22
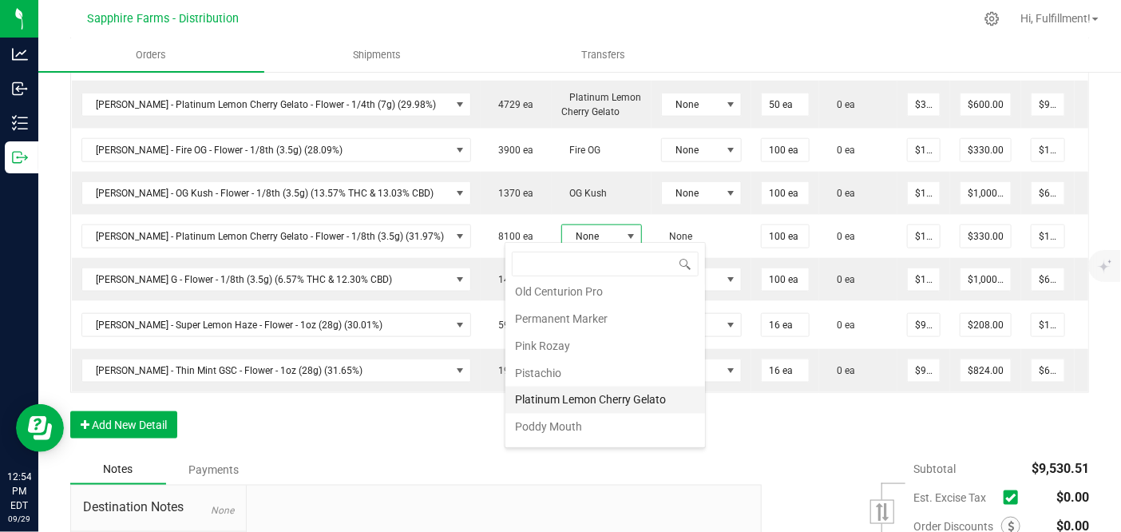
scroll to position [1175, 0]
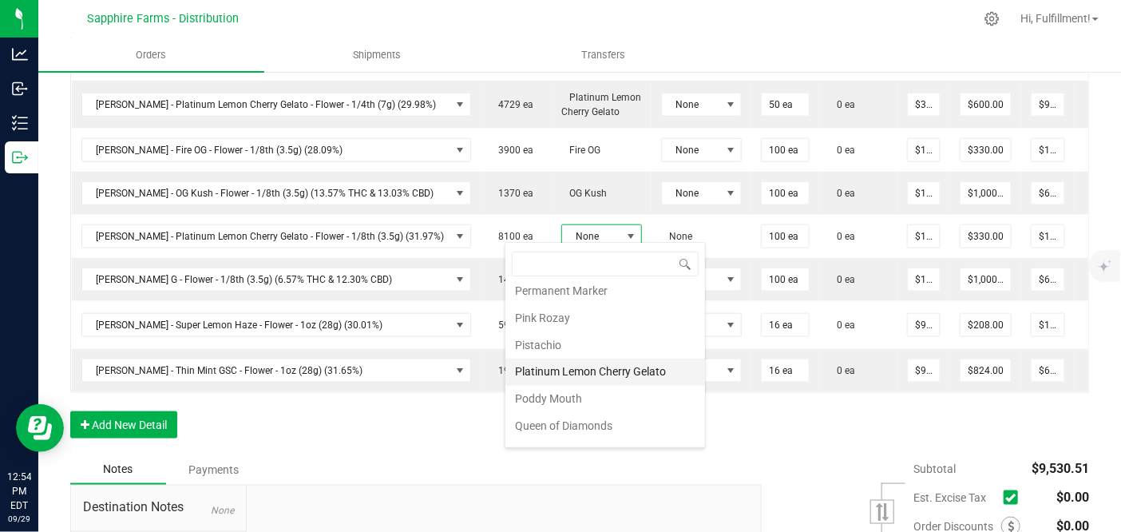
click at [575, 359] on li "Platinum Lemon Cherry Gelato" at bounding box center [606, 372] width 200 height 27
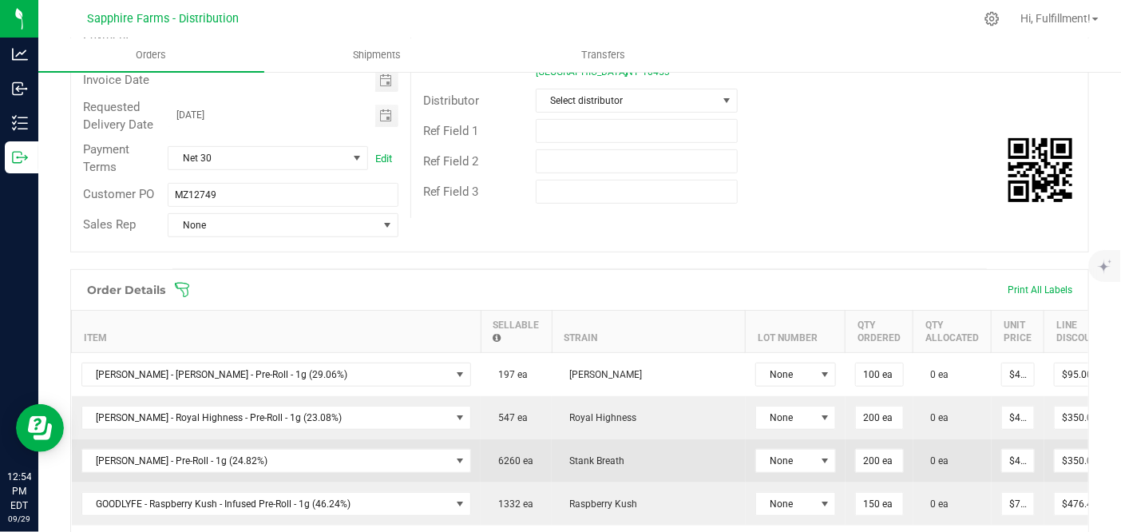
scroll to position [177, 0]
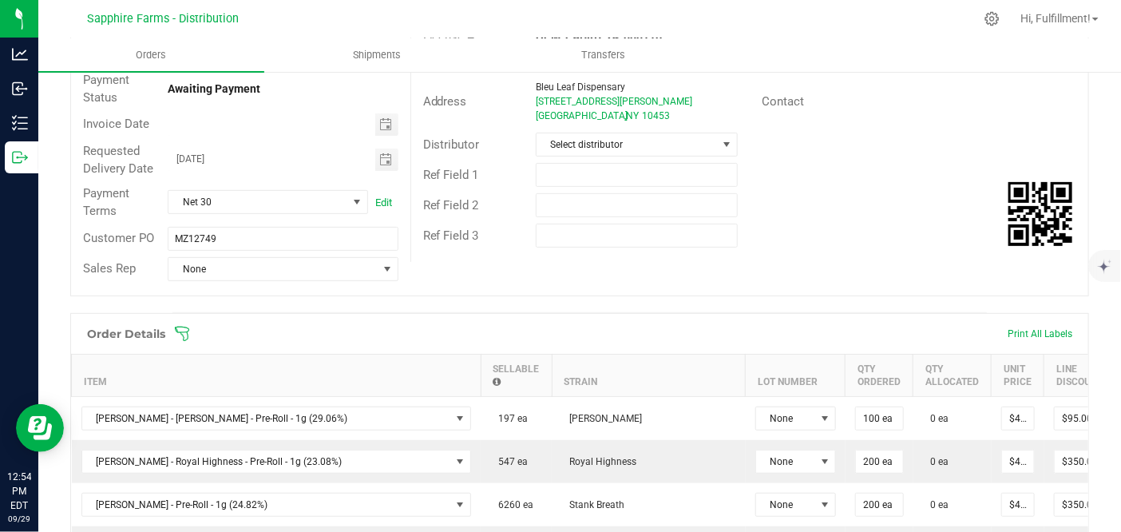
click at [185, 334] on icon at bounding box center [182, 334] width 16 height 16
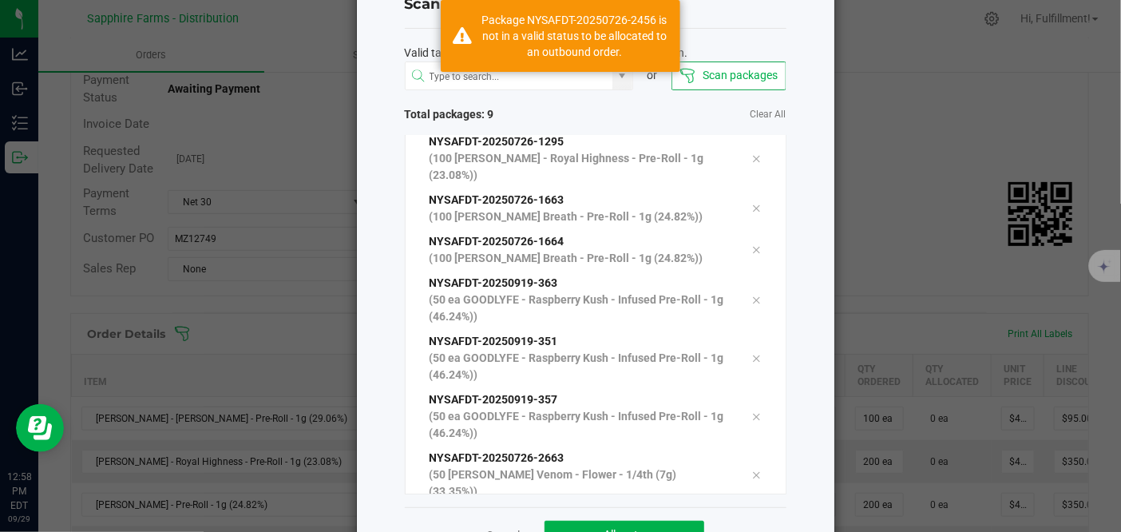
scroll to position [109, 0]
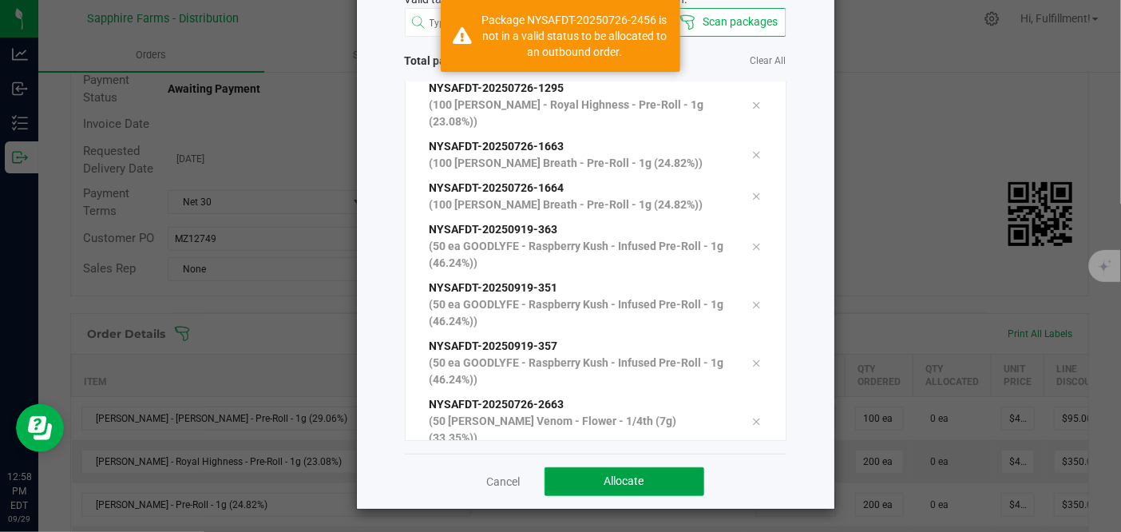
click at [685, 470] on button "Allocate" at bounding box center [625, 481] width 160 height 29
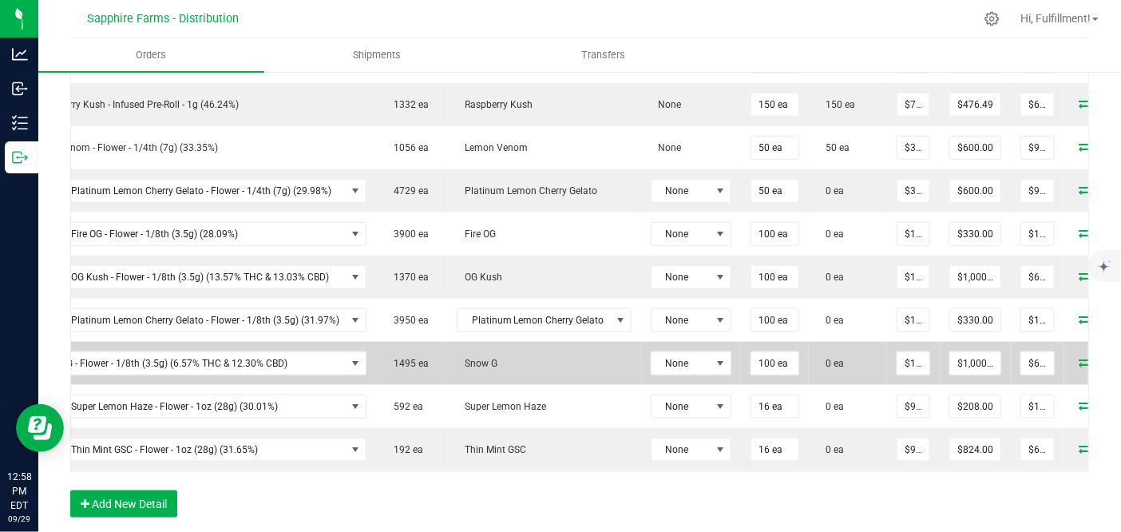
scroll to position [532, 0]
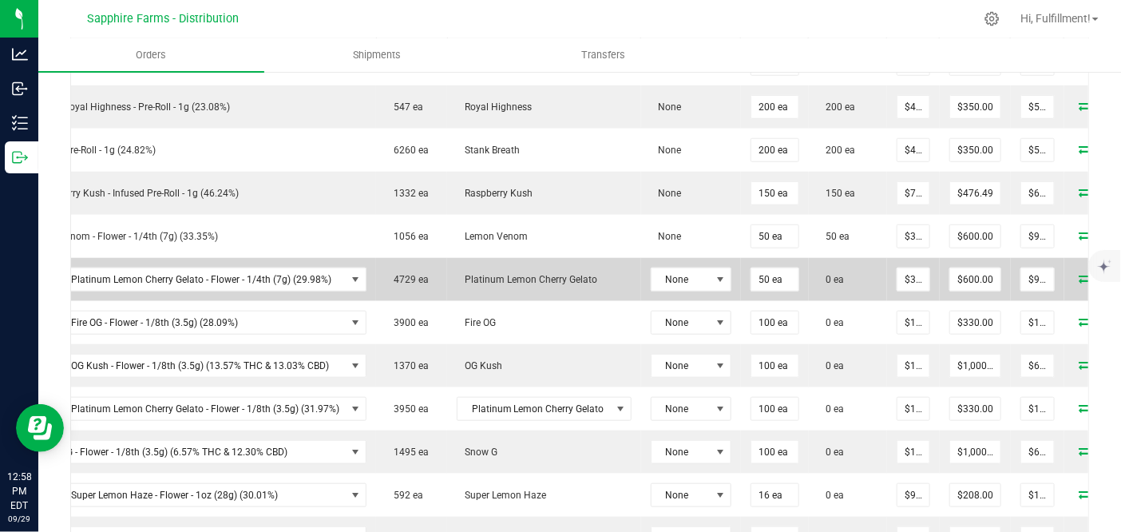
click at [1080, 273] on icon at bounding box center [1086, 278] width 13 height 10
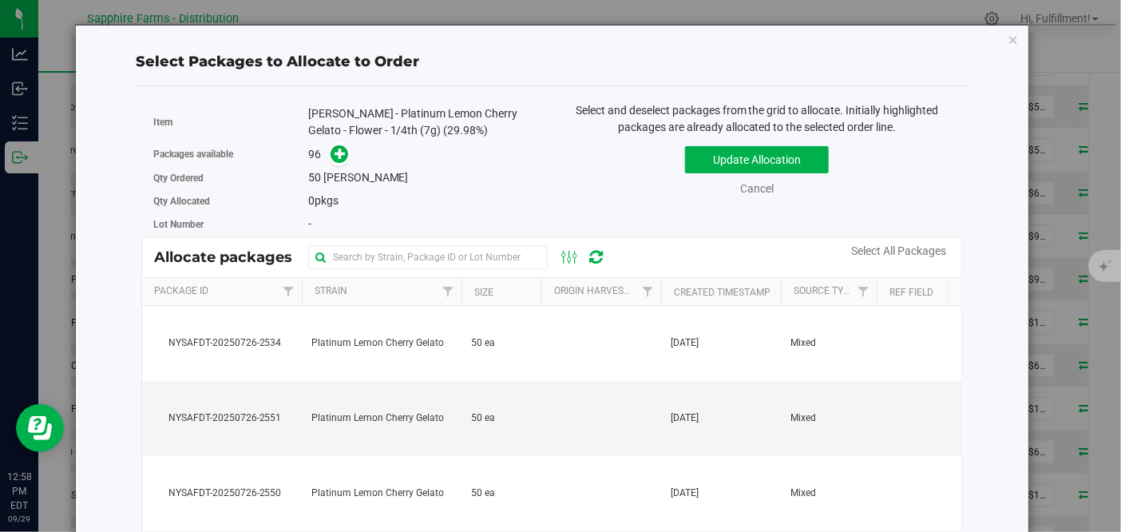
click at [597, 336] on td at bounding box center [602, 343] width 120 height 75
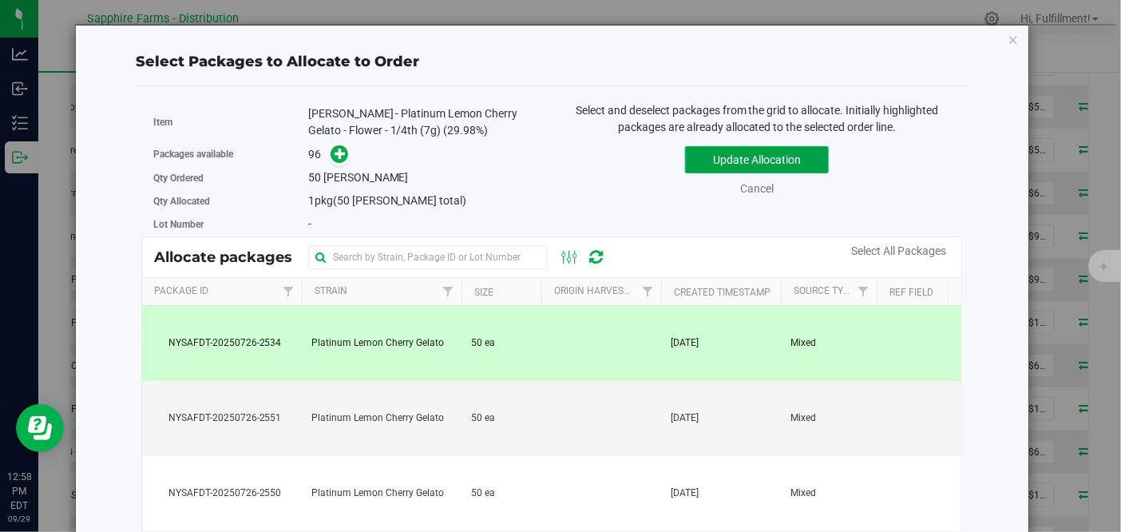
click at [767, 157] on button "Update Allocation" at bounding box center [757, 159] width 144 height 27
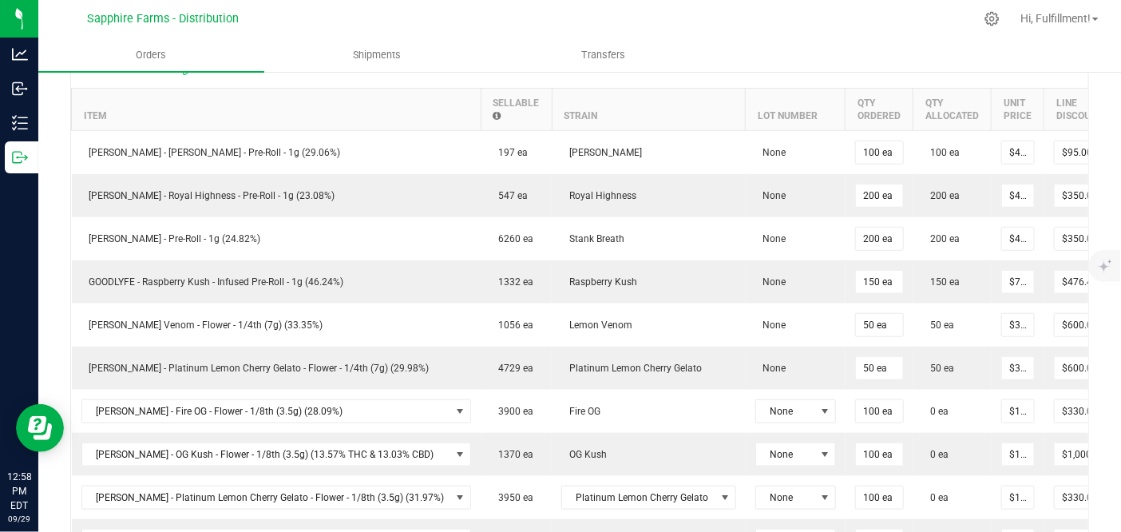
scroll to position [266, 0]
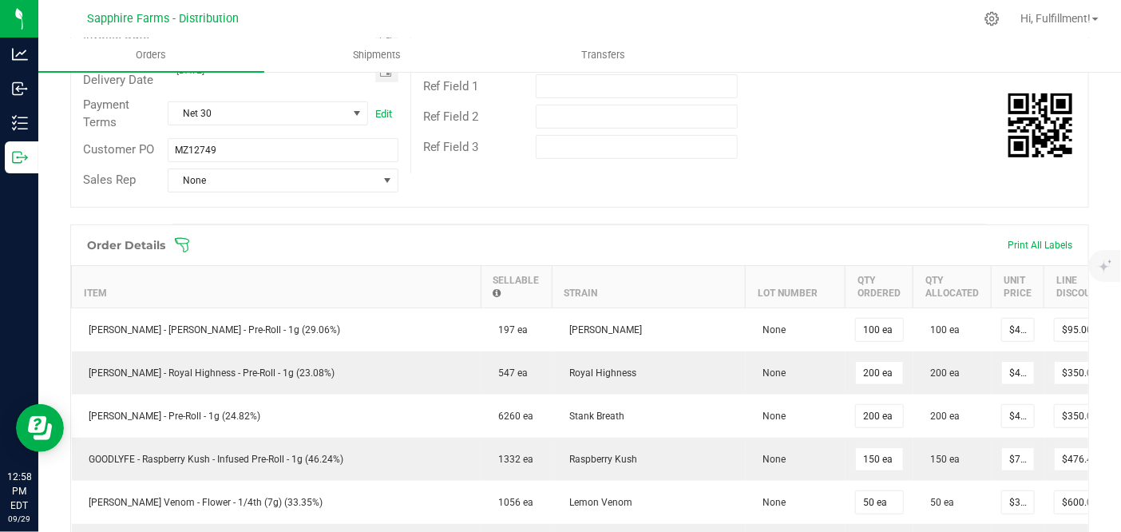
click at [186, 245] on icon at bounding box center [182, 245] width 16 height 16
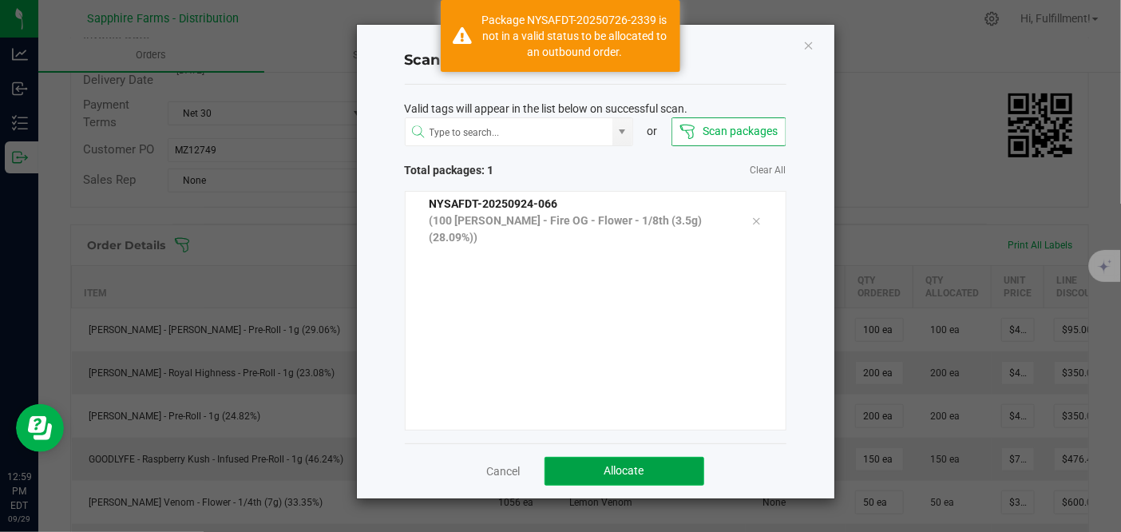
click at [675, 468] on button "Allocate" at bounding box center [625, 471] width 160 height 29
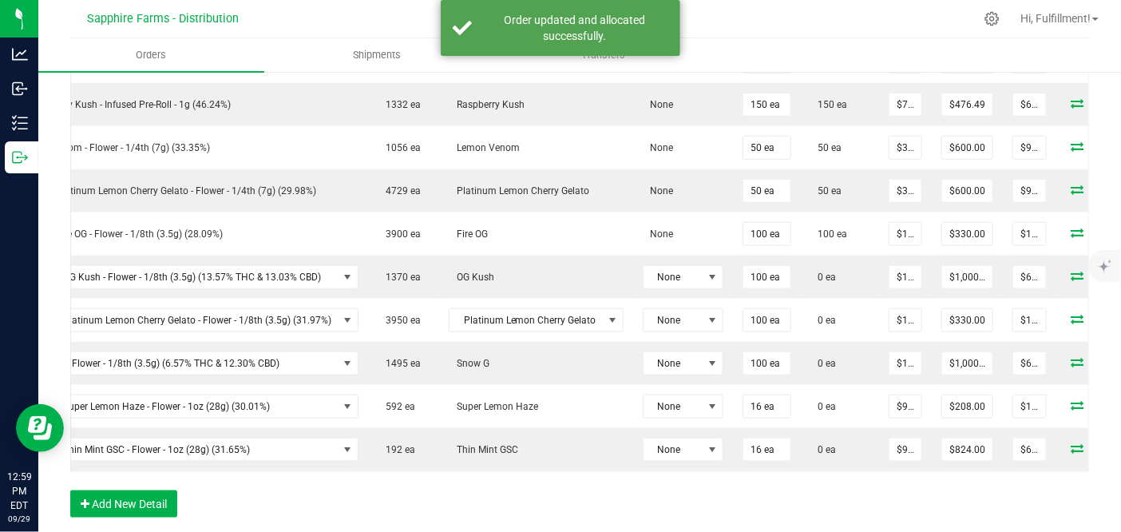
scroll to position [0, 125]
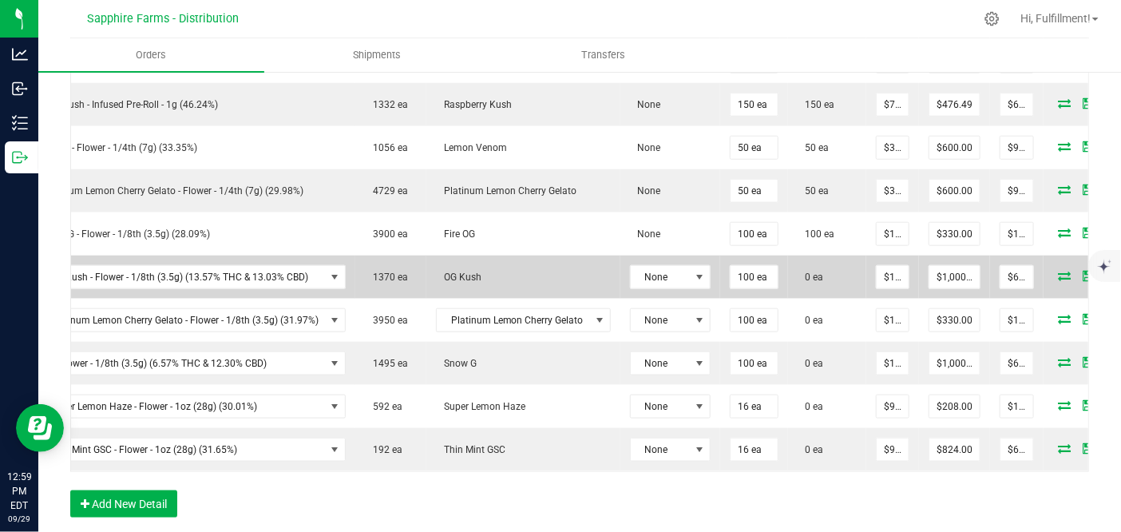
click at [1059, 271] on icon at bounding box center [1065, 276] width 13 height 10
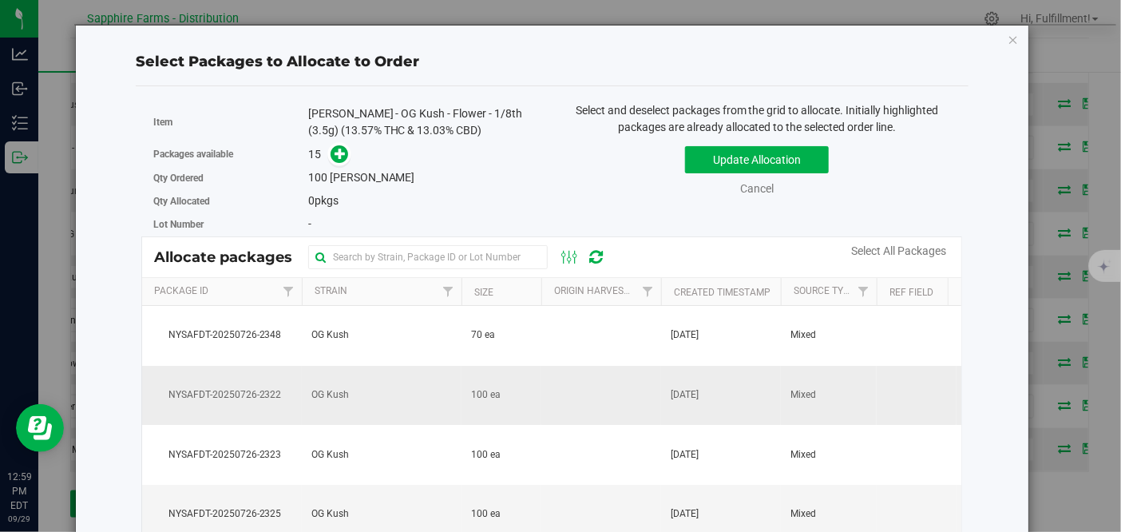
click at [536, 405] on td "100 ea" at bounding box center [502, 396] width 80 height 60
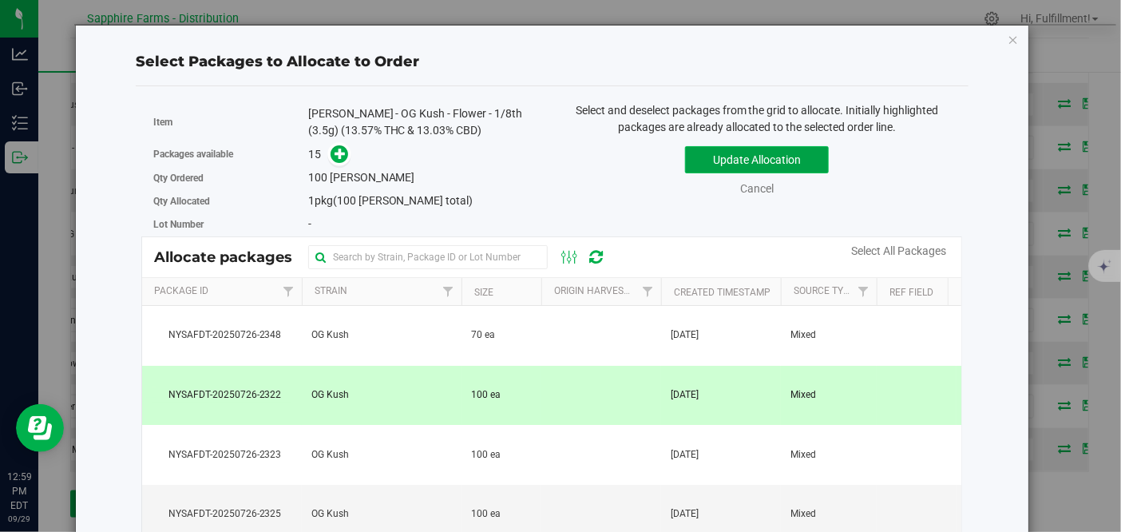
click at [736, 157] on button "Update Allocation" at bounding box center [757, 159] width 144 height 27
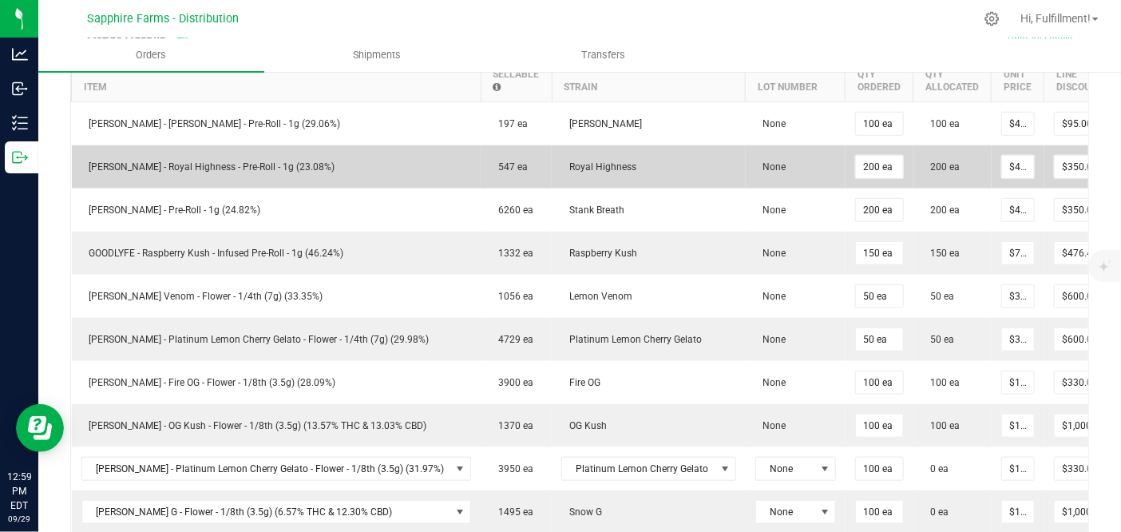
scroll to position [355, 0]
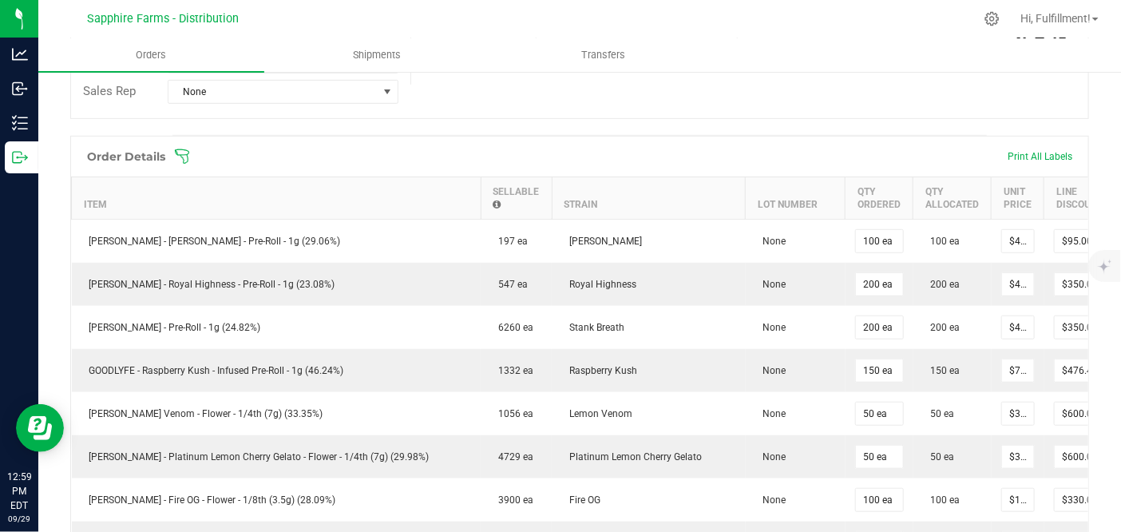
click at [186, 151] on icon at bounding box center [182, 157] width 16 height 16
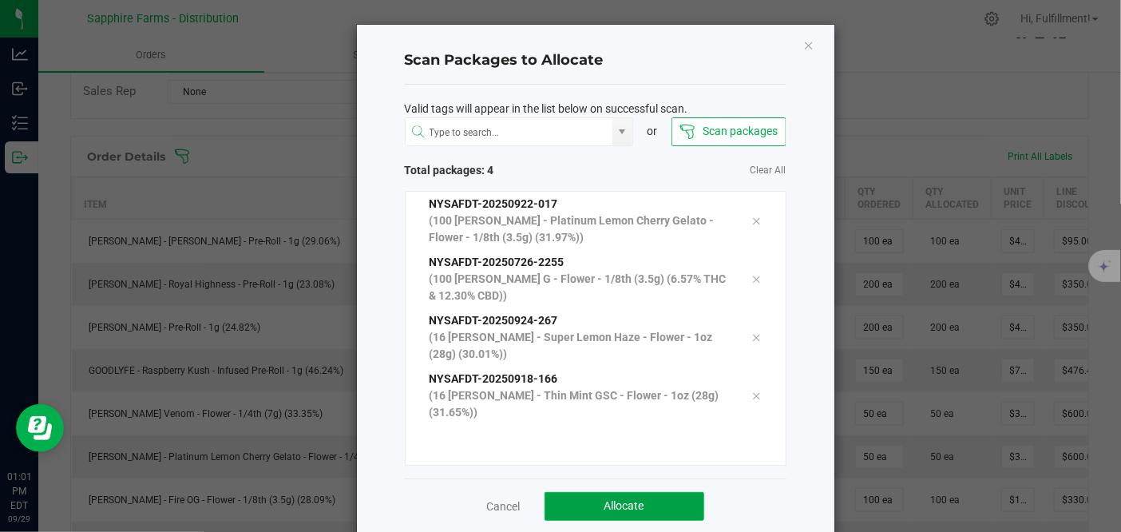
click at [653, 501] on button "Allocate" at bounding box center [625, 506] width 160 height 29
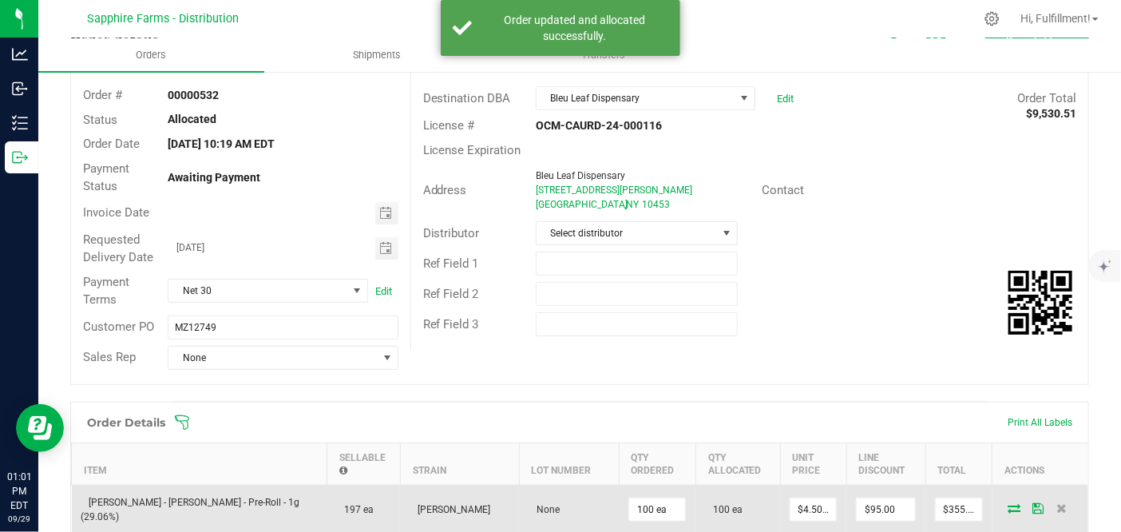
scroll to position [0, 0]
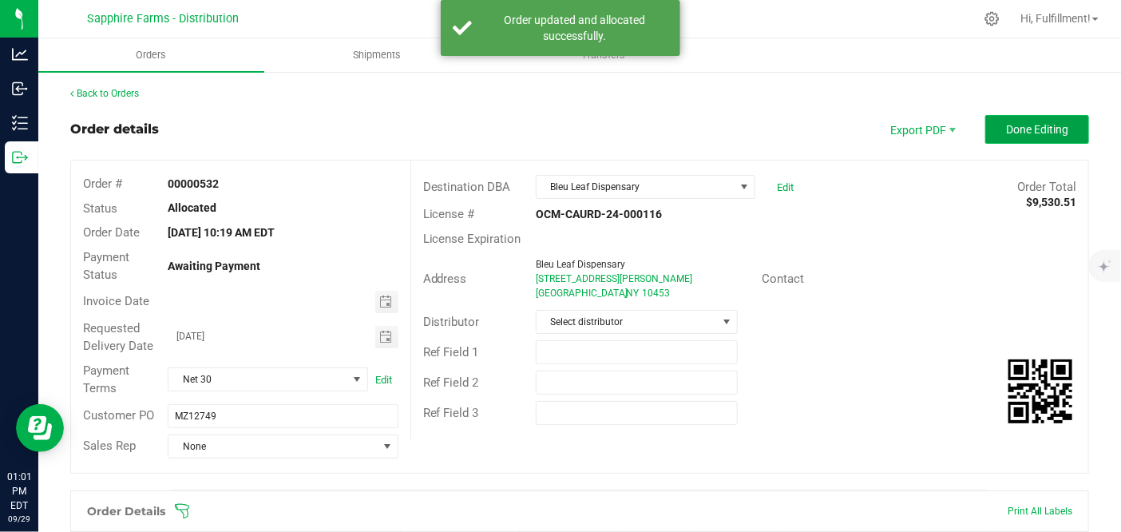
click at [1059, 129] on button "Done Editing" at bounding box center [1038, 129] width 104 height 29
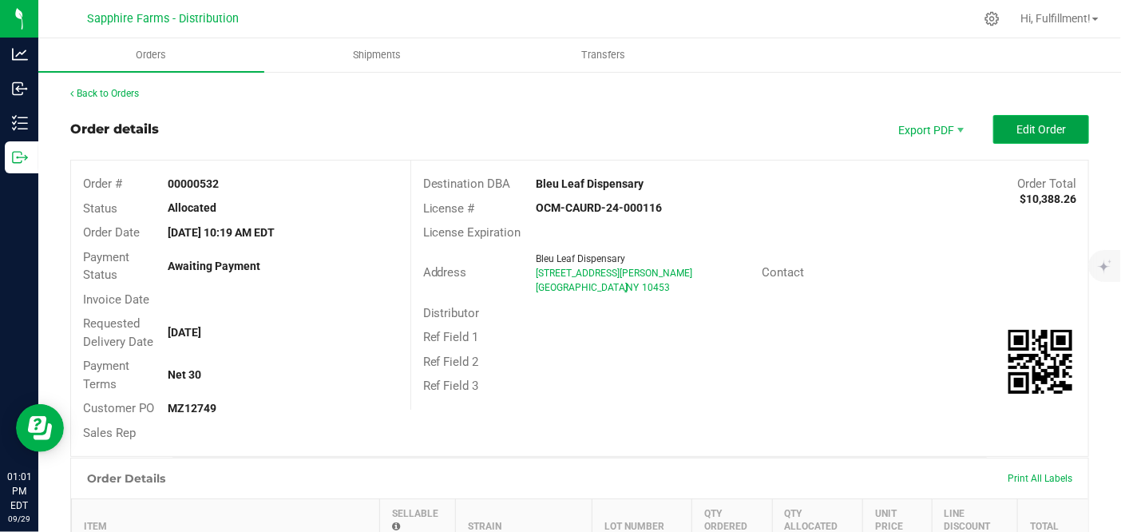
click at [1062, 130] on button "Edit Order" at bounding box center [1042, 129] width 96 height 29
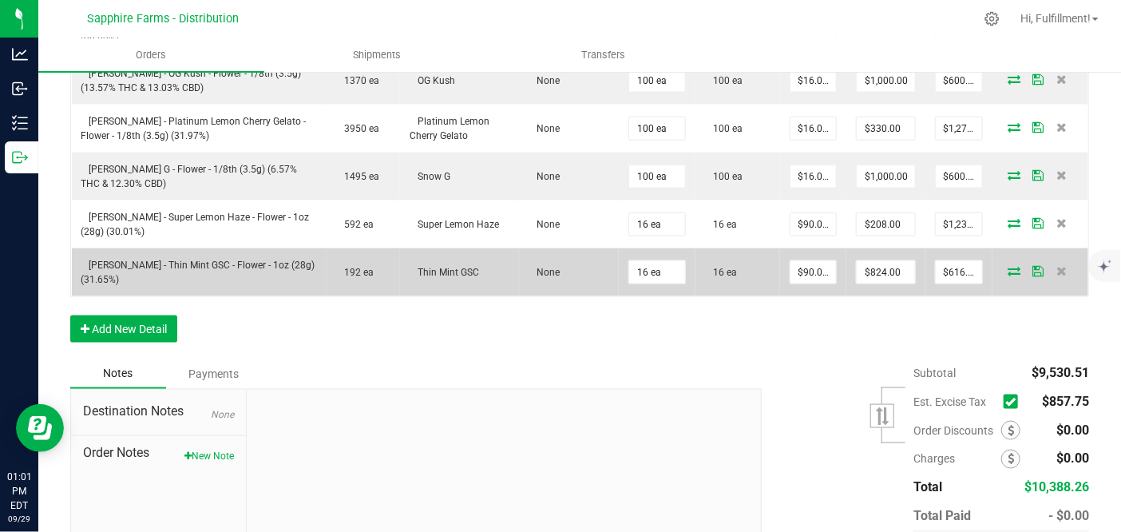
scroll to position [917, 0]
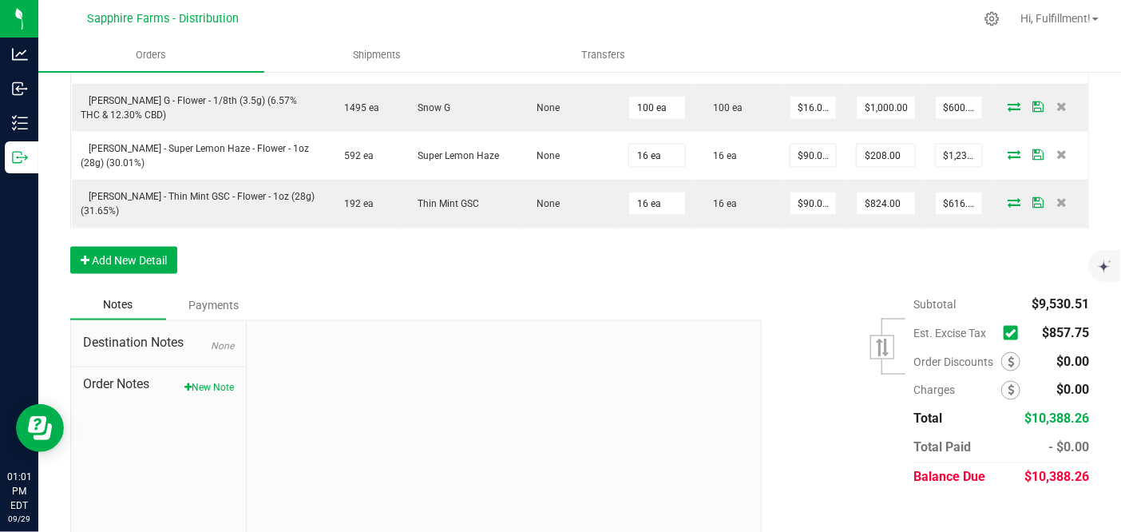
click at [1004, 326] on span at bounding box center [1011, 333] width 14 height 14
click at [1006, 333] on icon at bounding box center [1011, 333] width 10 height 0
click at [0, 0] on input "checkbox" at bounding box center [0, 0] width 0 height 0
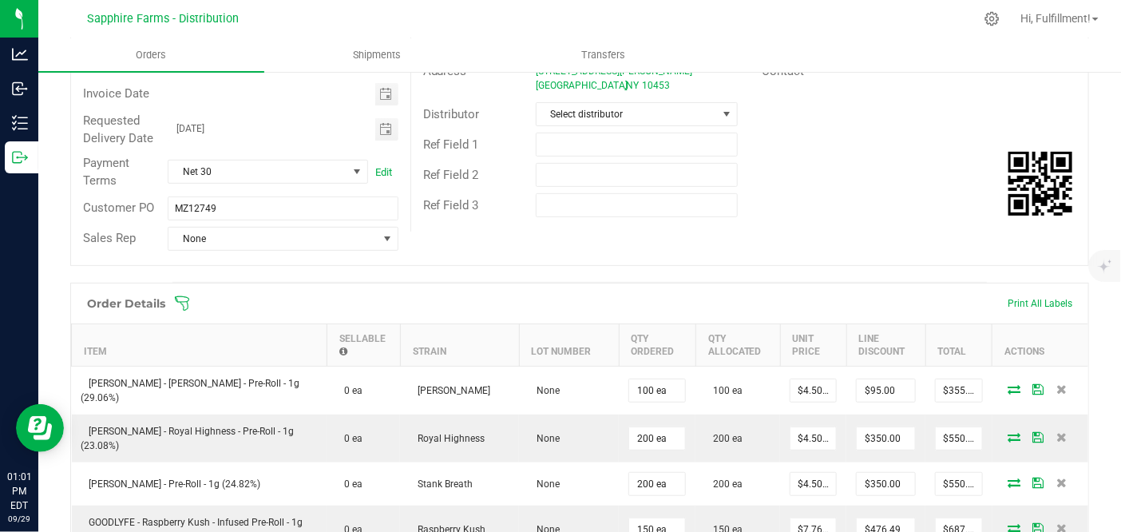
scroll to position [0, 0]
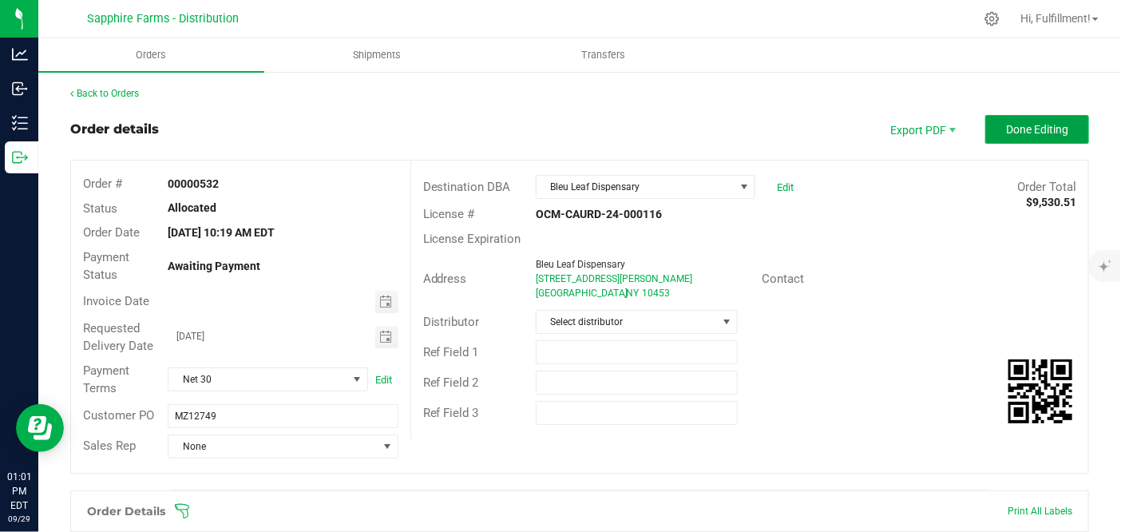
click at [1058, 129] on button "Done Editing" at bounding box center [1038, 129] width 104 height 29
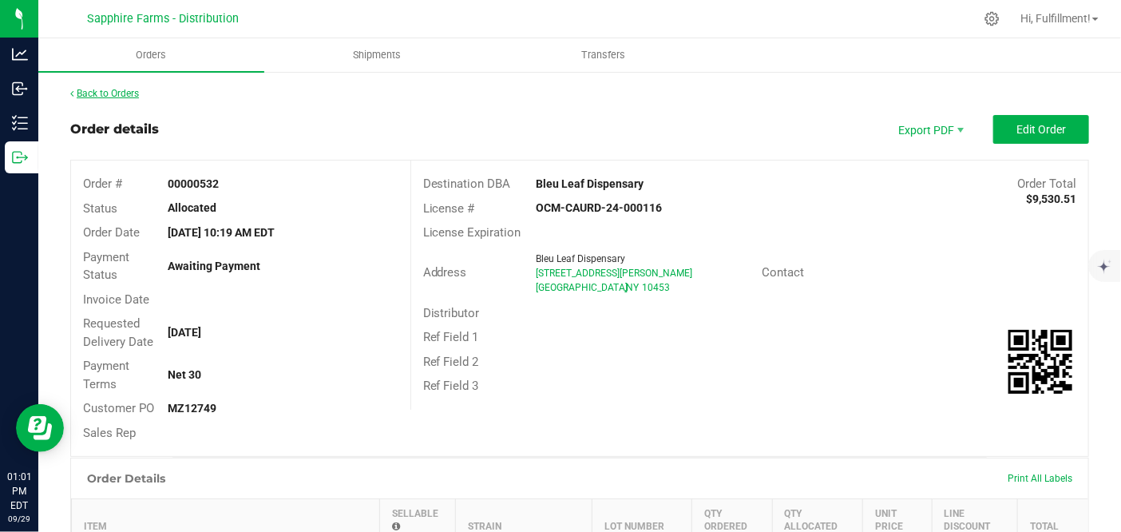
click at [121, 90] on link "Back to Orders" at bounding box center [104, 93] width 69 height 11
